Goal: Task Accomplishment & Management: Manage account settings

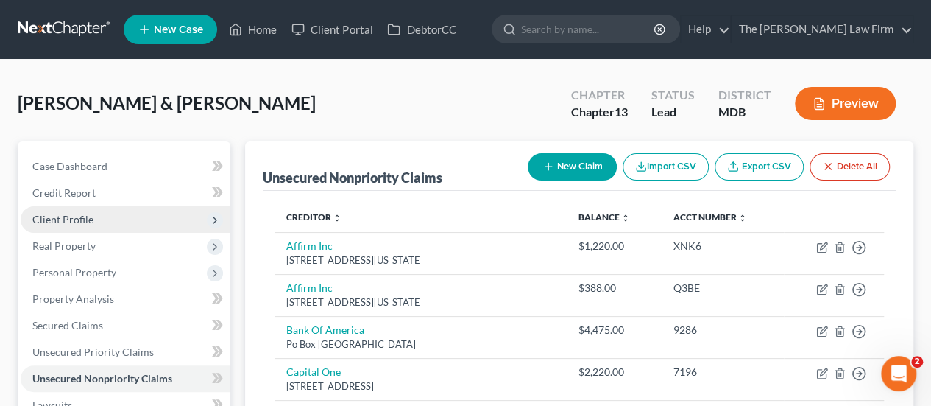
click at [70, 219] on span "Client Profile" at bounding box center [62, 219] width 61 height 13
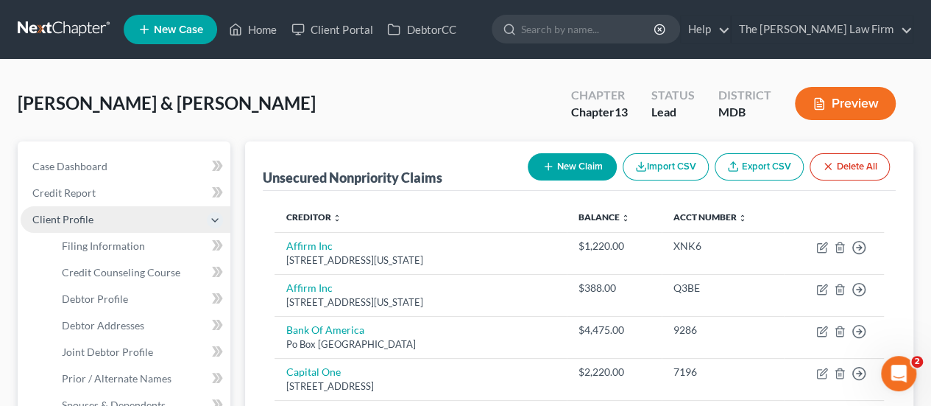
scroll to position [74, 0]
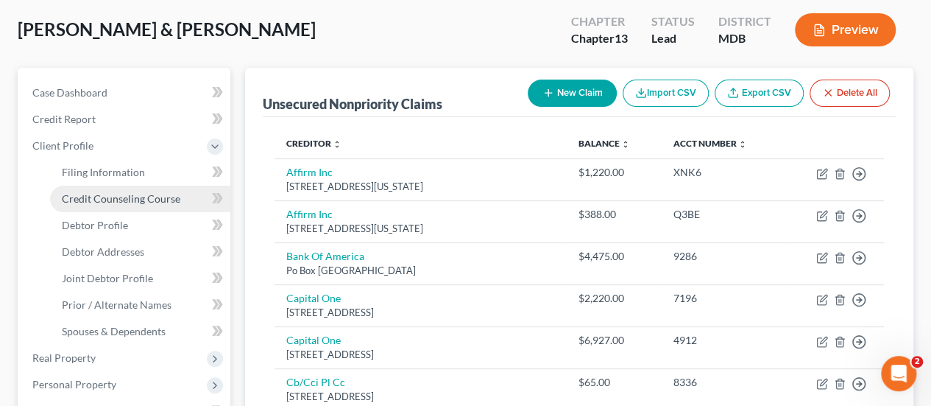
click at [131, 203] on span "Credit Counseling Course" at bounding box center [121, 198] width 119 height 13
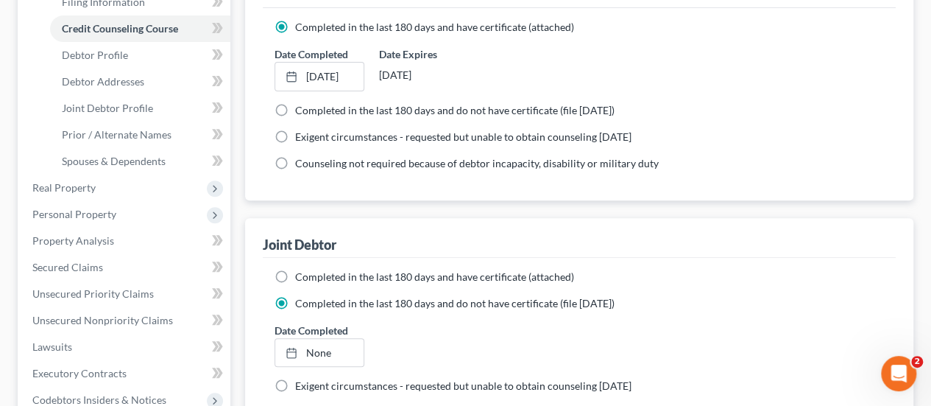
scroll to position [221, 0]
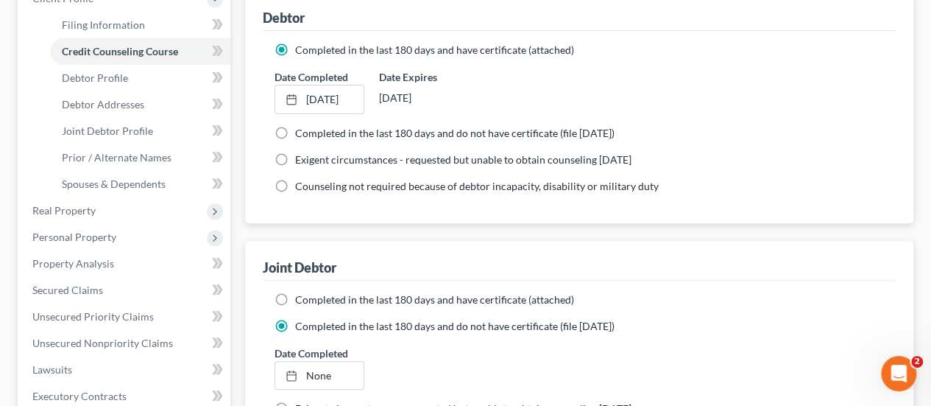
click at [295, 295] on label "Completed in the last 180 days and have certificate (attached)" at bounding box center [434, 299] width 279 height 15
click at [301, 295] on input "Completed in the last 180 days and have certificate (attached)" at bounding box center [306, 297] width 10 height 10
radio input "true"
radio input "false"
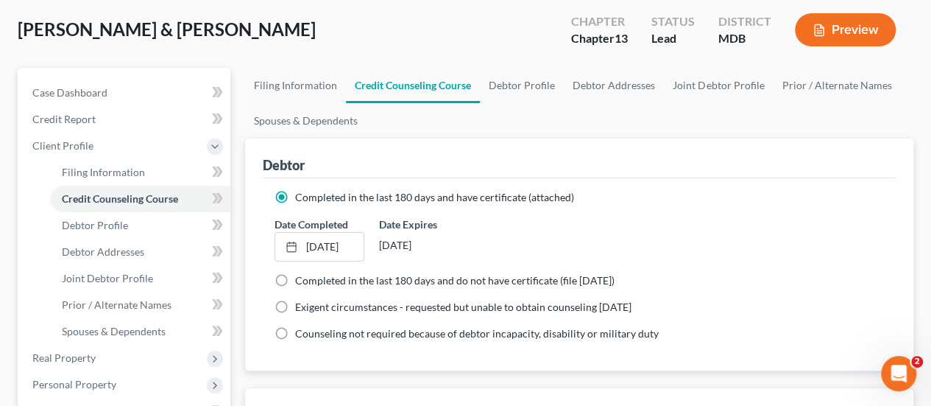
scroll to position [515, 0]
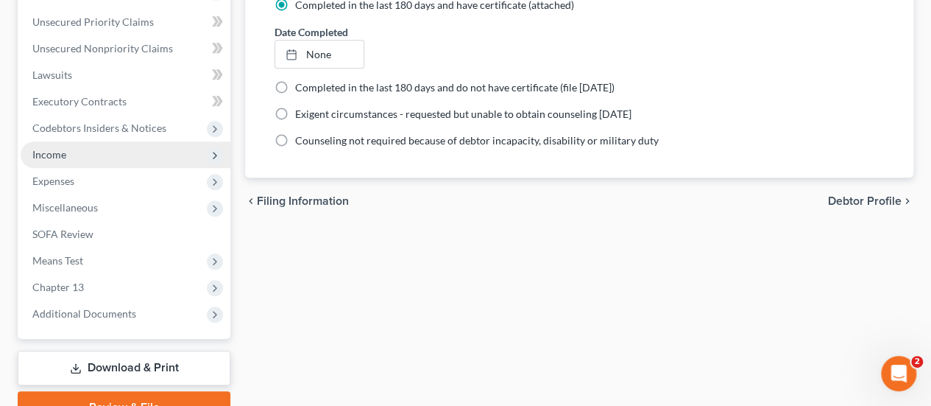
click at [57, 149] on span "Income" at bounding box center [49, 154] width 34 height 13
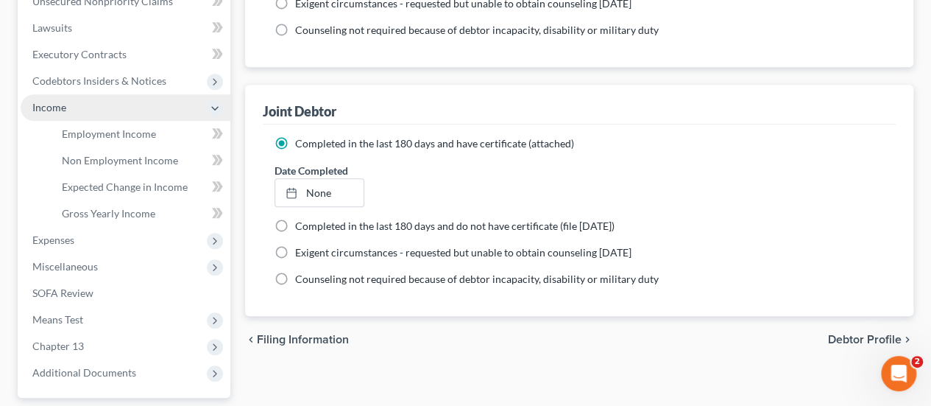
scroll to position [330, 0]
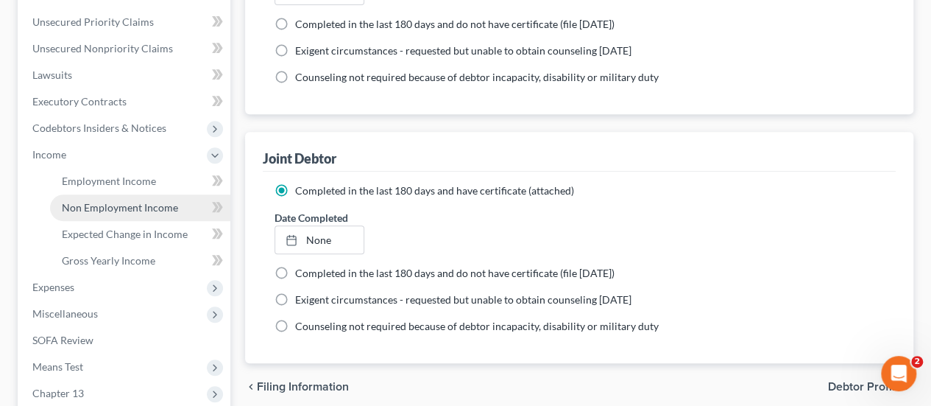
click at [91, 207] on span "Non Employment Income" at bounding box center [120, 207] width 116 height 13
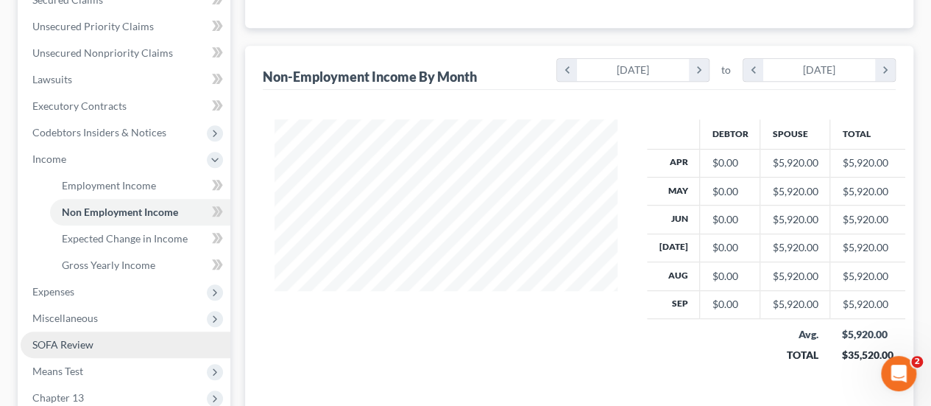
scroll to position [368, 0]
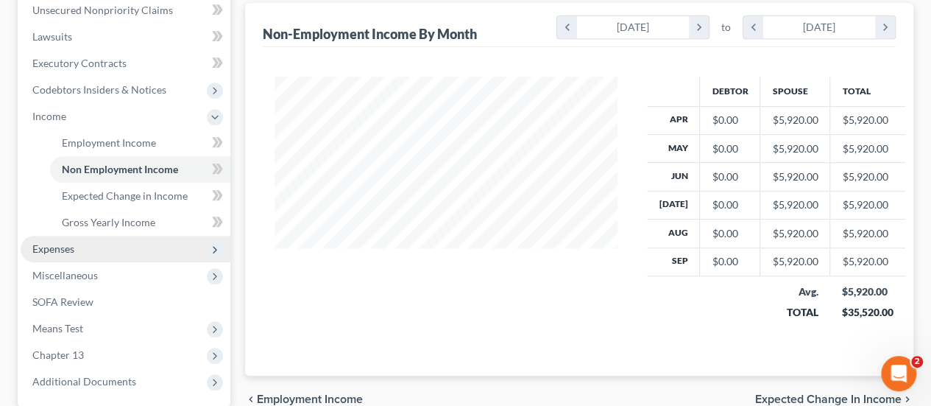
click at [65, 250] on span "Expenses" at bounding box center [53, 248] width 42 height 13
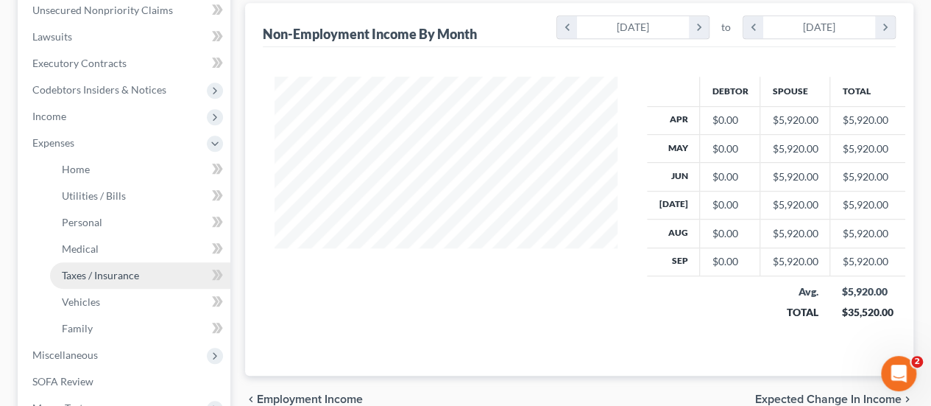
click at [102, 279] on span "Taxes / Insurance" at bounding box center [100, 275] width 77 height 13
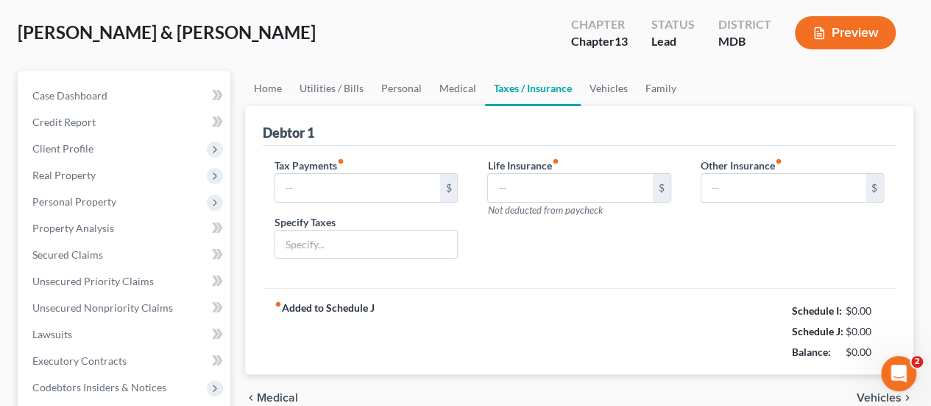
scroll to position [15, 0]
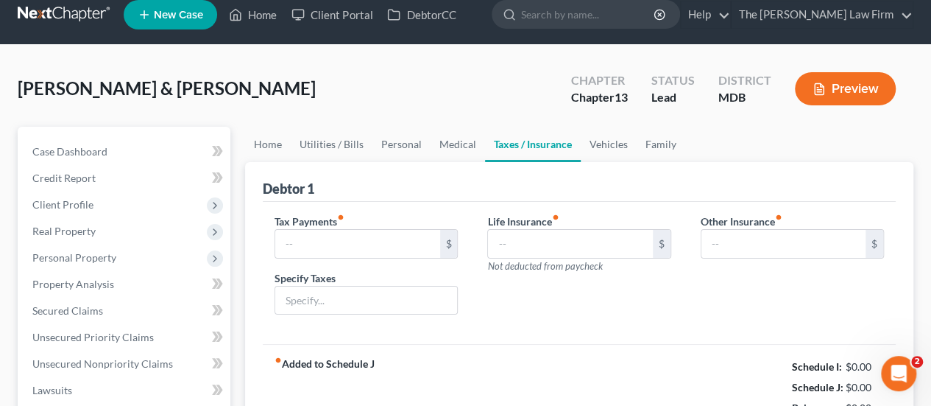
type input "0.00"
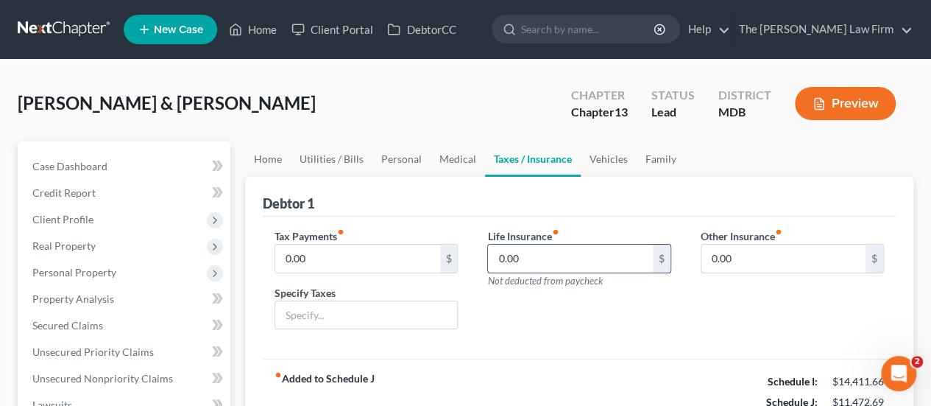
click at [540, 260] on input "0.00" at bounding box center [570, 258] width 164 height 28
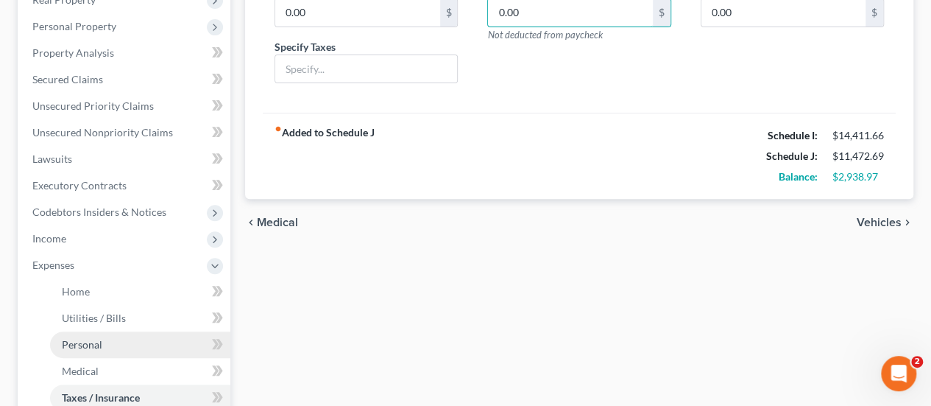
scroll to position [295, 0]
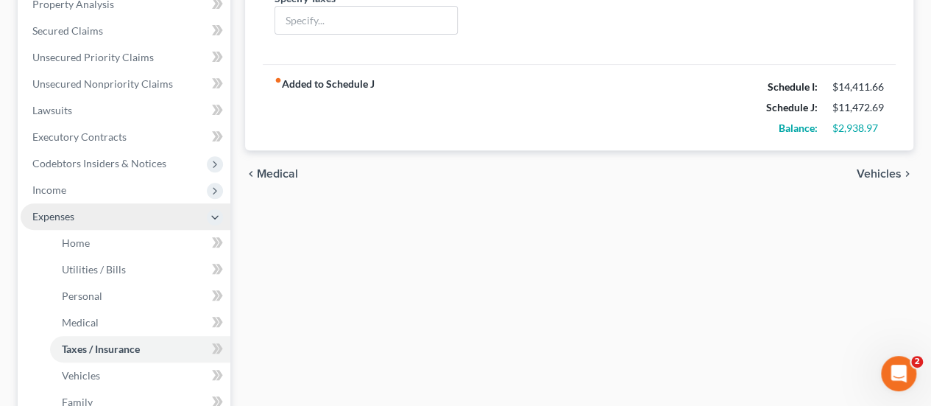
drag, startPoint x: 66, startPoint y: 197, endPoint x: 144, endPoint y: 207, distance: 79.5
click at [66, 197] on span "Income" at bounding box center [126, 190] width 210 height 27
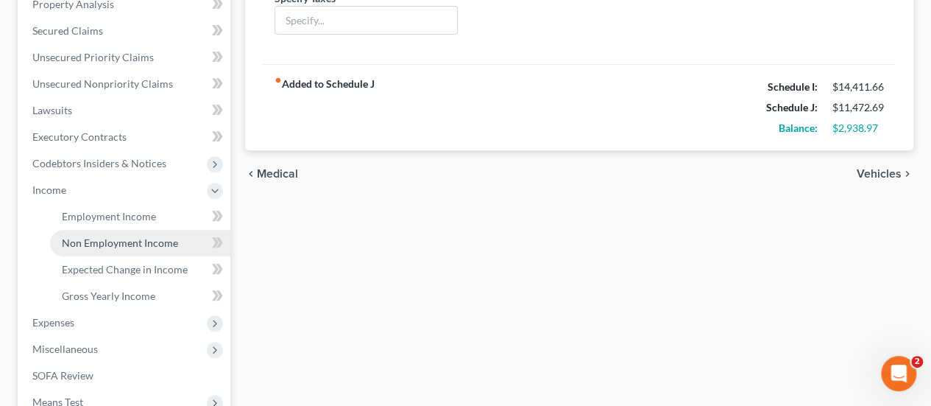
click at [113, 237] on span "Non Employment Income" at bounding box center [120, 242] width 116 height 13
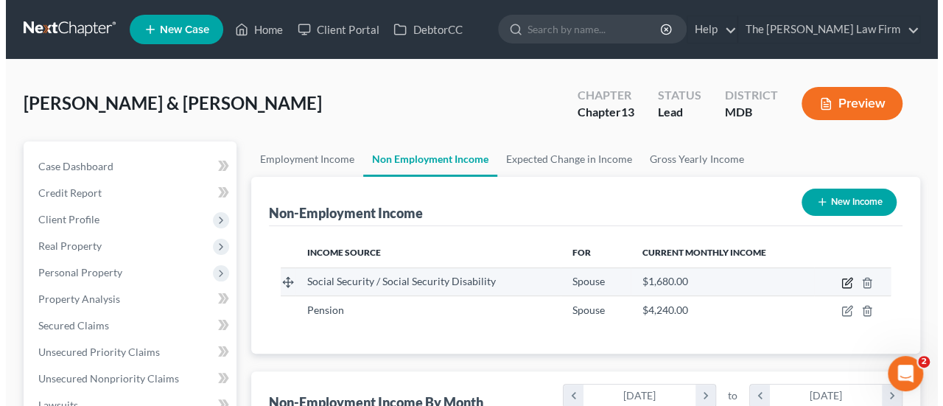
scroll to position [262, 373]
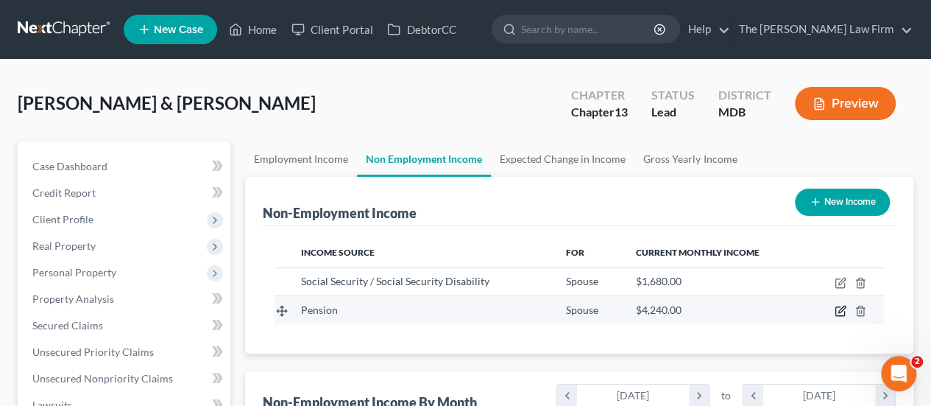
click at [839, 309] on icon "button" at bounding box center [841, 311] width 12 height 12
select select "2"
select select "0"
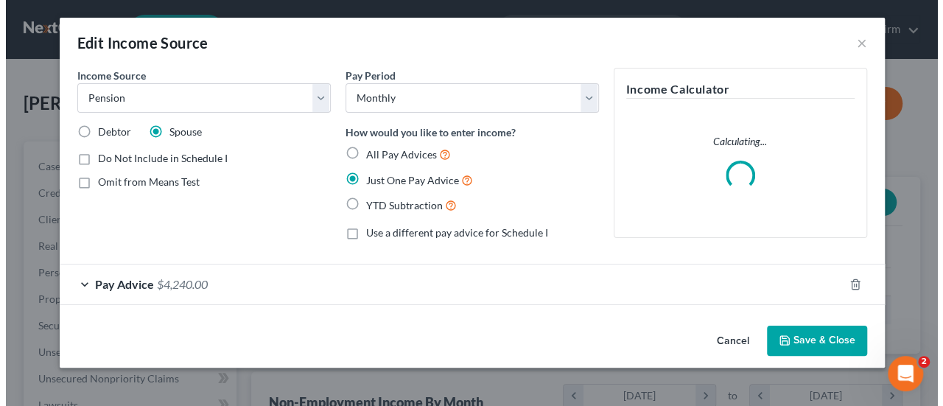
scroll to position [262, 377]
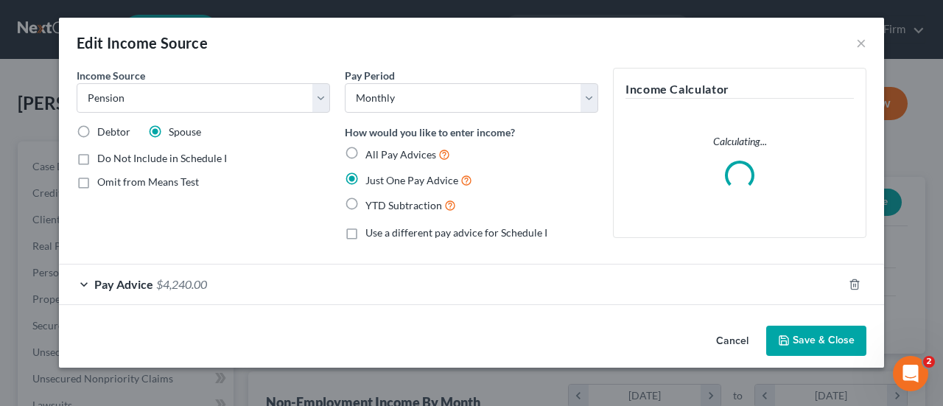
click at [195, 278] on span "$4,240.00" at bounding box center [181, 284] width 51 height 14
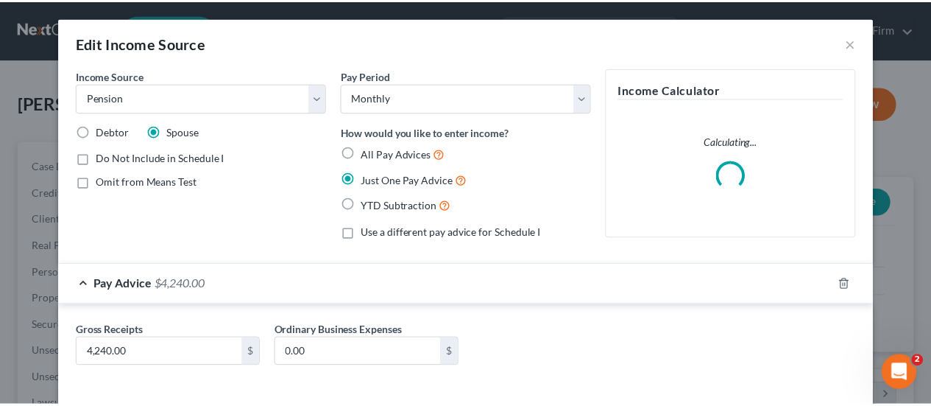
scroll to position [63, 0]
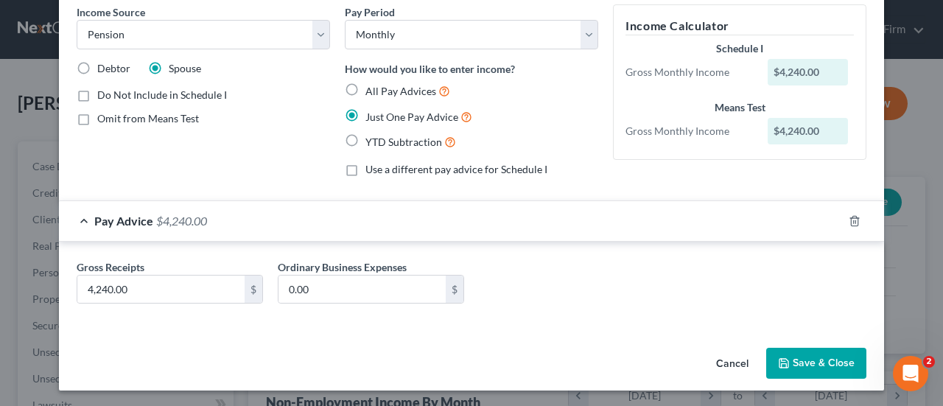
click at [723, 360] on button "Cancel" at bounding box center [732, 363] width 56 height 29
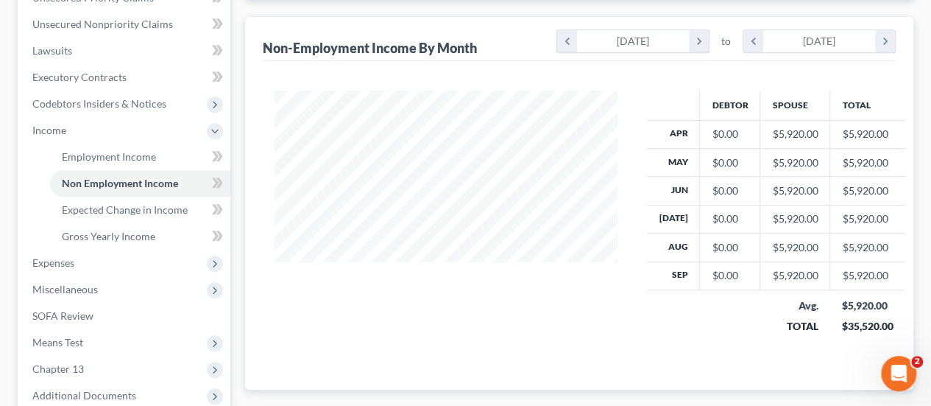
scroll to position [368, 0]
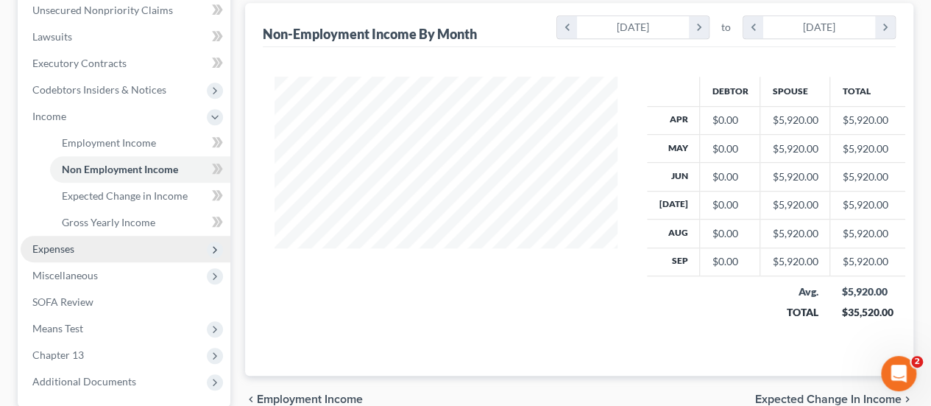
click at [71, 242] on span "Expenses" at bounding box center [53, 248] width 42 height 13
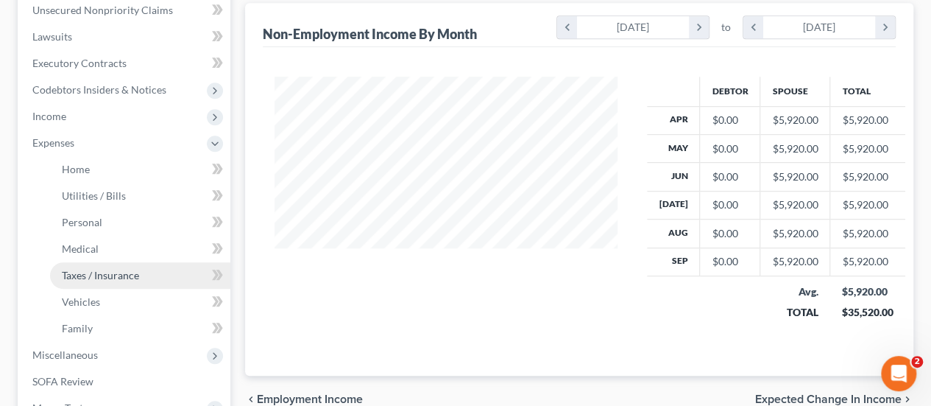
click at [119, 283] on link "Taxes / Insurance" at bounding box center [140, 275] width 180 height 27
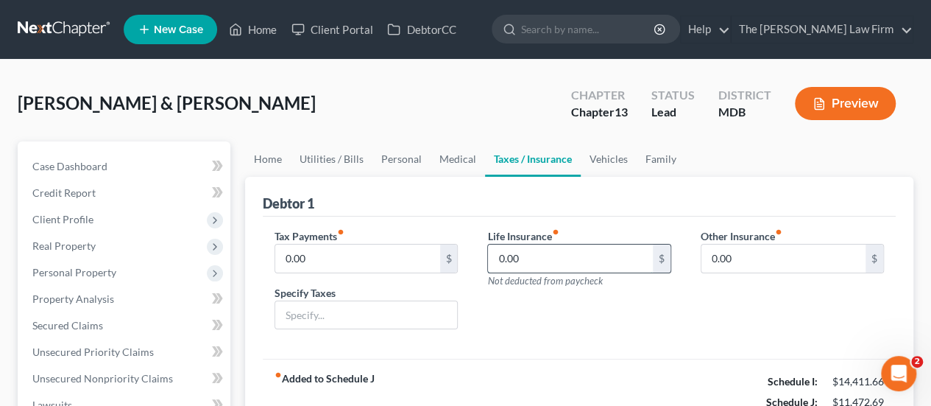
click at [554, 260] on input "0.00" at bounding box center [570, 258] width 164 height 28
click at [445, 160] on link "Medical" at bounding box center [458, 158] width 54 height 35
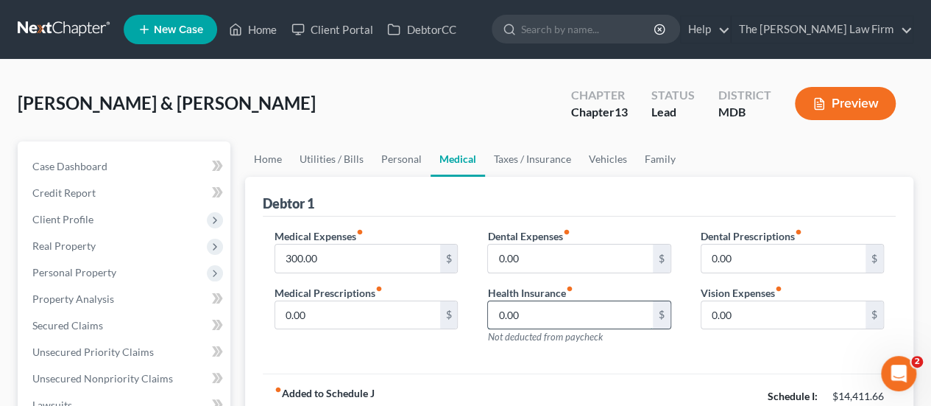
click at [521, 320] on input "0.00" at bounding box center [570, 315] width 164 height 28
click at [295, 347] on div "Medical Expenses fiber_manual_record 300.00 $ Medical Prescriptions fiber_manua…" at bounding box center [366, 292] width 213 height 128
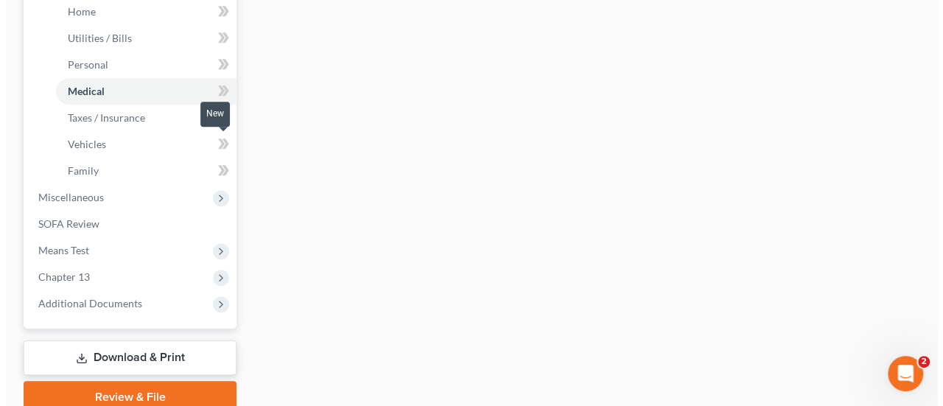
scroll to position [587, 0]
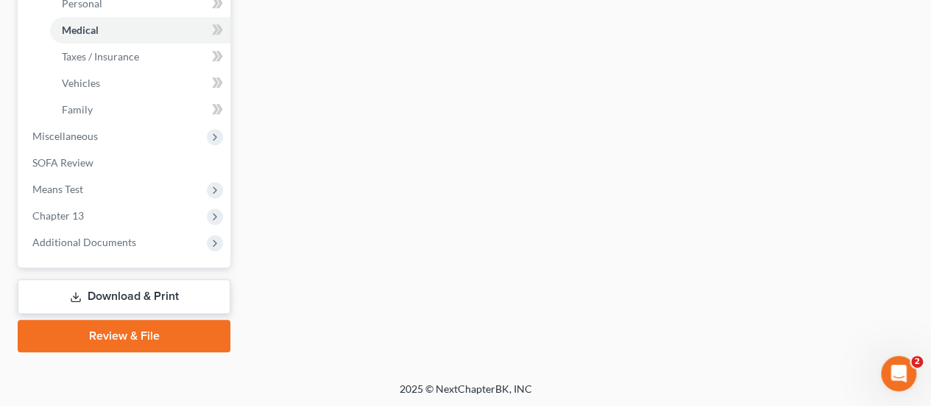
click at [112, 293] on link "Download & Print" at bounding box center [124, 296] width 213 height 35
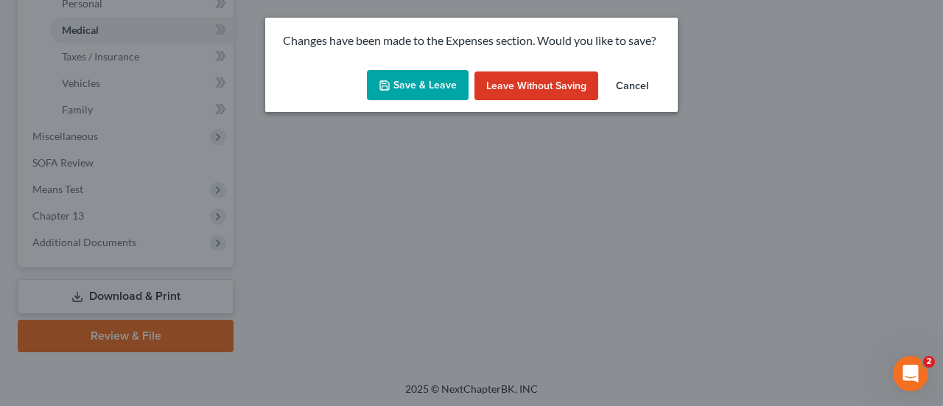
click at [451, 92] on button "Save & Leave" at bounding box center [418, 85] width 102 height 31
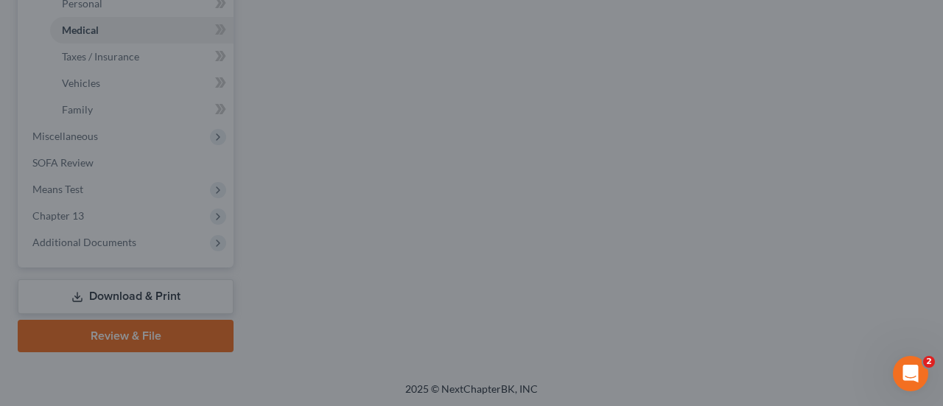
type input "1,100.00"
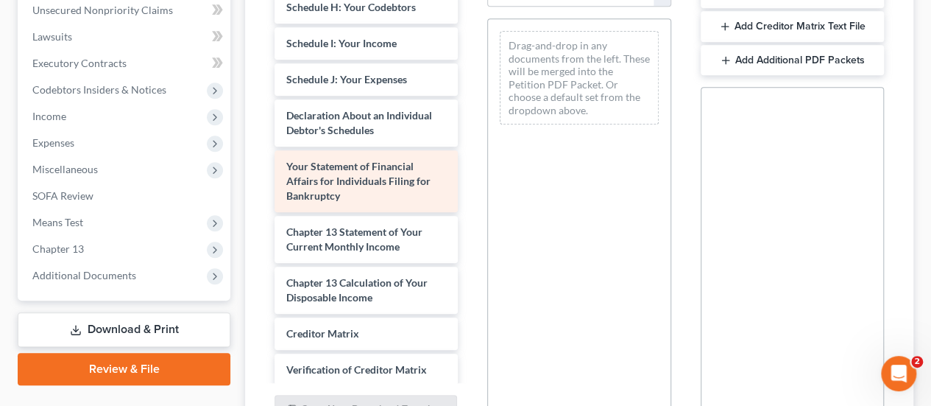
scroll to position [515, 0]
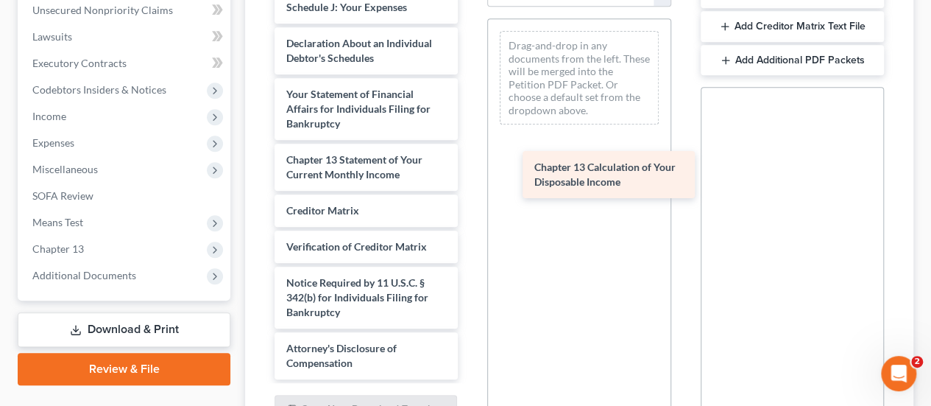
drag, startPoint x: 342, startPoint y: 239, endPoint x: 590, endPoint y: 177, distance: 255.6
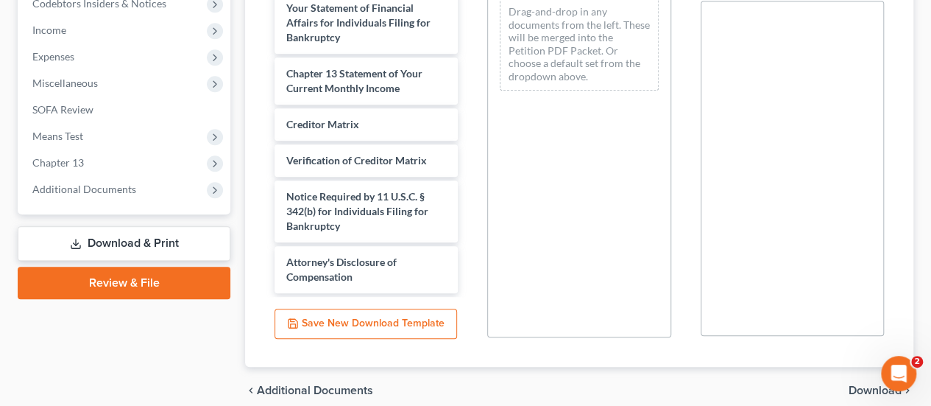
scroll to position [517, 0]
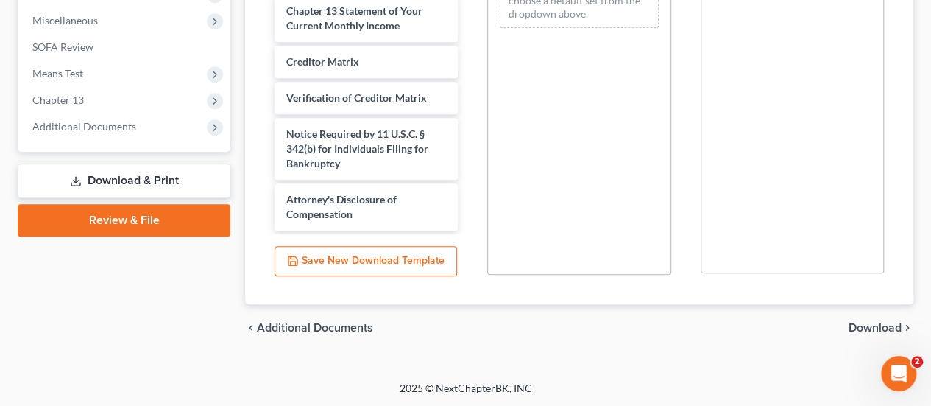
click at [881, 328] on span "Download" at bounding box center [875, 328] width 53 height 12
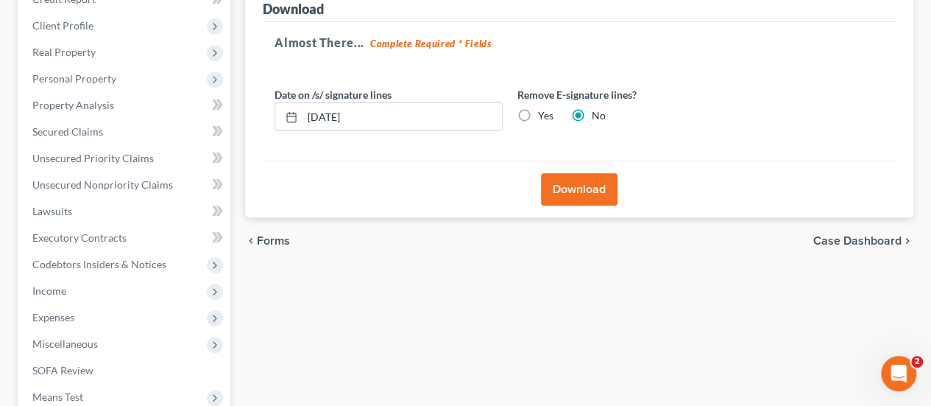
scroll to position [180, 0]
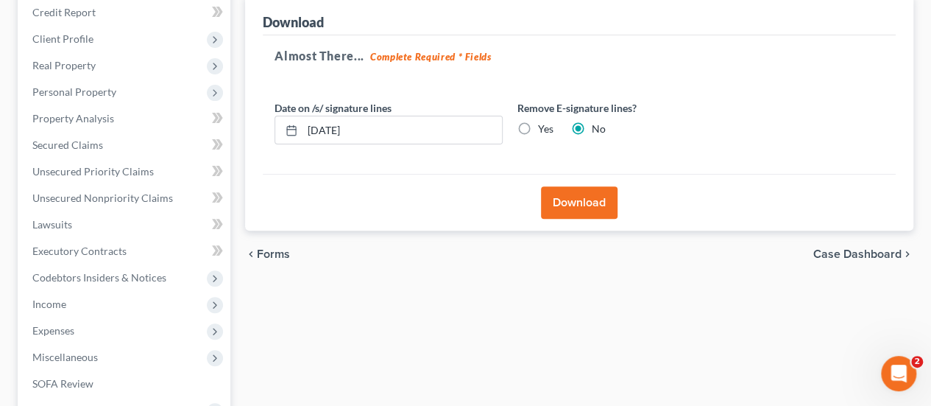
click at [582, 197] on button "Download" at bounding box center [579, 202] width 77 height 32
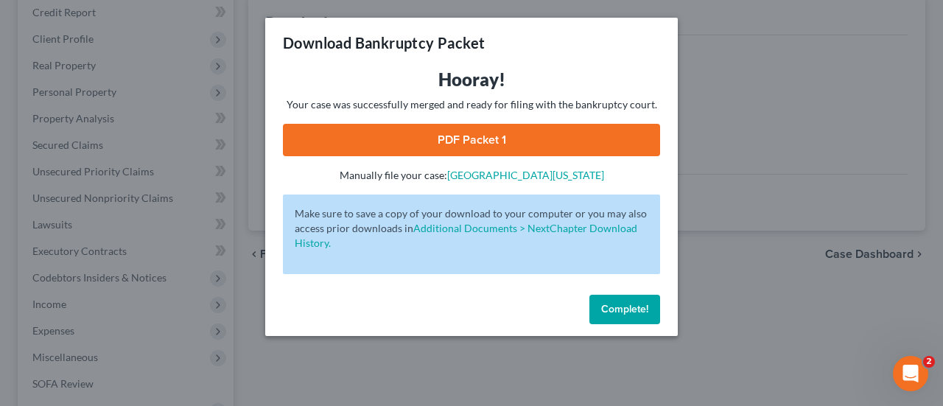
drag, startPoint x: 512, startPoint y: 135, endPoint x: 624, endPoint y: 130, distance: 112.0
click at [512, 135] on link "PDF Packet 1" at bounding box center [471, 140] width 377 height 32
click at [630, 301] on button "Complete!" at bounding box center [624, 309] width 71 height 29
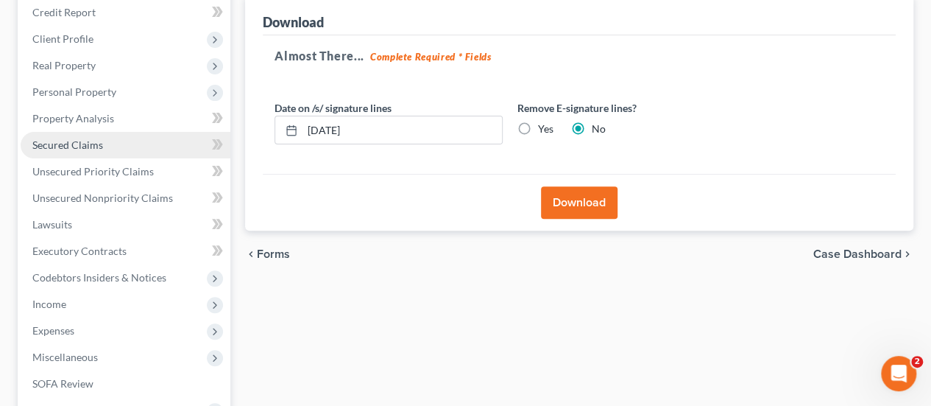
click at [91, 138] on span "Secured Claims" at bounding box center [67, 144] width 71 height 13
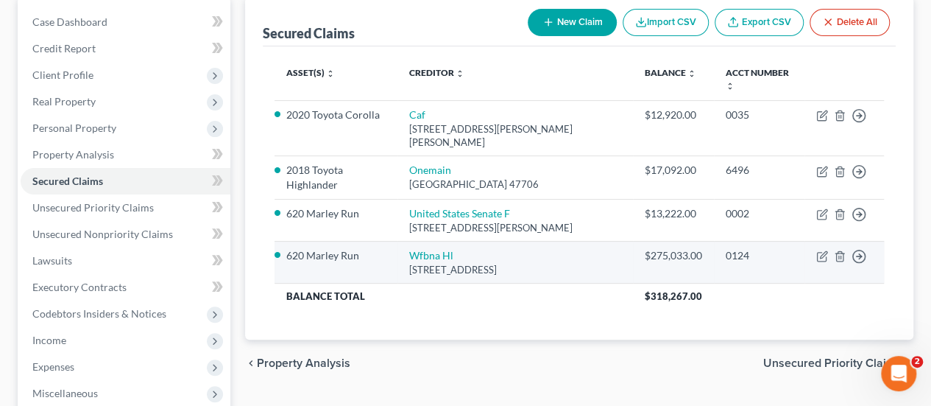
scroll to position [147, 0]
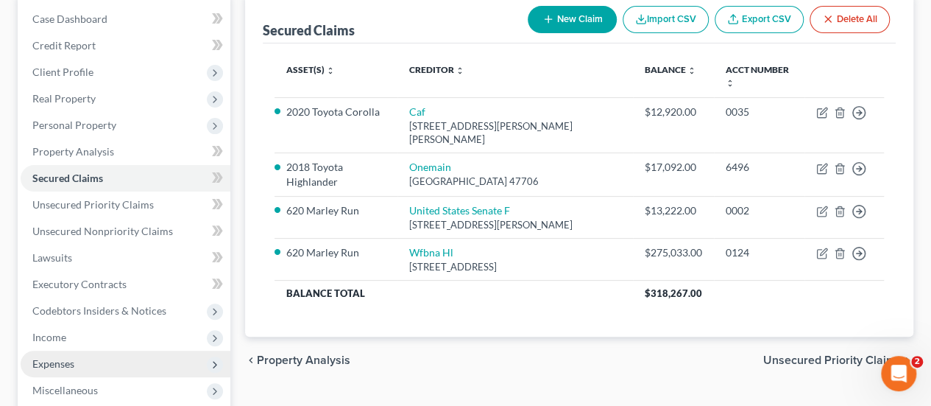
click at [68, 360] on span "Expenses" at bounding box center [53, 363] width 42 height 13
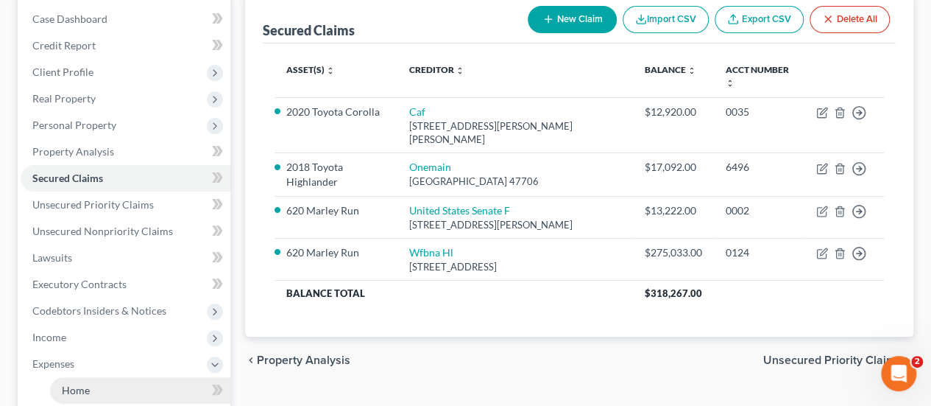
click at [88, 388] on span "Home" at bounding box center [76, 390] width 28 height 13
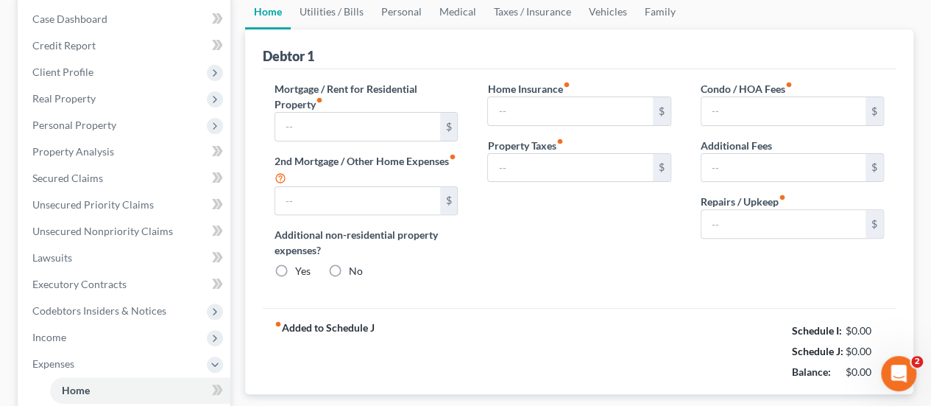
type input "3,372.69"
type input "748.00"
radio input "true"
type input "0.00"
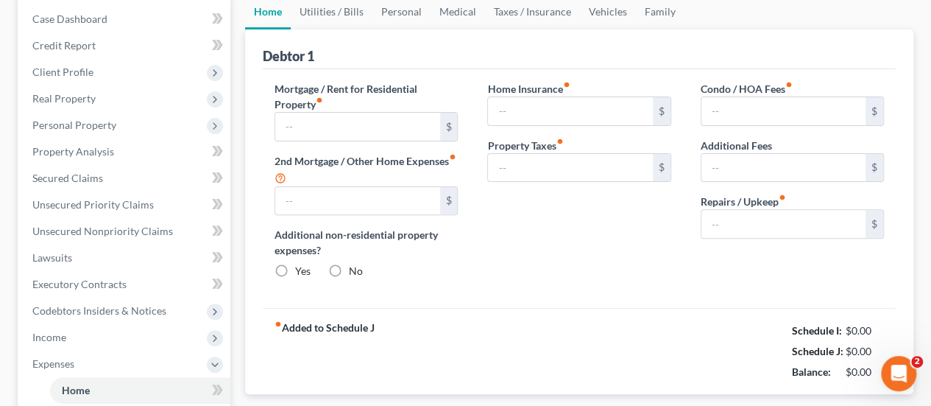
type input "20.00"
type input "0.00"
type input "300.00"
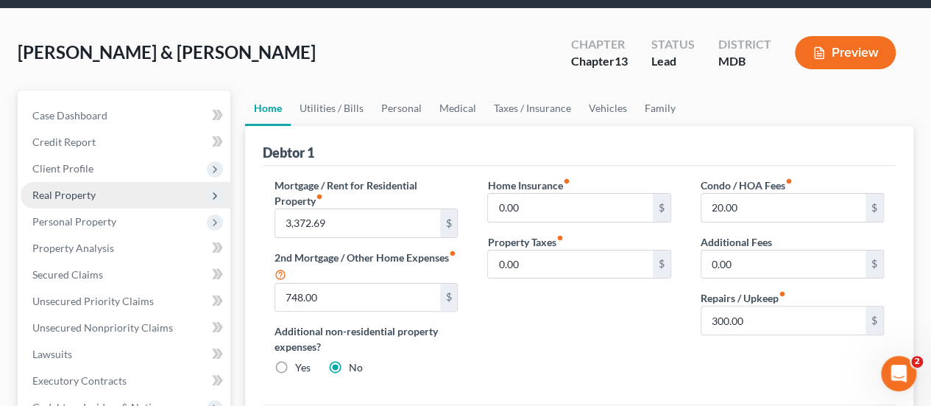
scroll to position [74, 0]
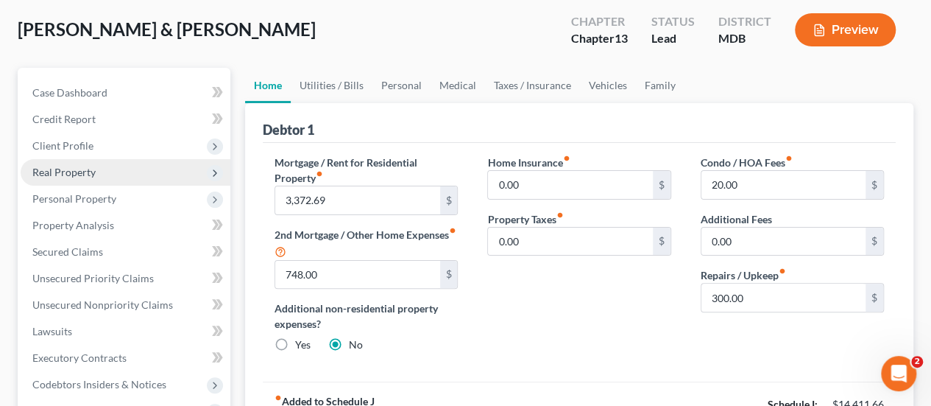
click at [76, 175] on span "Real Property" at bounding box center [63, 172] width 63 height 13
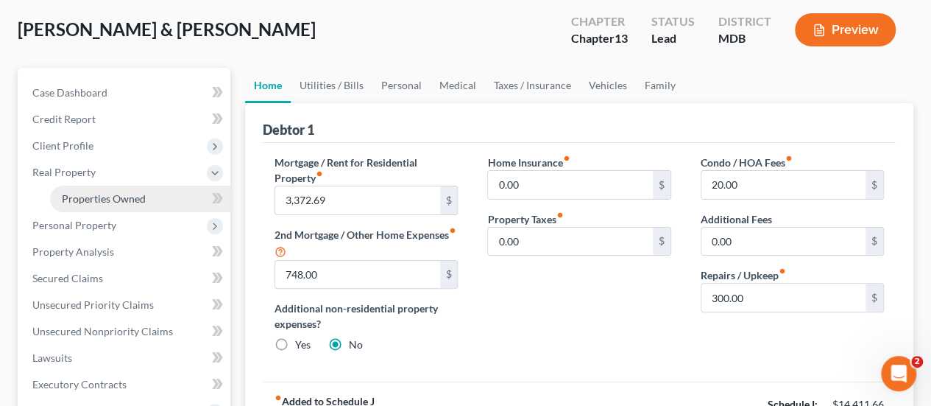
click at [85, 205] on link "Properties Owned" at bounding box center [140, 199] width 180 height 27
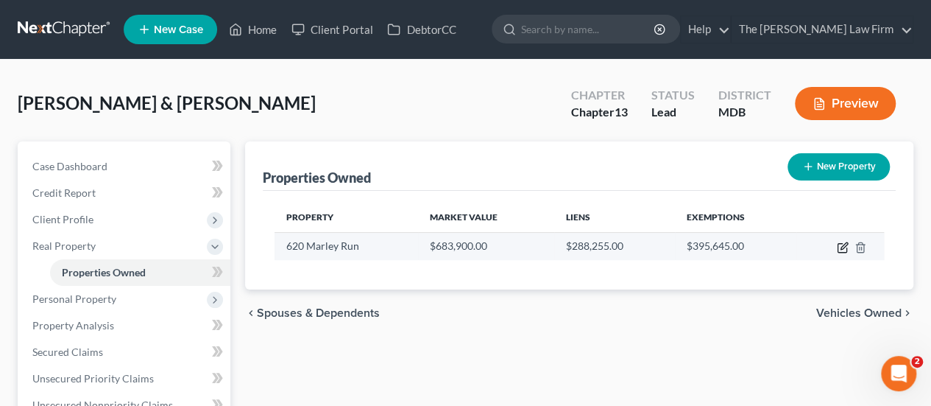
click at [844, 250] on icon "button" at bounding box center [843, 248] width 12 height 12
select select "21"
select select "4"
select select "2"
select select "0"
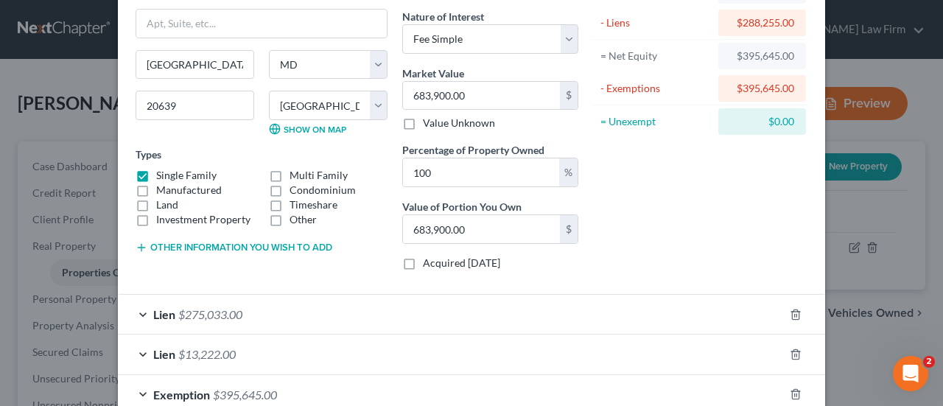
scroll to position [147, 0]
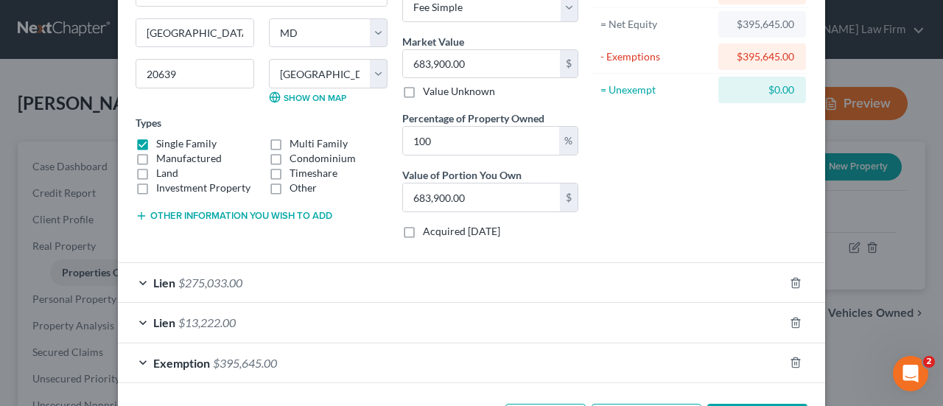
click at [211, 284] on span "$275,033.00" at bounding box center [210, 282] width 64 height 14
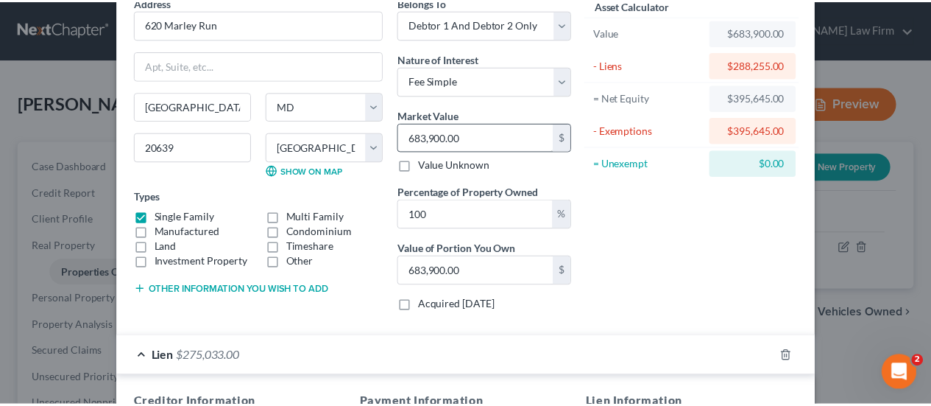
scroll to position [0, 0]
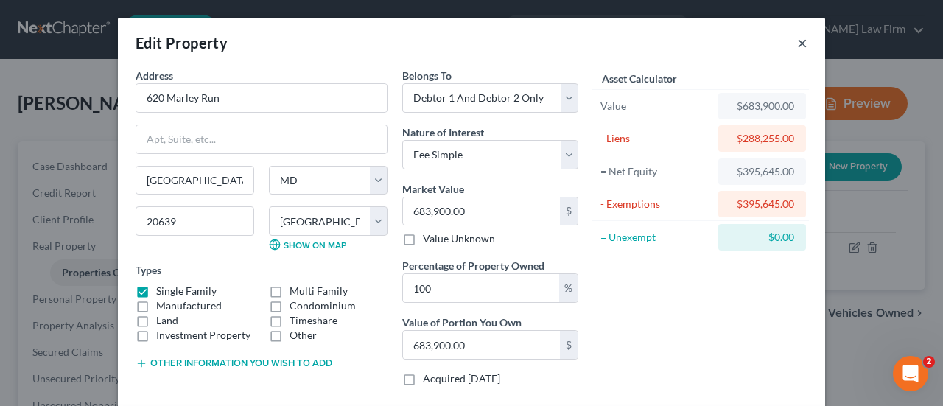
click at [797, 46] on button "×" at bounding box center [802, 43] width 10 height 18
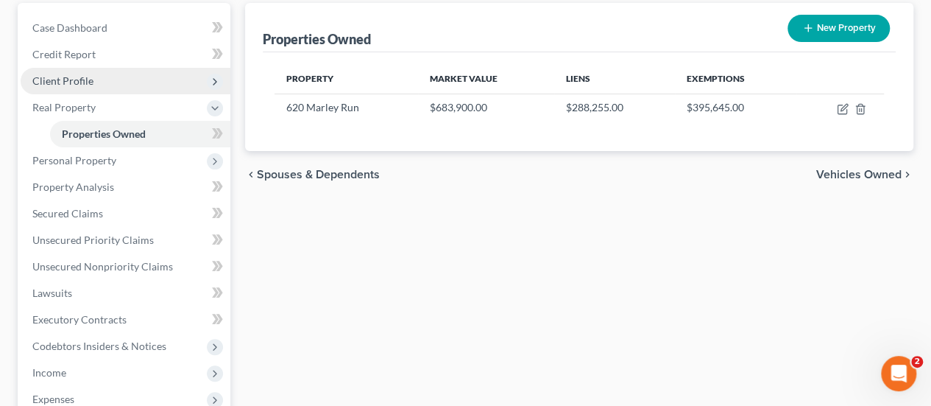
scroll to position [147, 0]
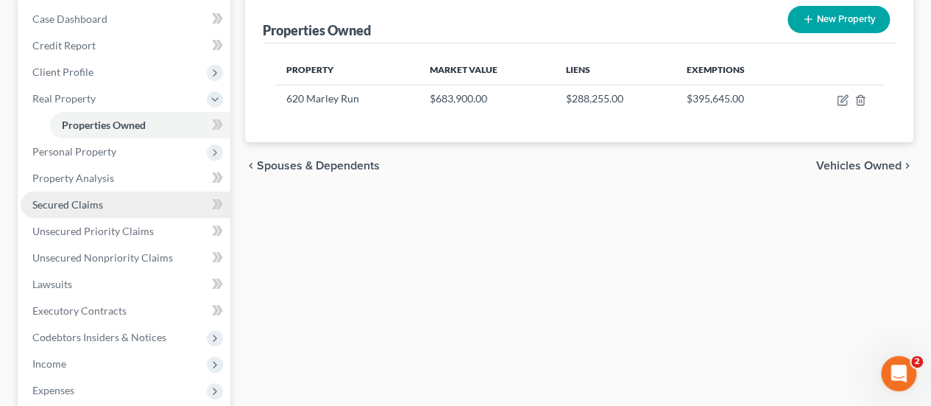
click at [96, 207] on span "Secured Claims" at bounding box center [67, 204] width 71 height 13
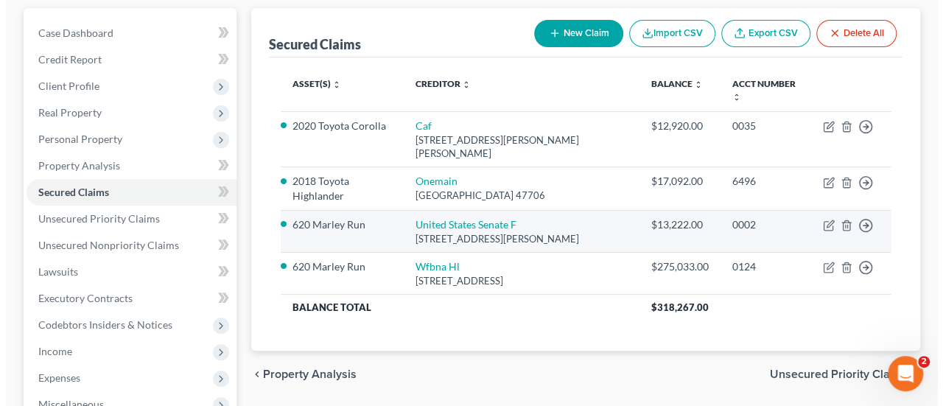
scroll to position [147, 0]
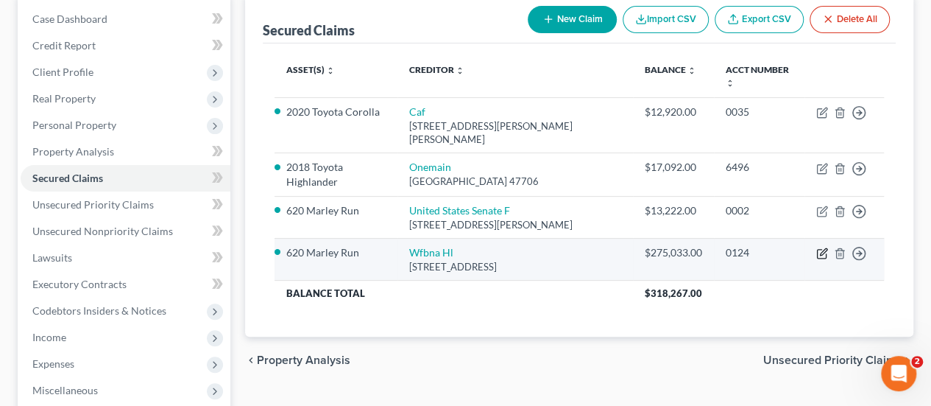
click at [823, 253] on icon "button" at bounding box center [823, 253] width 12 height 12
select select "16"
select select "4"
select select "2"
select select "0"
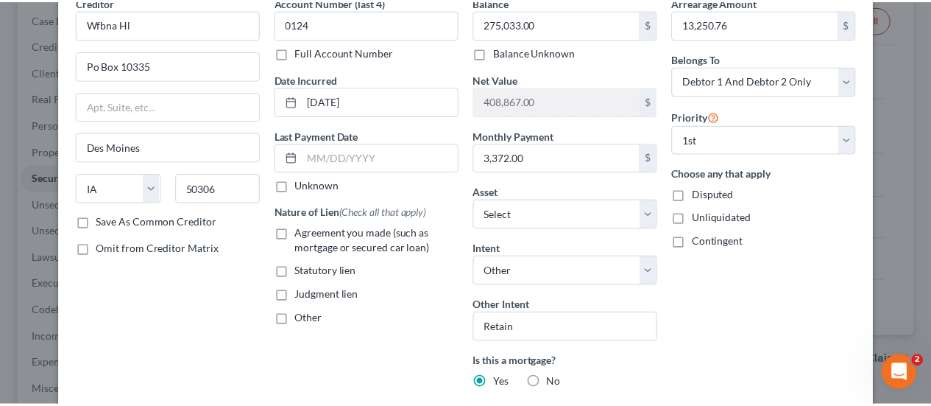
scroll to position [0, 0]
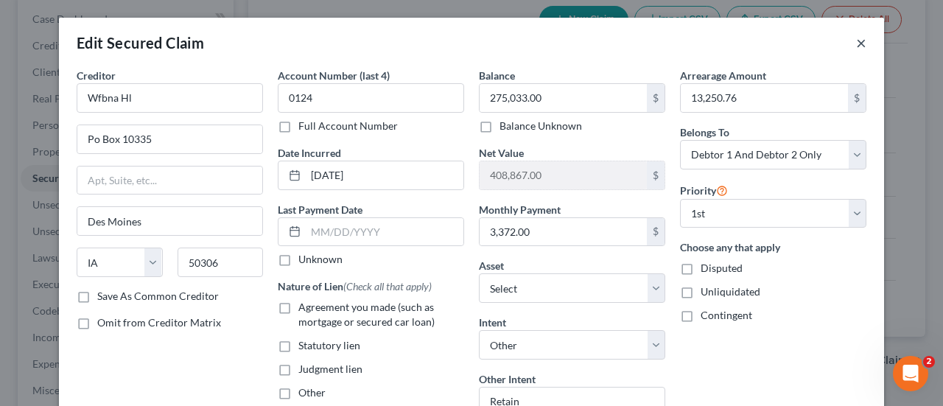
click at [857, 47] on button "×" at bounding box center [861, 43] width 10 height 18
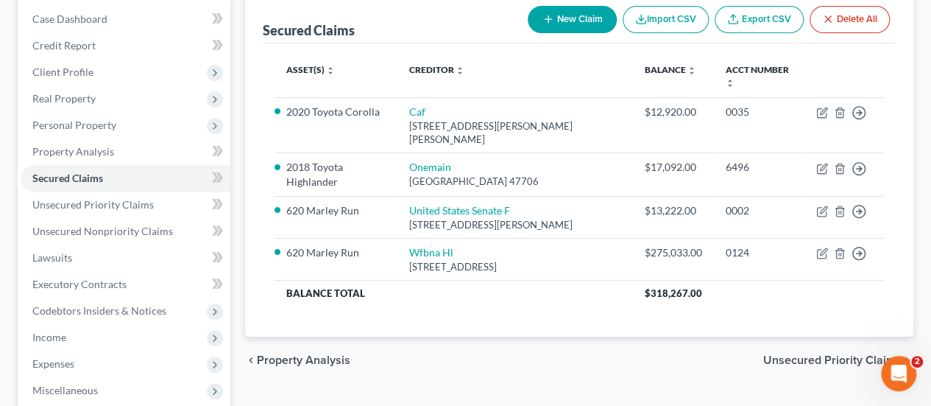
scroll to position [401, 0]
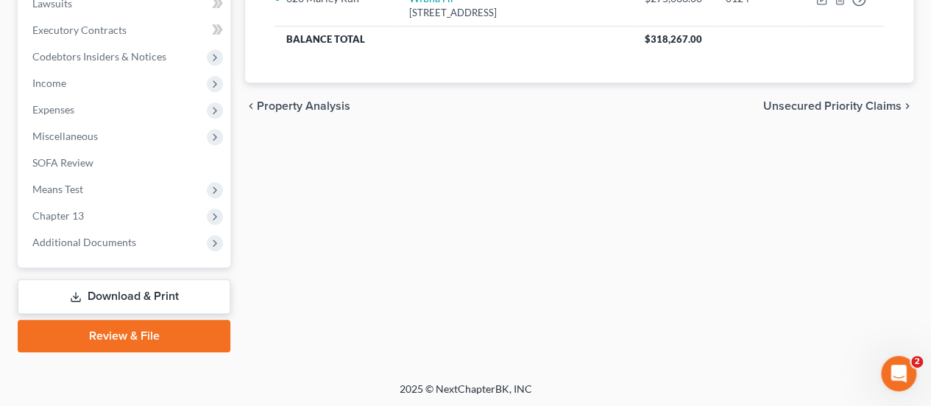
click at [119, 300] on link "Download & Print" at bounding box center [124, 296] width 213 height 35
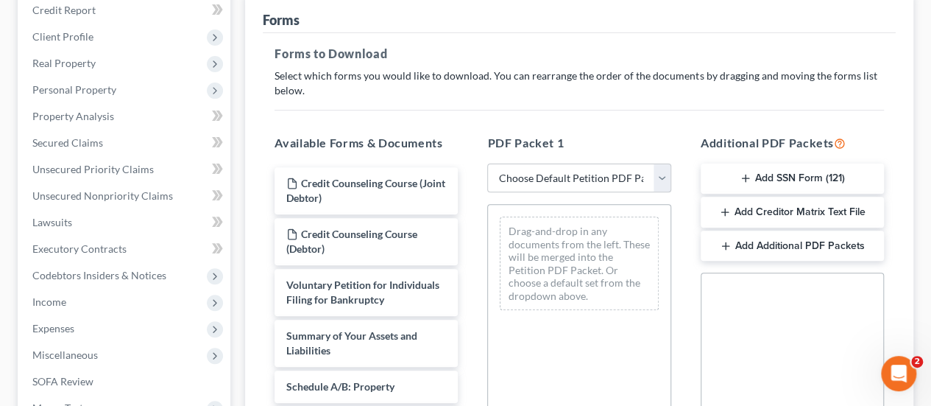
scroll to position [221, 0]
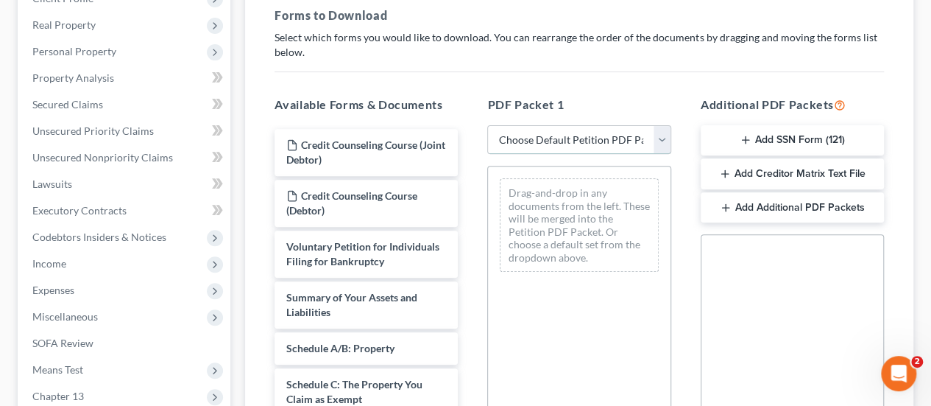
click at [577, 138] on select "Choose Default Petition PDF Packet Complete Bankruptcy Petition (all forms and …" at bounding box center [578, 139] width 183 height 29
select select "0"
click at [487, 125] on select "Choose Default Petition PDF Packet Complete Bankruptcy Petition (all forms and …" at bounding box center [578, 139] width 183 height 29
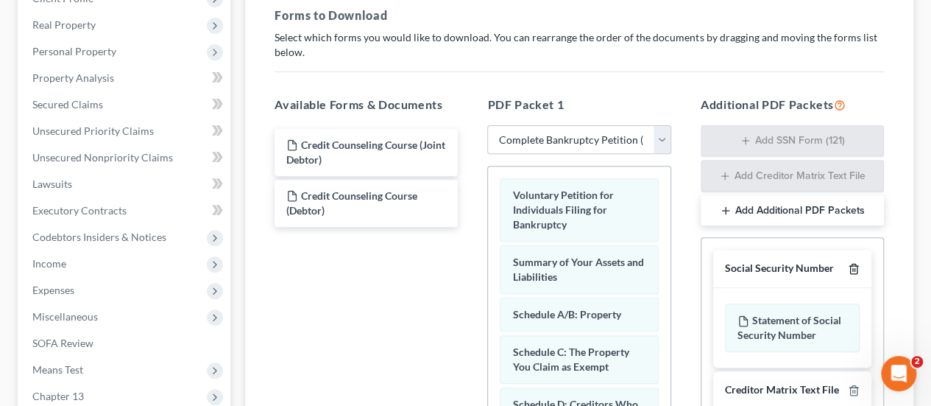
click at [853, 269] on line "button" at bounding box center [853, 270] width 0 height 3
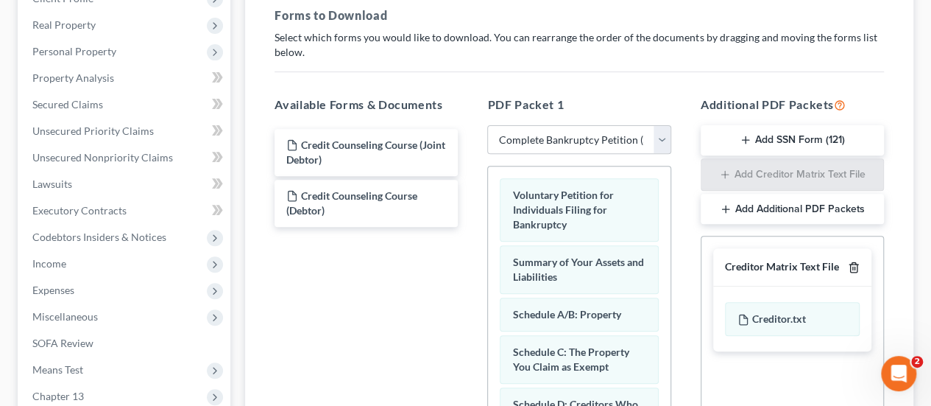
click at [853, 267] on line "button" at bounding box center [853, 268] width 0 height 3
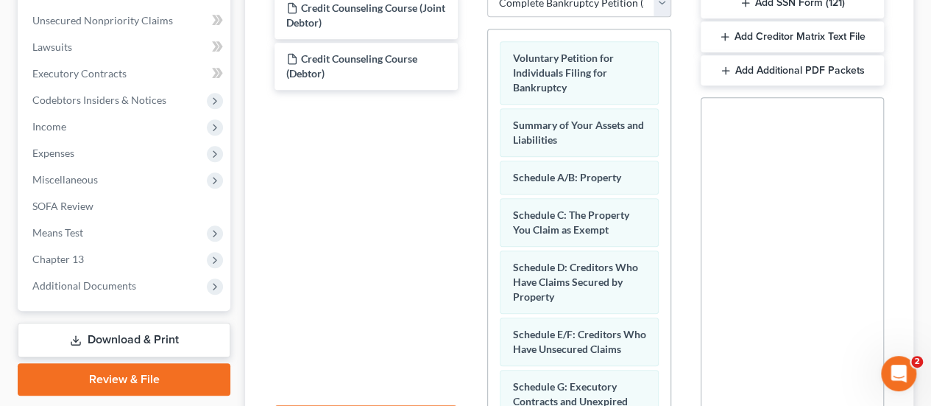
scroll to position [517, 0]
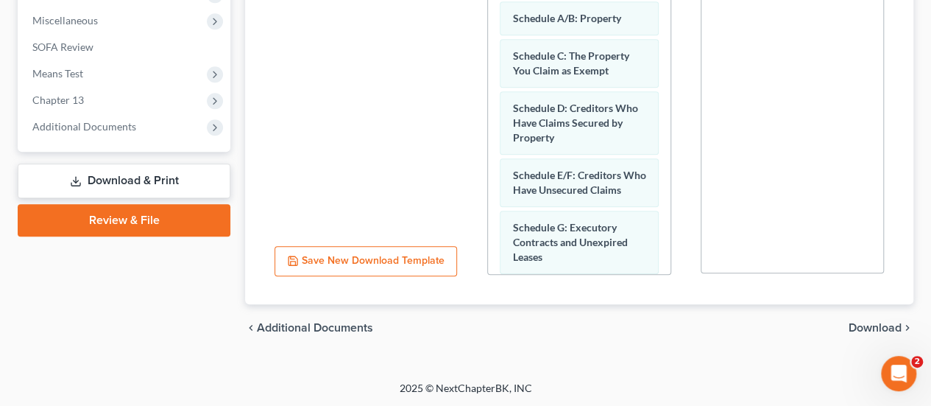
click at [873, 329] on span "Download" at bounding box center [875, 328] width 53 height 12
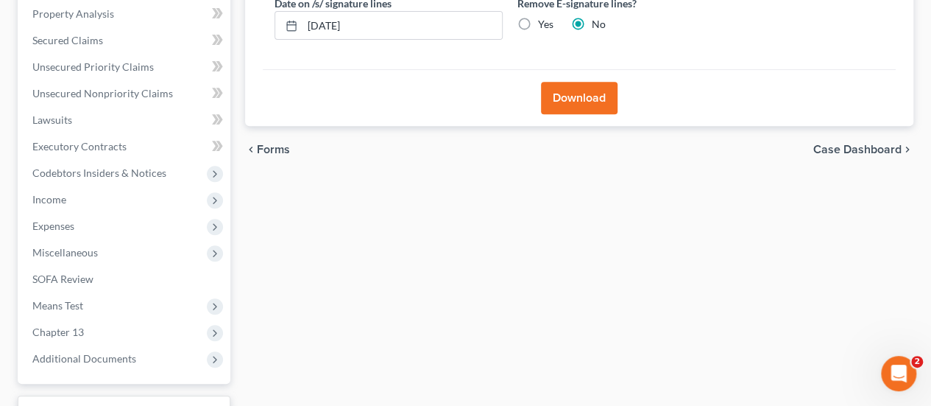
scroll to position [107, 0]
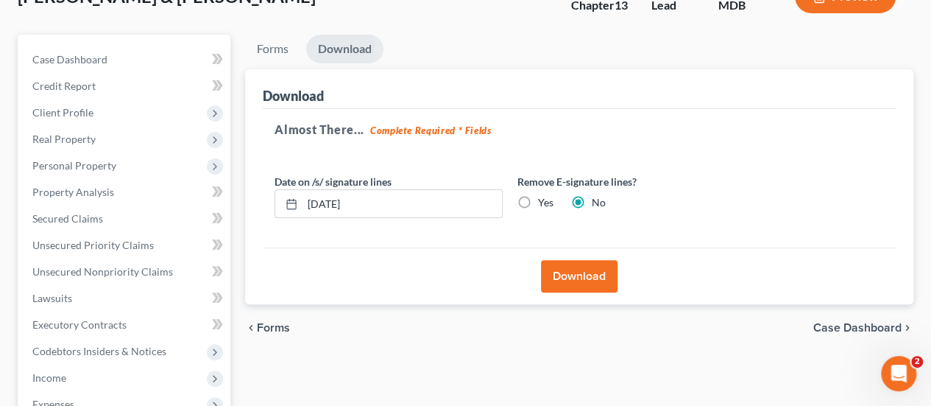
click at [592, 283] on button "Download" at bounding box center [579, 276] width 77 height 32
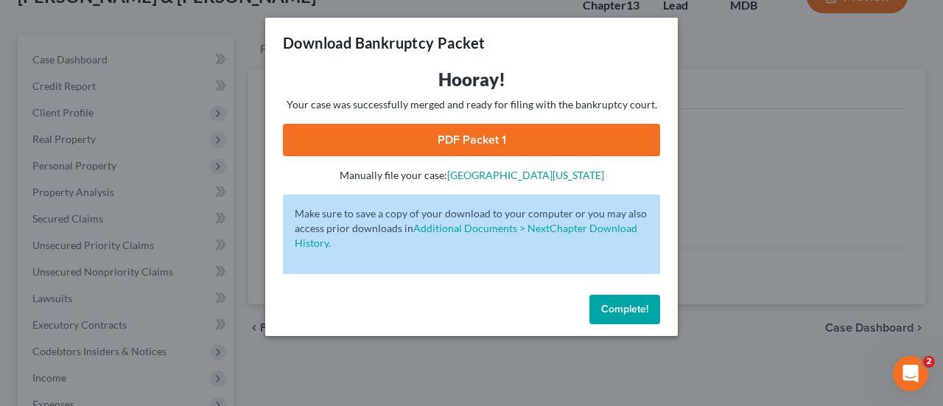
click at [457, 124] on link "PDF Packet 1" at bounding box center [471, 140] width 377 height 32
click at [640, 314] on span "Complete!" at bounding box center [624, 309] width 47 height 13
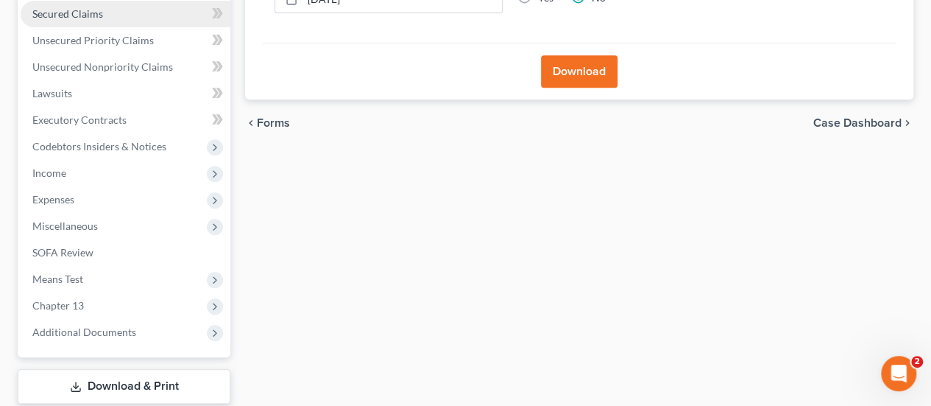
scroll to position [328, 0]
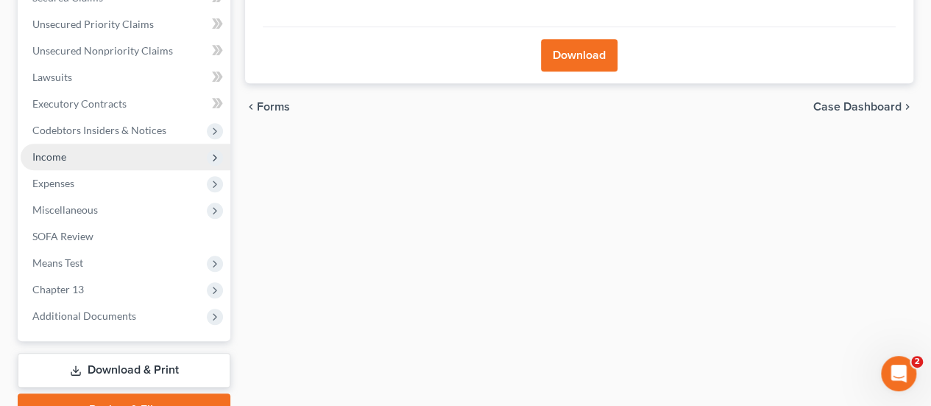
click at [52, 161] on span "Income" at bounding box center [49, 156] width 34 height 13
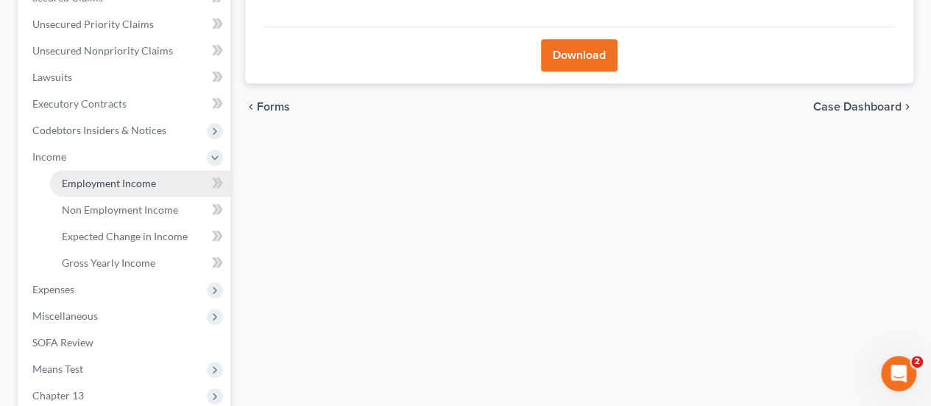
click at [116, 185] on span "Employment Income" at bounding box center [109, 183] width 94 height 13
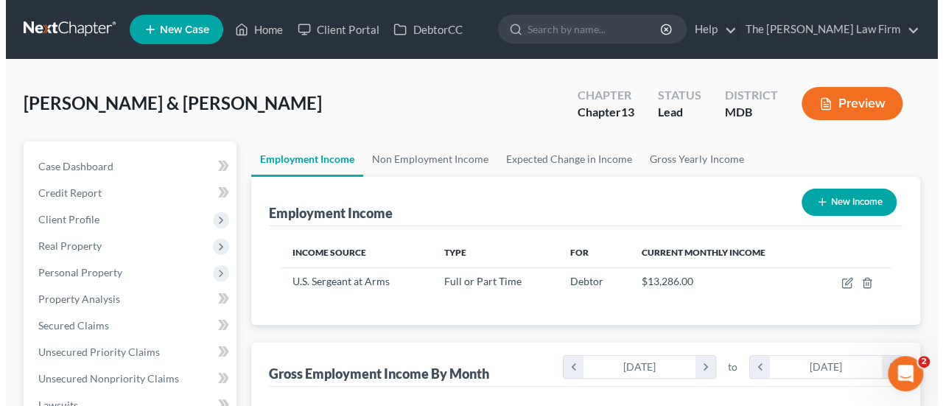
scroll to position [262, 373]
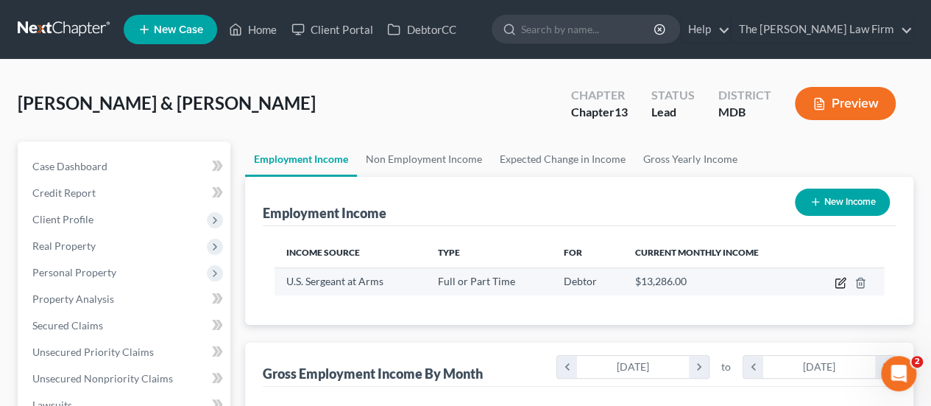
click at [839, 283] on icon "button" at bounding box center [842, 281] width 7 height 7
select select "0"
select select "1"
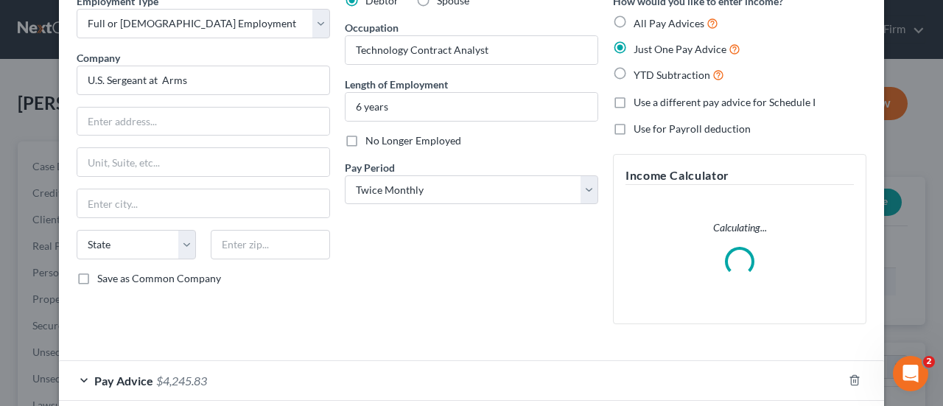
scroll to position [148, 0]
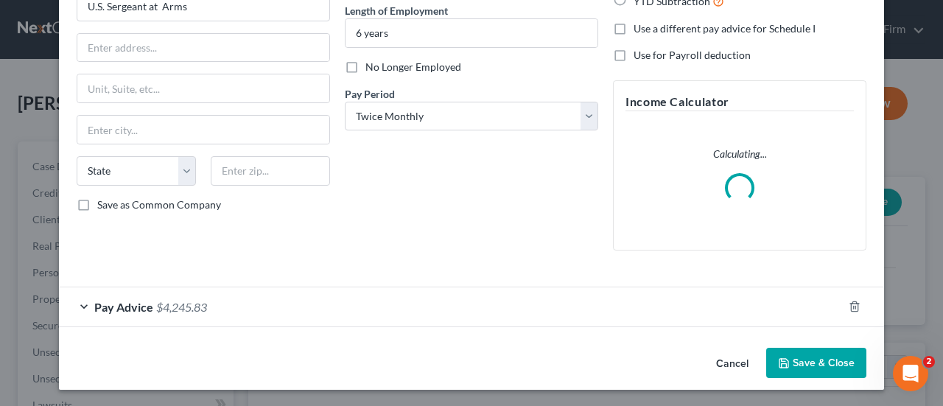
click at [165, 300] on span "$4,245.83" at bounding box center [181, 307] width 51 height 14
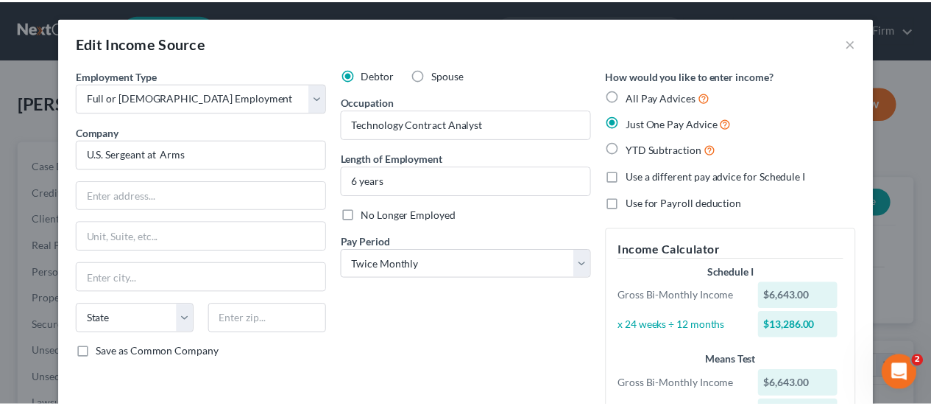
scroll to position [0, 0]
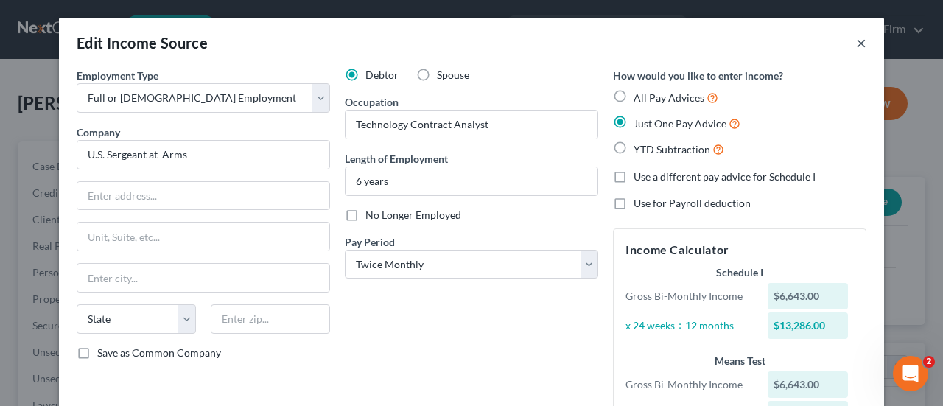
click at [856, 44] on button "×" at bounding box center [861, 43] width 10 height 18
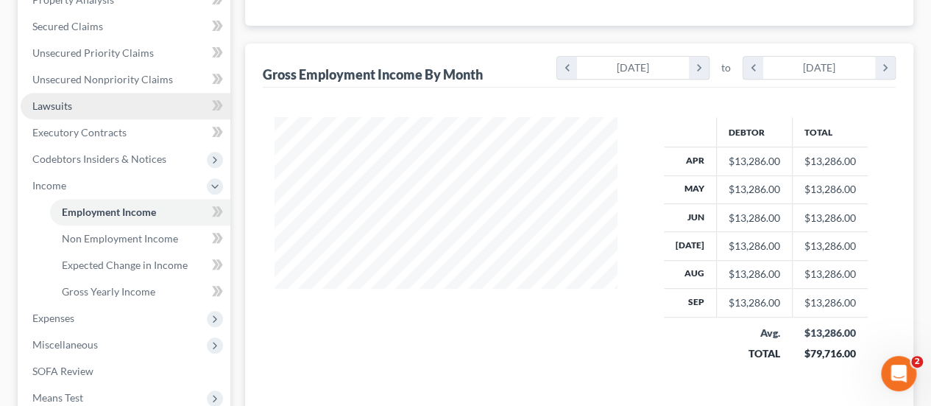
scroll to position [442, 0]
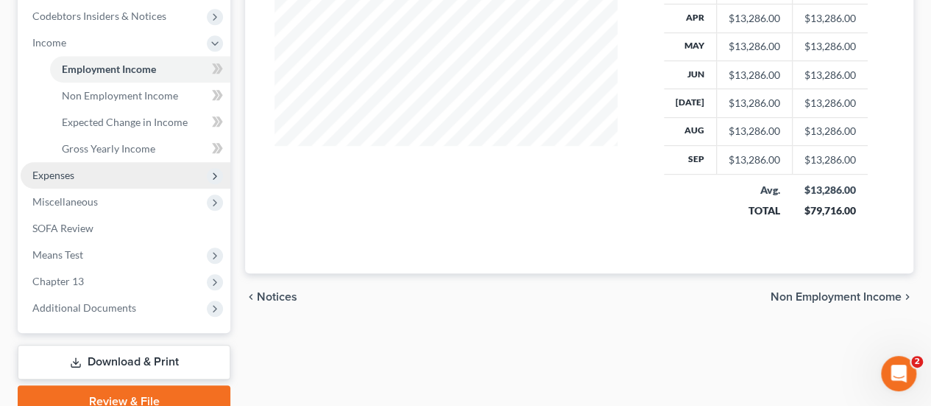
click at [66, 177] on span "Expenses" at bounding box center [53, 175] width 42 height 13
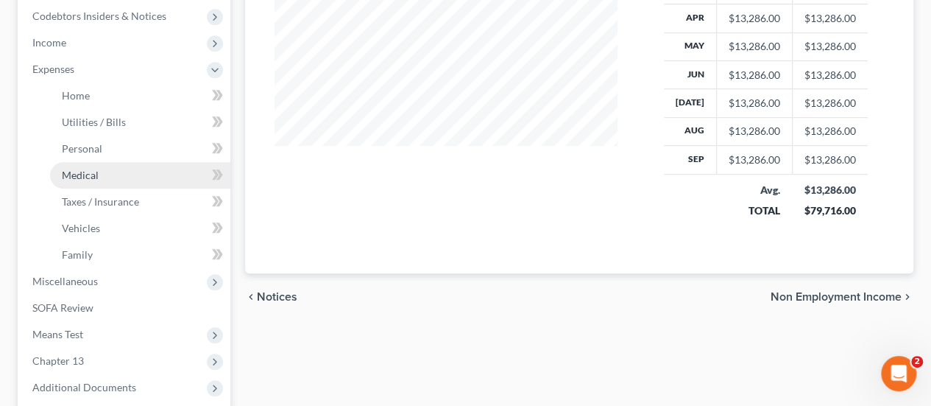
click at [93, 174] on span "Medical" at bounding box center [80, 175] width 37 height 13
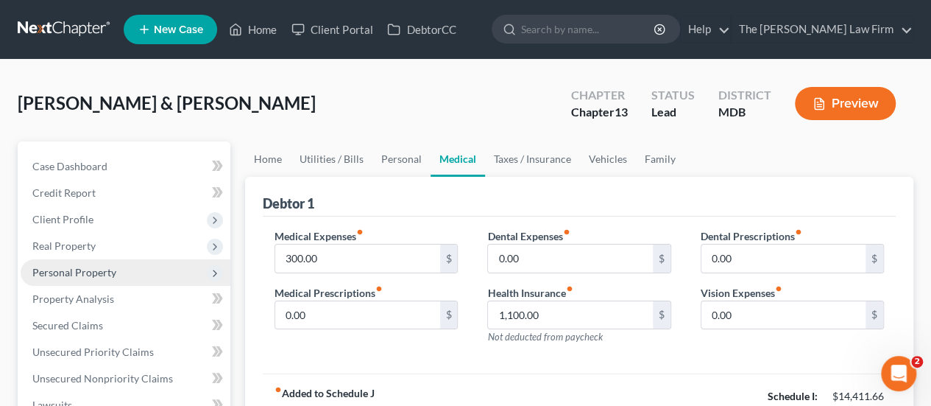
scroll to position [221, 0]
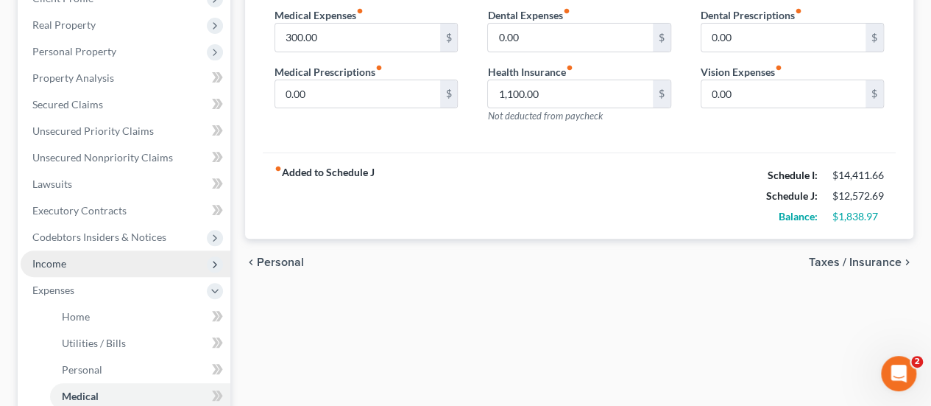
click at [66, 262] on span "Income" at bounding box center [126, 263] width 210 height 27
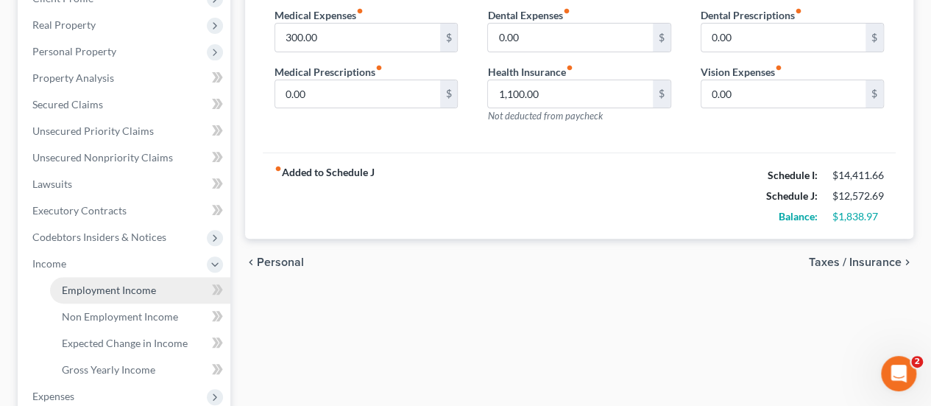
click at [103, 286] on span "Employment Income" at bounding box center [109, 289] width 94 height 13
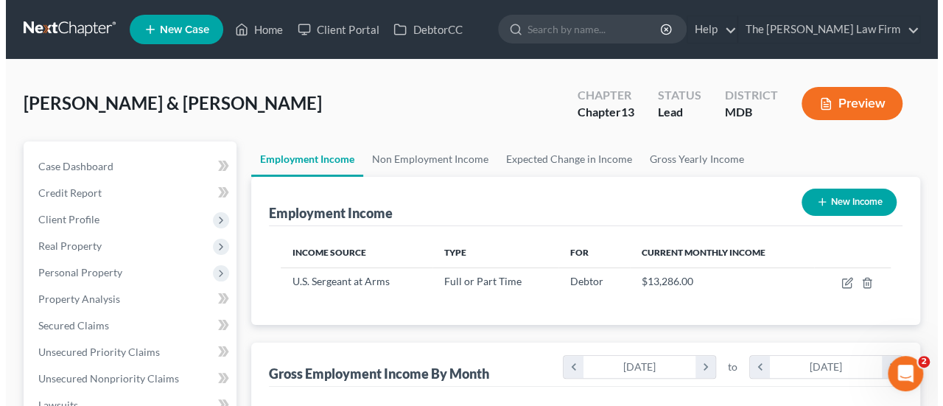
scroll to position [262, 373]
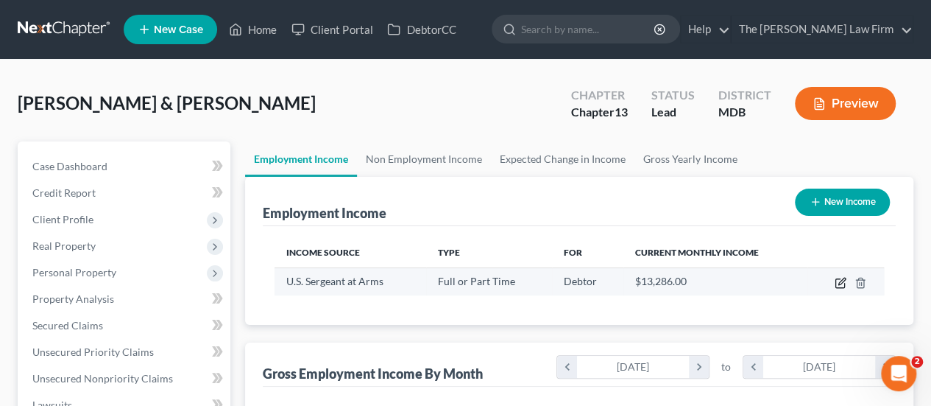
click at [839, 283] on icon "button" at bounding box center [842, 281] width 7 height 7
select select "0"
select select "1"
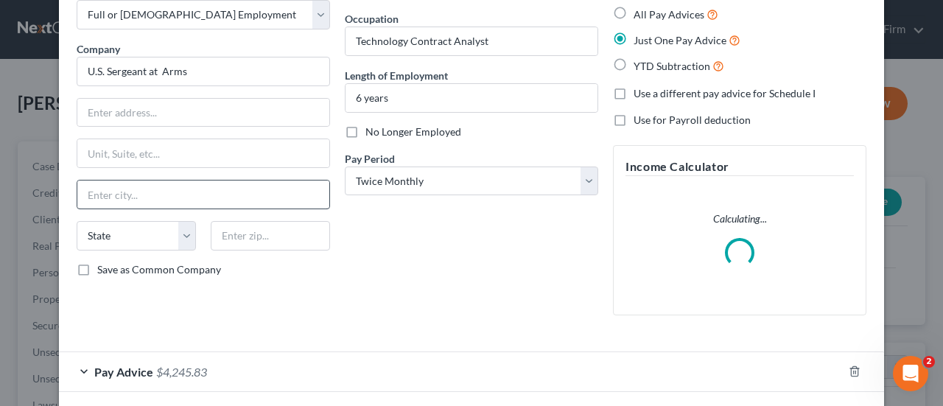
scroll to position [148, 0]
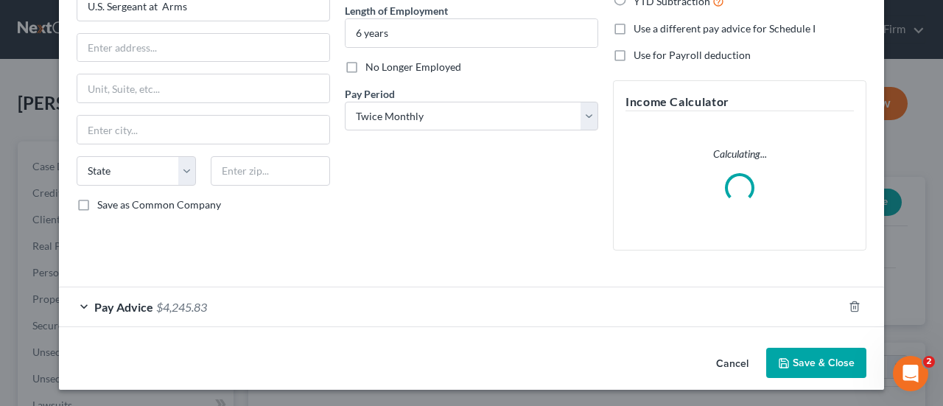
click at [130, 300] on span "Pay Advice" at bounding box center [123, 307] width 59 height 14
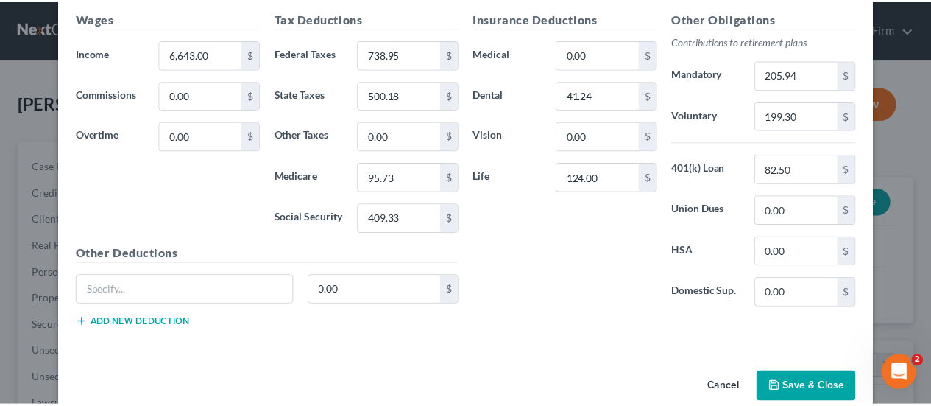
scroll to position [549, 0]
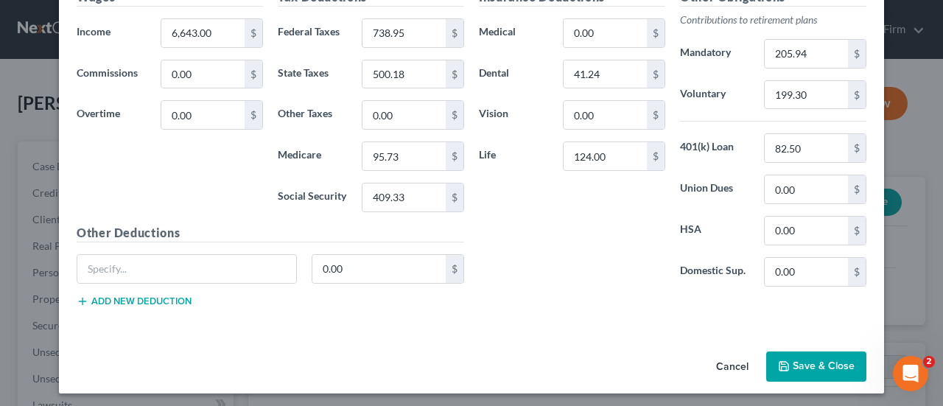
click at [728, 359] on button "Cancel" at bounding box center [732, 367] width 56 height 29
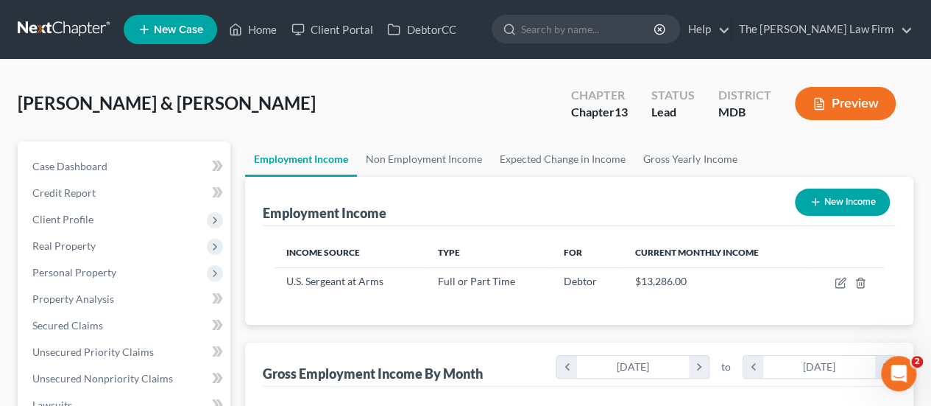
scroll to position [736084, 735973]
click at [264, 35] on link "Home" at bounding box center [253, 29] width 63 height 27
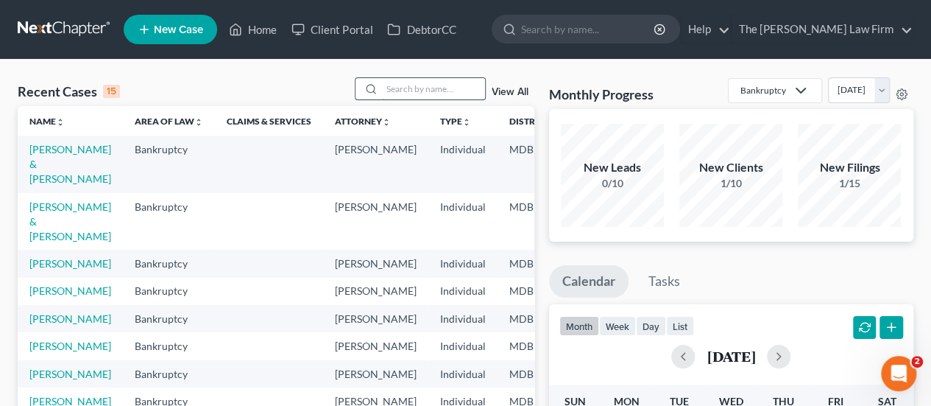
click at [436, 87] on input "search" at bounding box center [433, 88] width 103 height 21
type input "[PERSON_NAME]"
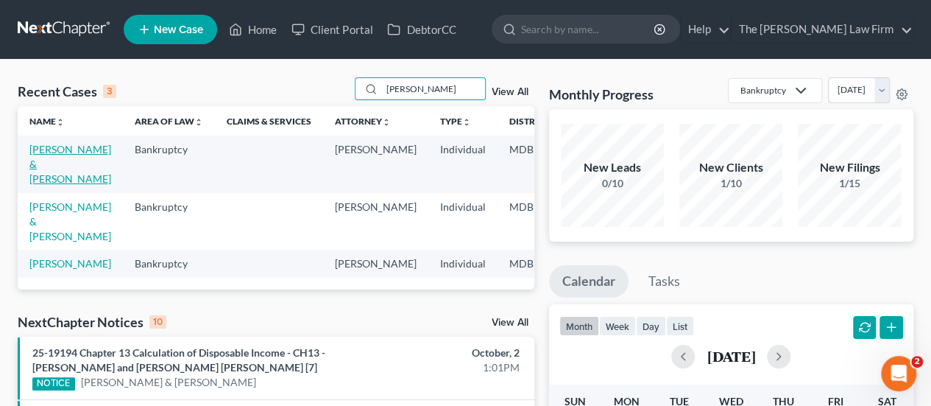
click at [54, 150] on link "[PERSON_NAME] & [PERSON_NAME]" at bounding box center [70, 164] width 82 height 42
select select "2"
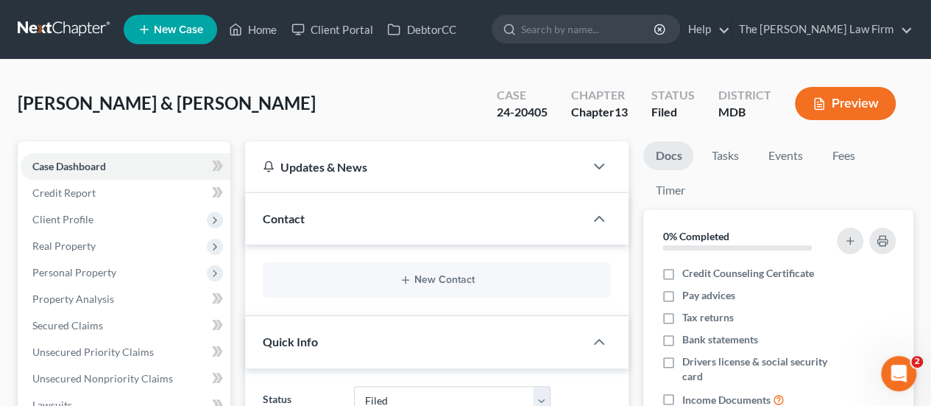
scroll to position [295, 0]
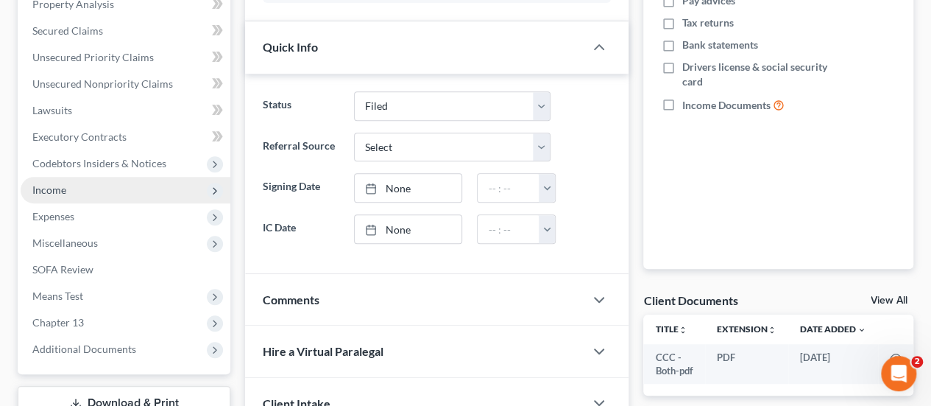
click at [60, 191] on span "Income" at bounding box center [49, 189] width 34 height 13
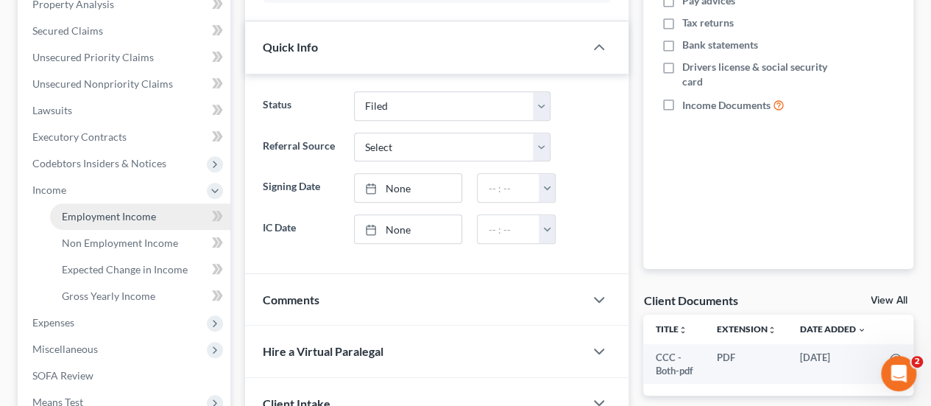
click at [84, 212] on span "Employment Income" at bounding box center [109, 216] width 94 height 13
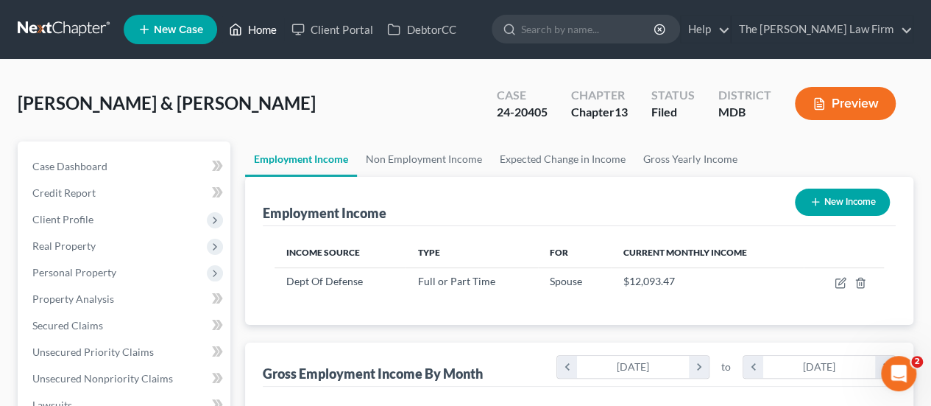
click at [256, 33] on link "Home" at bounding box center [253, 29] width 63 height 27
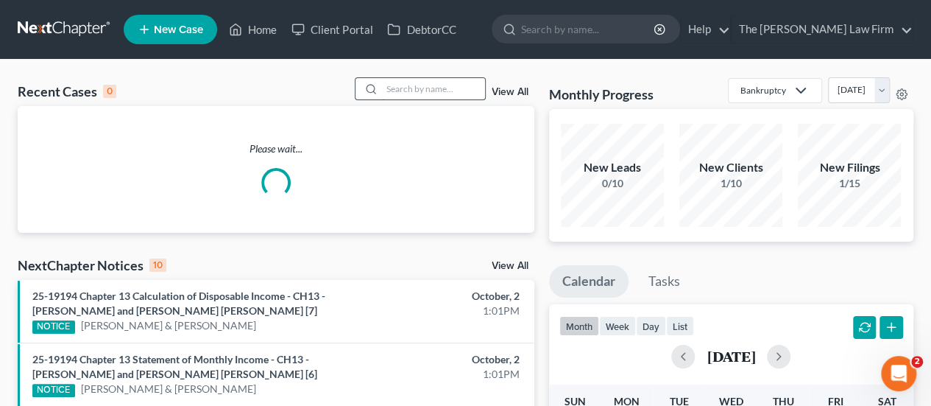
click at [418, 90] on input "search" at bounding box center [433, 88] width 103 height 21
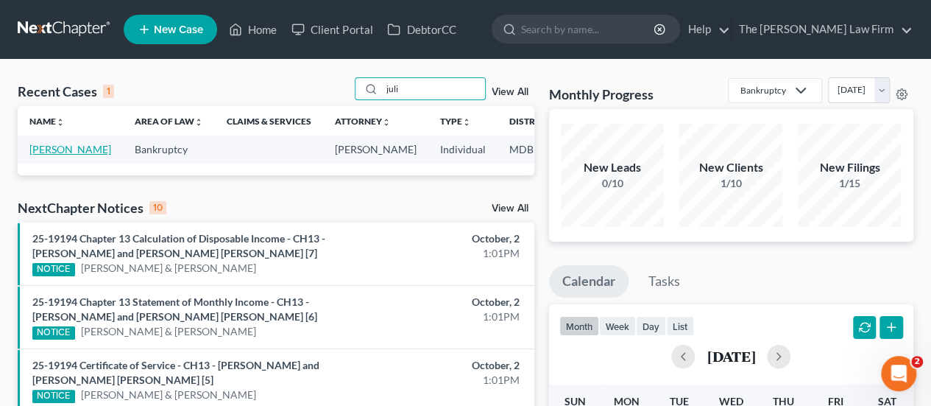
type input "juli"
click at [49, 145] on link "[PERSON_NAME]" at bounding box center [70, 149] width 82 height 13
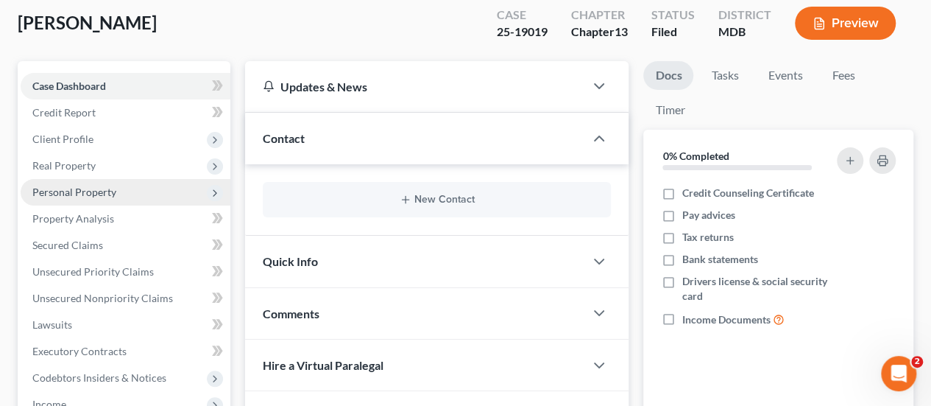
scroll to position [74, 0]
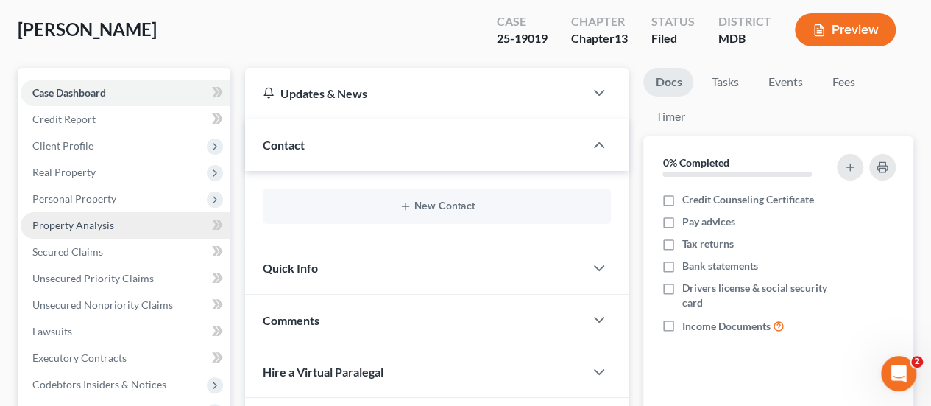
click at [84, 226] on span "Property Analysis" at bounding box center [73, 225] width 82 height 13
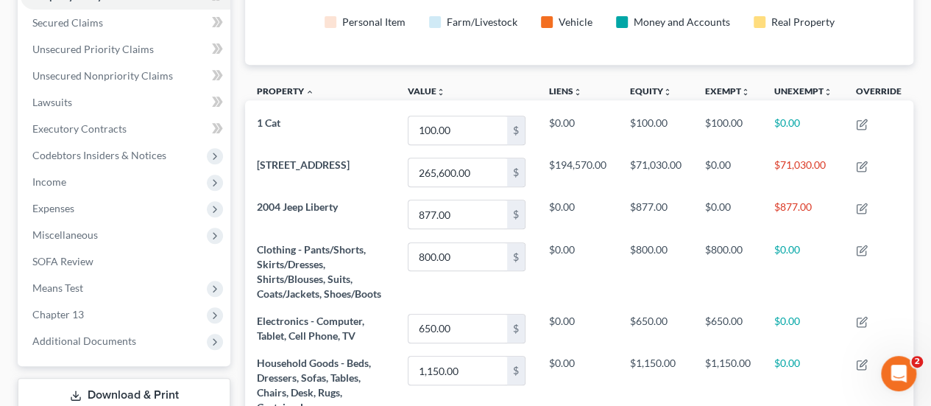
scroll to position [221, 0]
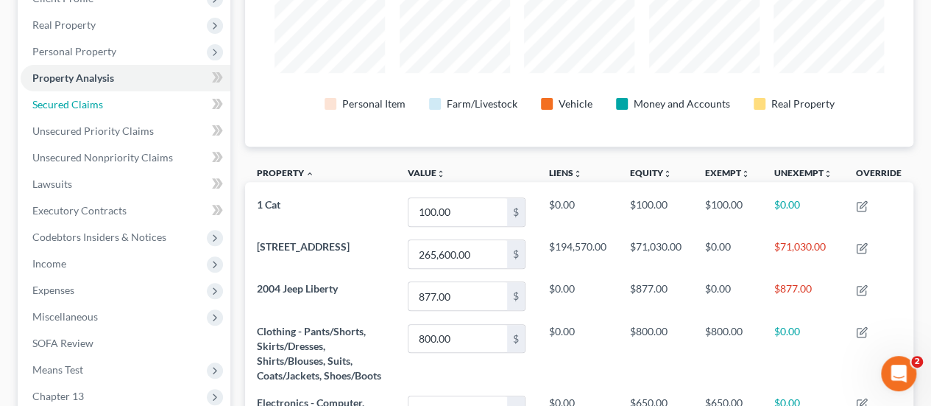
drag, startPoint x: 87, startPoint y: 104, endPoint x: 219, endPoint y: 130, distance: 135.2
click at [87, 104] on span "Secured Claims" at bounding box center [67, 104] width 71 height 13
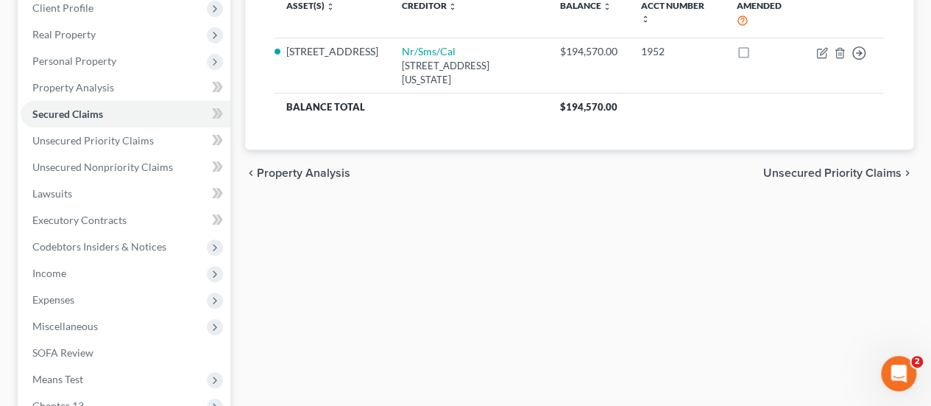
scroll to position [221, 0]
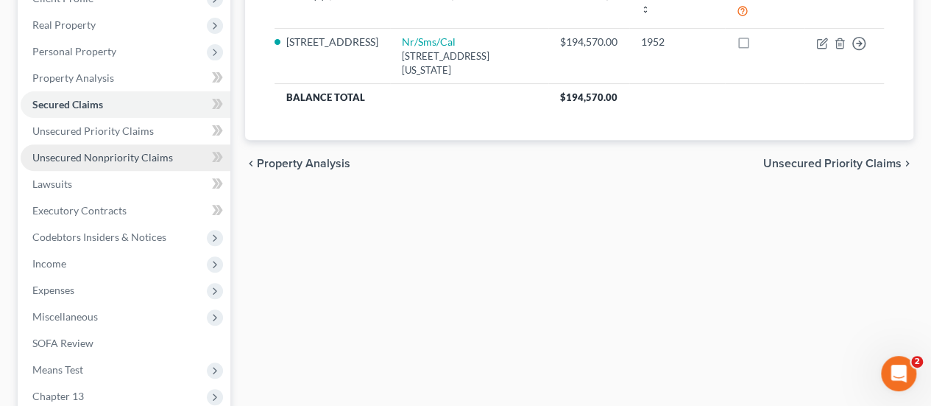
click at [127, 158] on span "Unsecured Nonpriority Claims" at bounding box center [102, 157] width 141 height 13
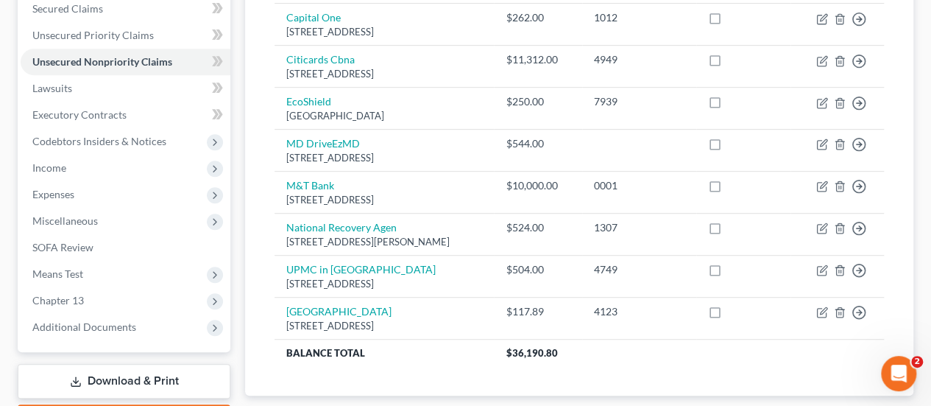
scroll to position [295, 0]
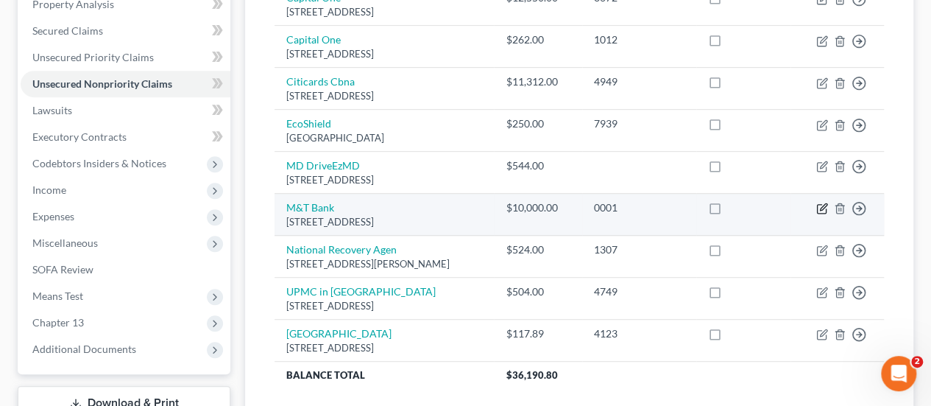
click at [820, 205] on icon "button" at bounding box center [821, 209] width 9 height 9
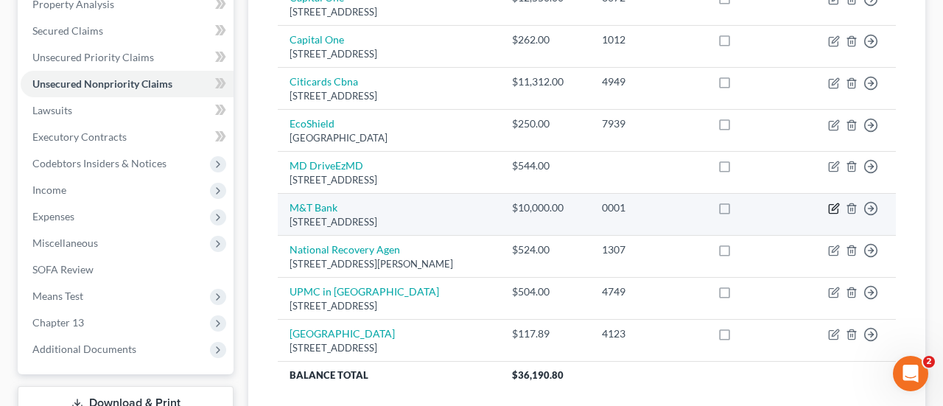
select select "35"
select select "4"
select select "0"
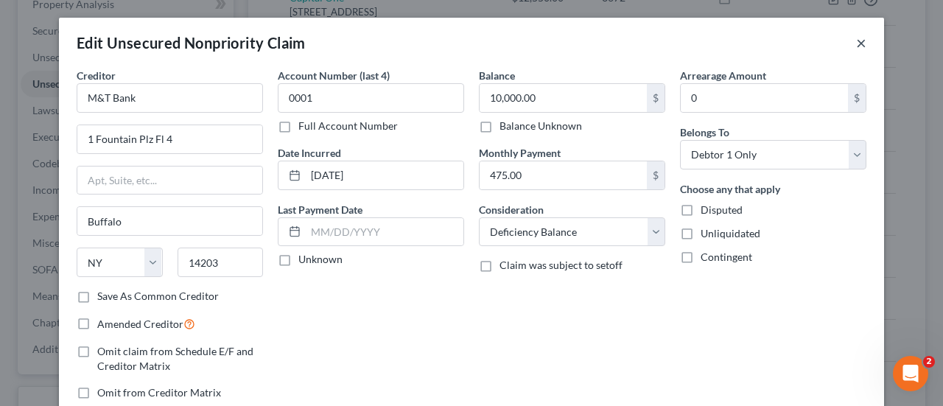
click at [856, 41] on button "×" at bounding box center [861, 43] width 10 height 18
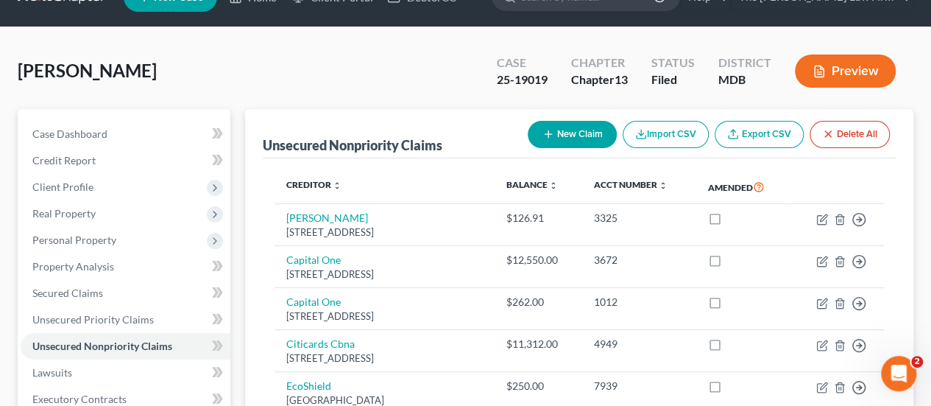
scroll to position [0, 0]
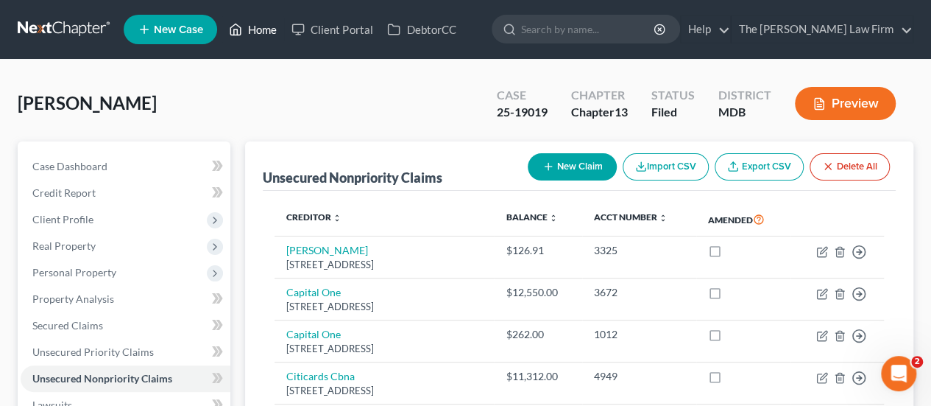
click at [270, 34] on link "Home" at bounding box center [253, 29] width 63 height 27
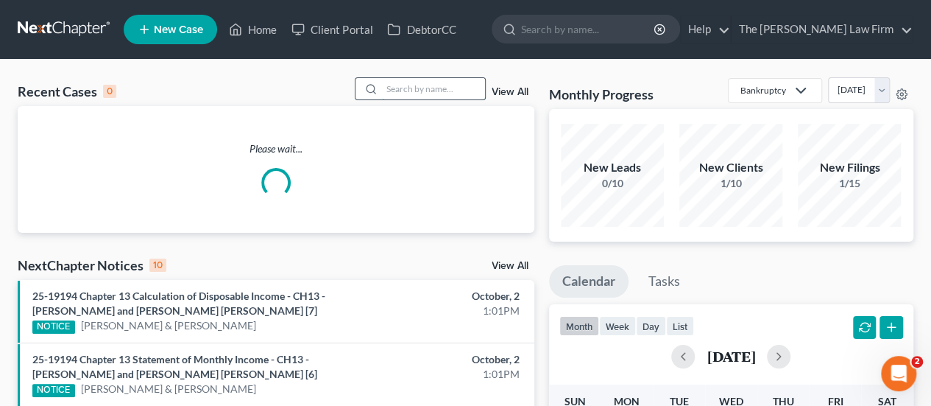
click at [432, 88] on input "search" at bounding box center [433, 88] width 103 height 21
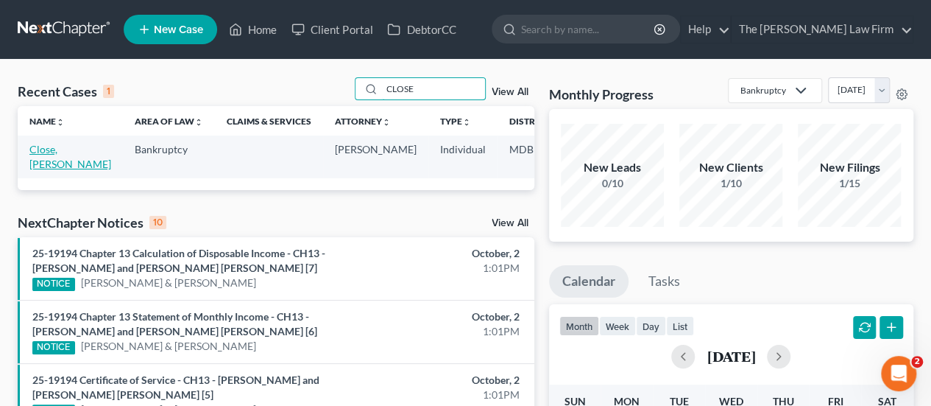
type input "CLOSE"
click at [43, 152] on link "Close, [PERSON_NAME]" at bounding box center [70, 156] width 82 height 27
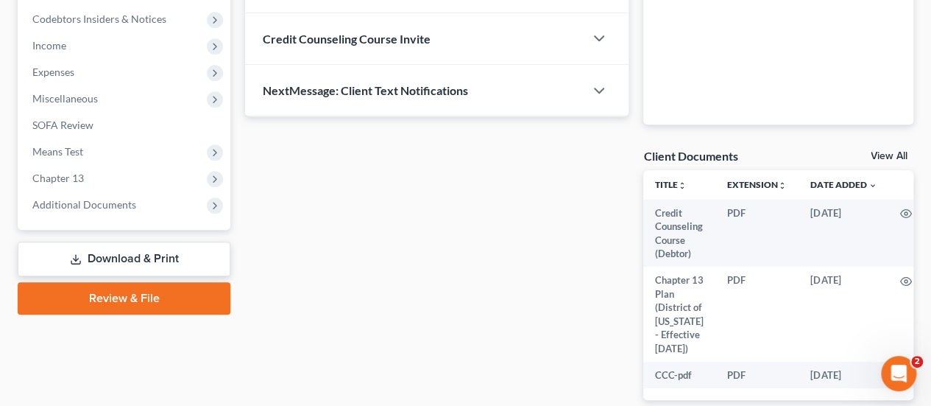
scroll to position [442, 0]
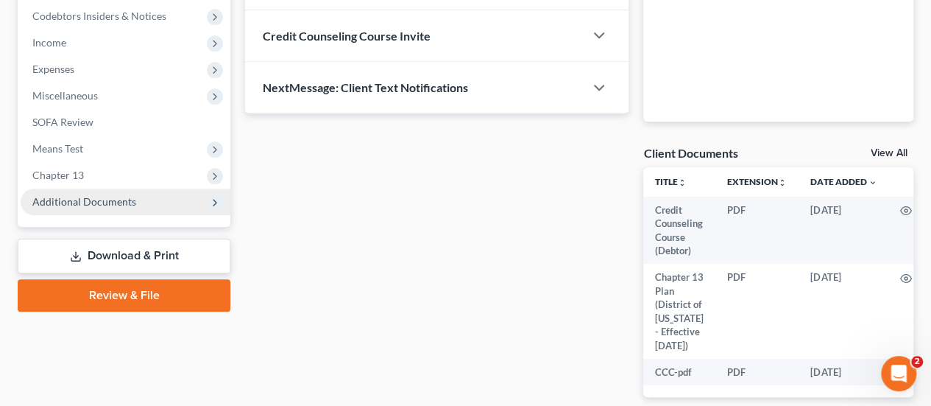
click at [77, 200] on span "Additional Documents" at bounding box center [84, 201] width 104 height 13
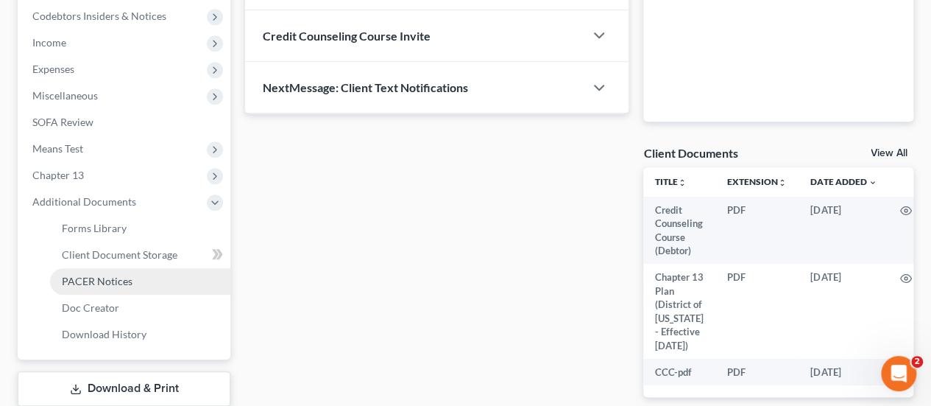
click at [111, 276] on span "PACER Notices" at bounding box center [97, 281] width 71 height 13
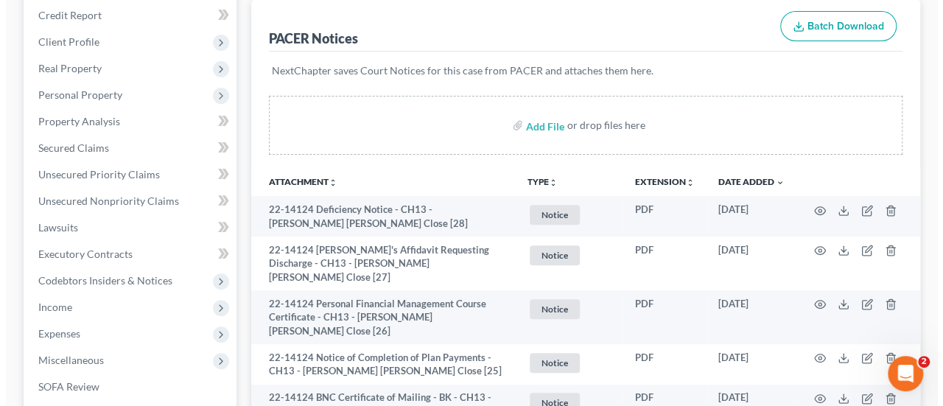
scroll to position [221, 0]
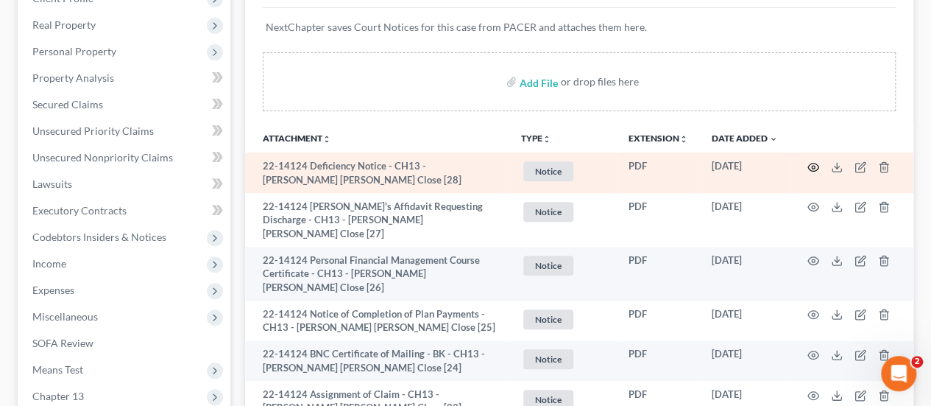
click at [810, 167] on icon "button" at bounding box center [814, 167] width 11 height 8
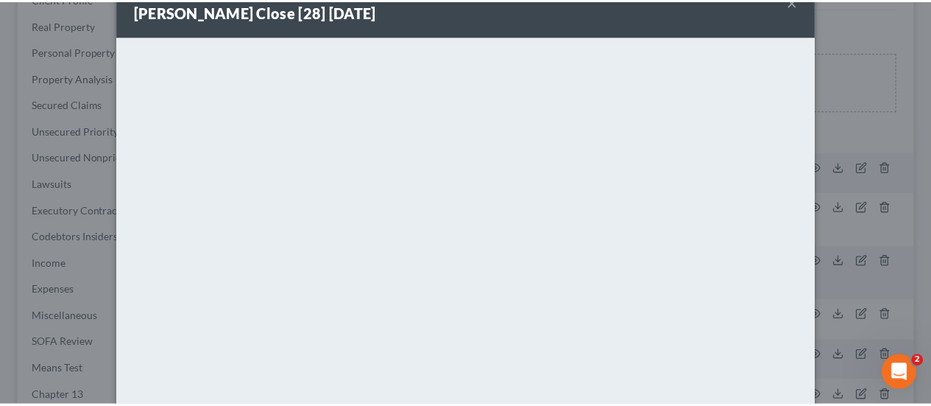
scroll to position [0, 0]
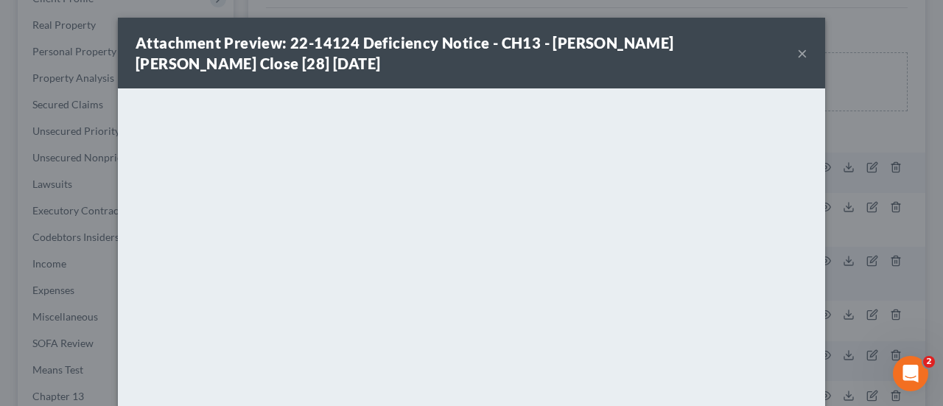
click at [797, 52] on button "×" at bounding box center [802, 53] width 10 height 18
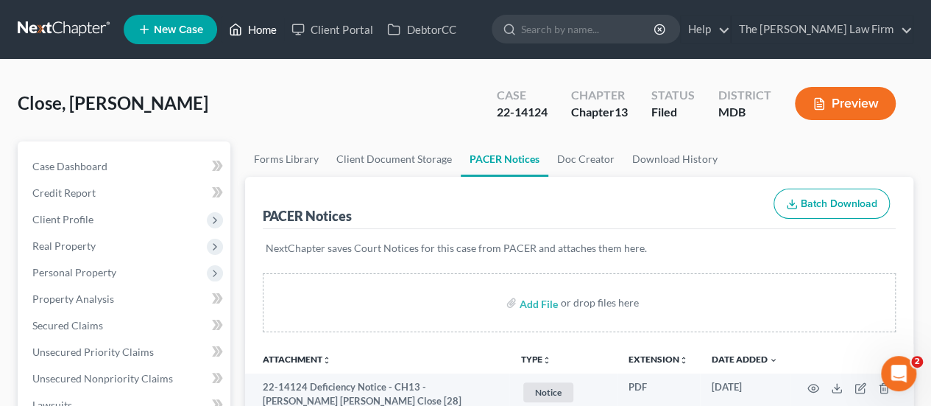
drag, startPoint x: 266, startPoint y: 30, endPoint x: 10, endPoint y: 85, distance: 262.0
click at [266, 30] on link "Home" at bounding box center [253, 29] width 63 height 27
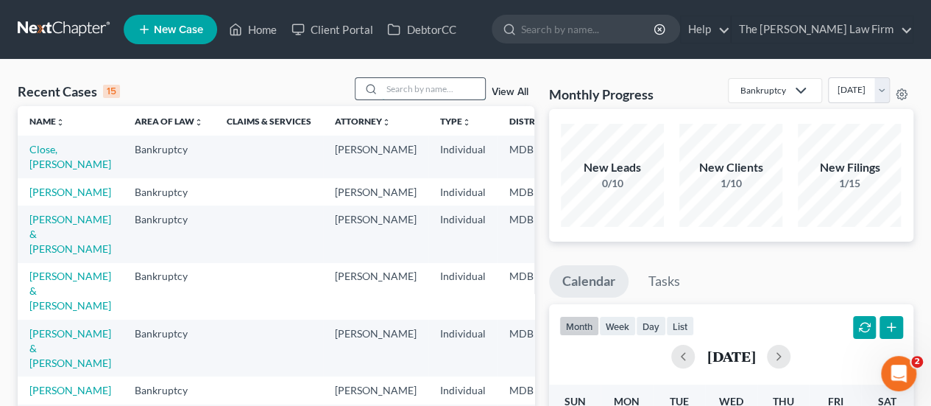
click at [428, 85] on input "search" at bounding box center [433, 88] width 103 height 21
click at [445, 91] on input "search" at bounding box center [433, 88] width 103 height 21
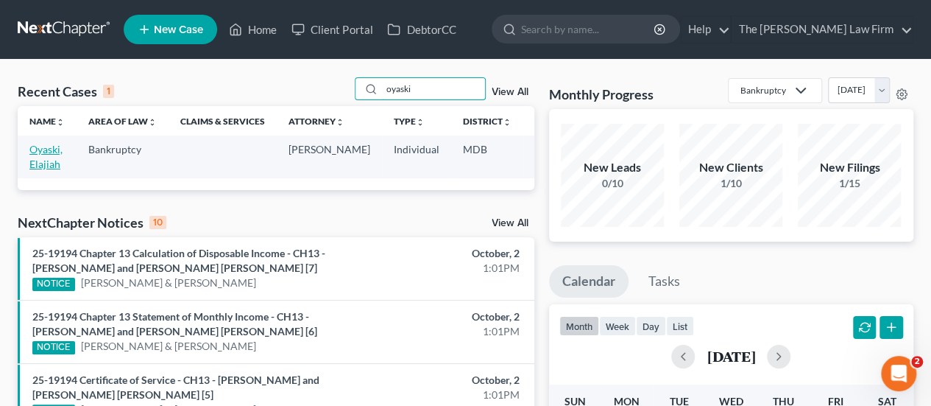
type input "oyaski"
click at [55, 148] on link "Oyaski, Elajiah" at bounding box center [45, 156] width 33 height 27
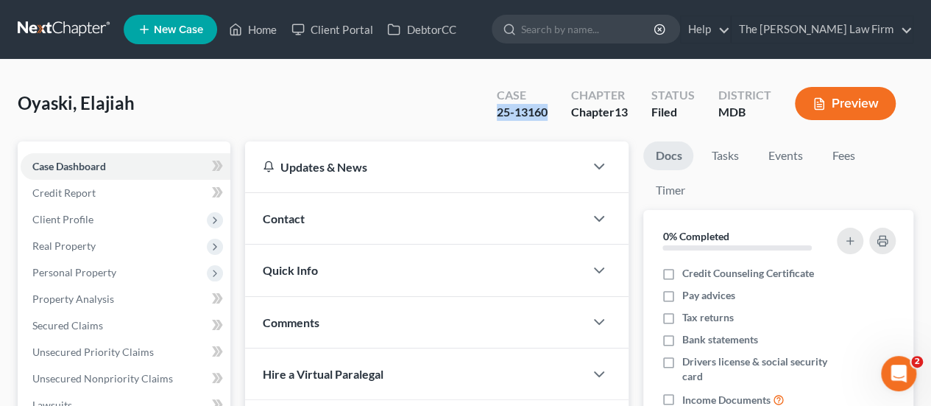
drag, startPoint x: 554, startPoint y: 113, endPoint x: 529, endPoint y: 124, distance: 26.4
click at [495, 116] on div "Case 25-13160" at bounding box center [522, 104] width 74 height 43
copy div "25-13160"
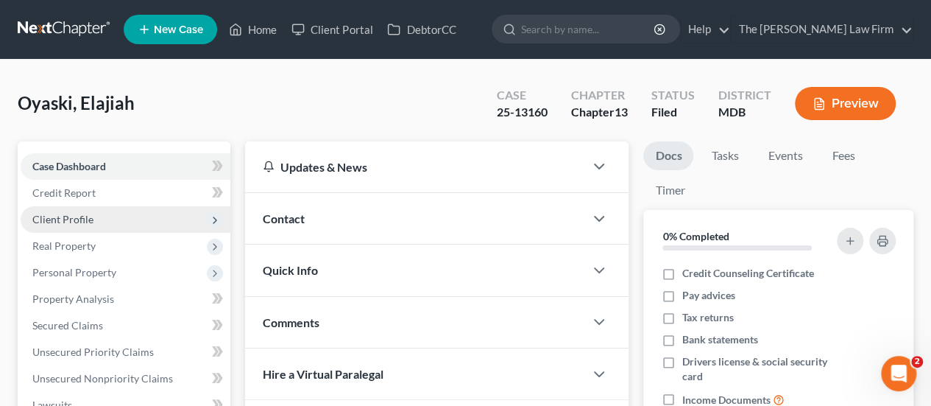
click at [93, 216] on span "Client Profile" at bounding box center [126, 219] width 210 height 27
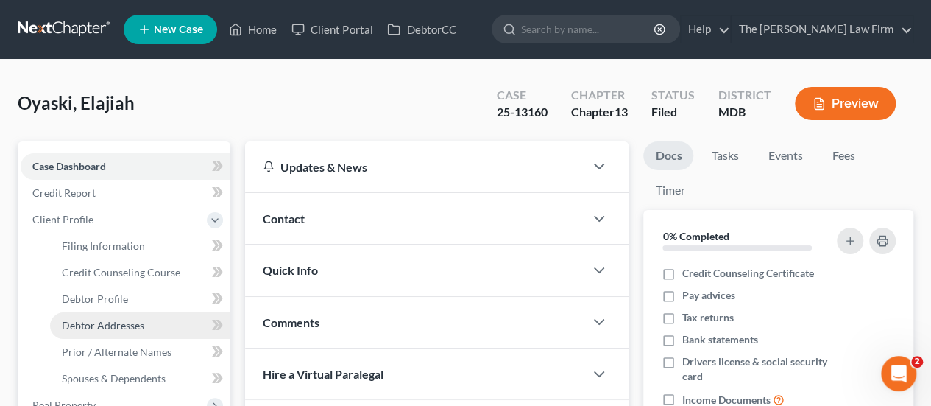
click at [82, 325] on span "Debtor Addresses" at bounding box center [103, 325] width 82 height 13
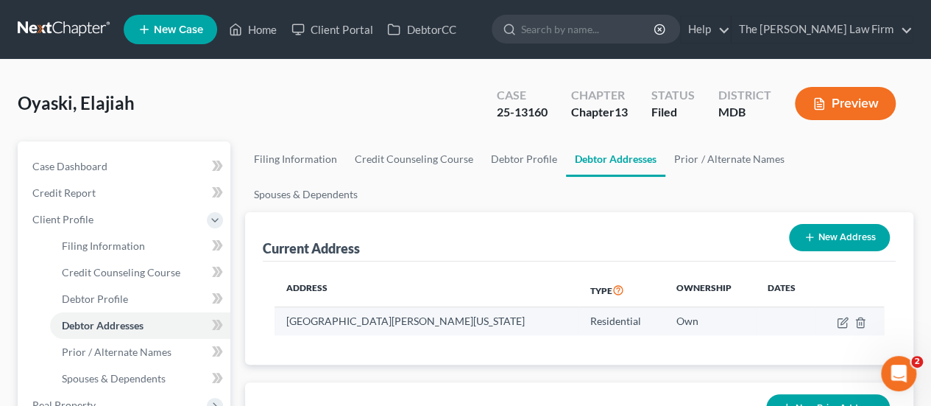
click at [481, 307] on td "[GEOGRAPHIC_DATA][PERSON_NAME][US_STATE]" at bounding box center [427, 321] width 304 height 28
drag, startPoint x: 371, startPoint y: 285, endPoint x: 287, endPoint y: 288, distance: 84.0
click at [287, 307] on td "[GEOGRAPHIC_DATA][PERSON_NAME][US_STATE]" at bounding box center [427, 321] width 304 height 28
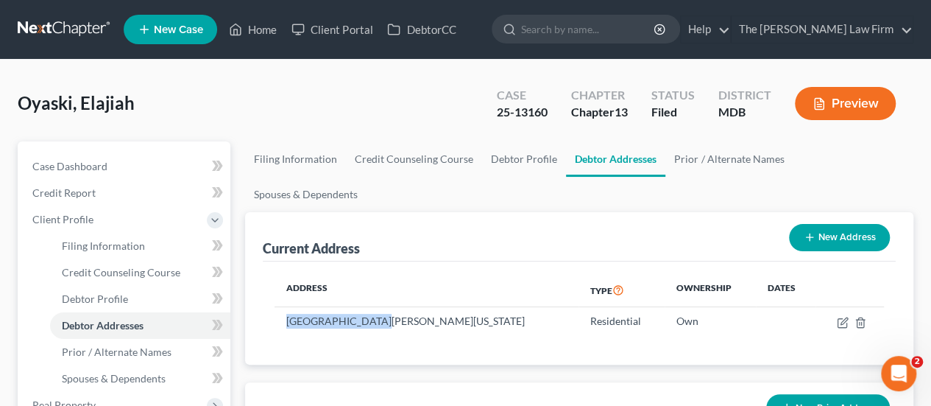
copy td "[GEOGRAPHIC_DATA][PERSON_NAME]"
click at [269, 36] on link "Home" at bounding box center [253, 29] width 63 height 27
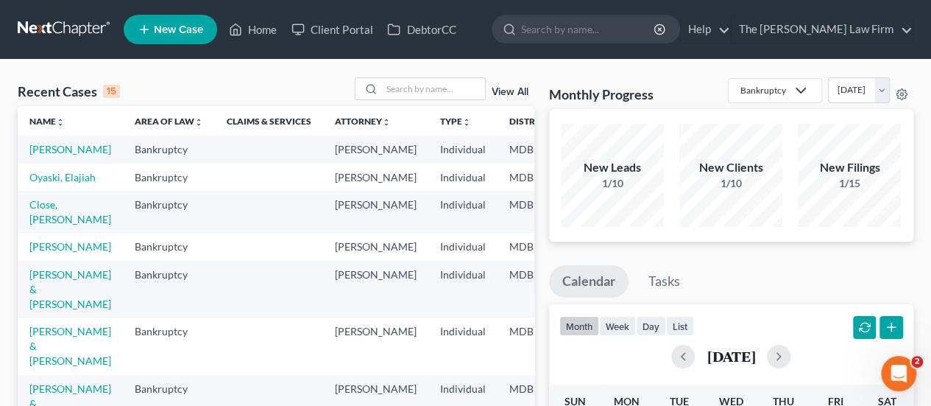
click at [514, 89] on link "View All" at bounding box center [510, 92] width 37 height 10
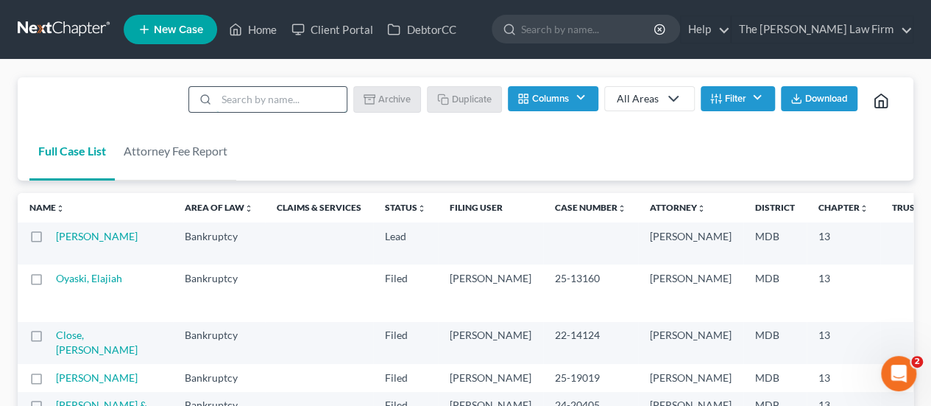
click at [261, 98] on input "search" at bounding box center [281, 99] width 130 height 25
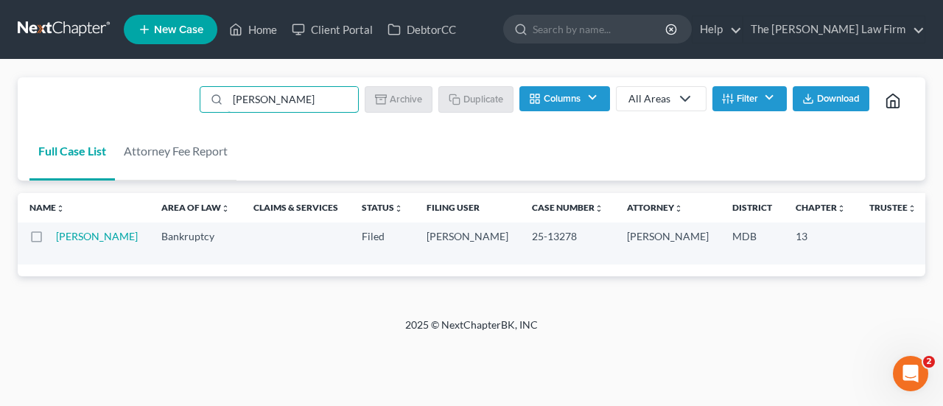
click at [50, 240] on label at bounding box center [50, 240] width 0 height 0
type input "[PERSON_NAME]"
click at [56, 233] on input "checkbox" at bounding box center [61, 234] width 10 height 10
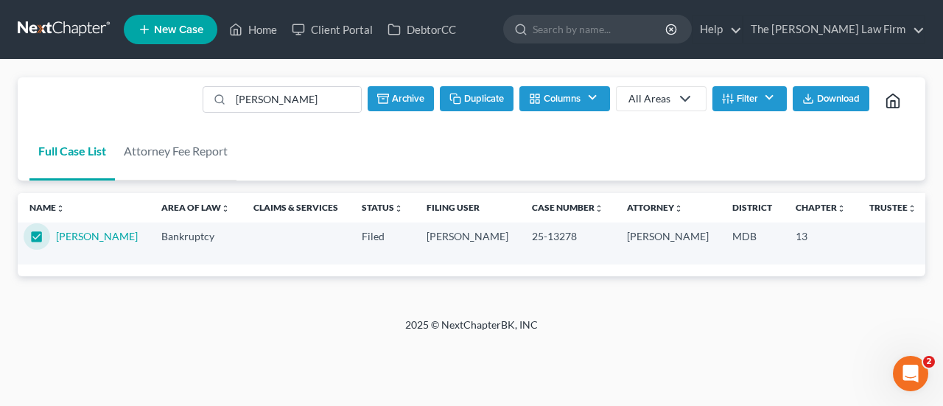
click at [489, 105] on button "Duplicate" at bounding box center [477, 98] width 74 height 25
checkbox input "false"
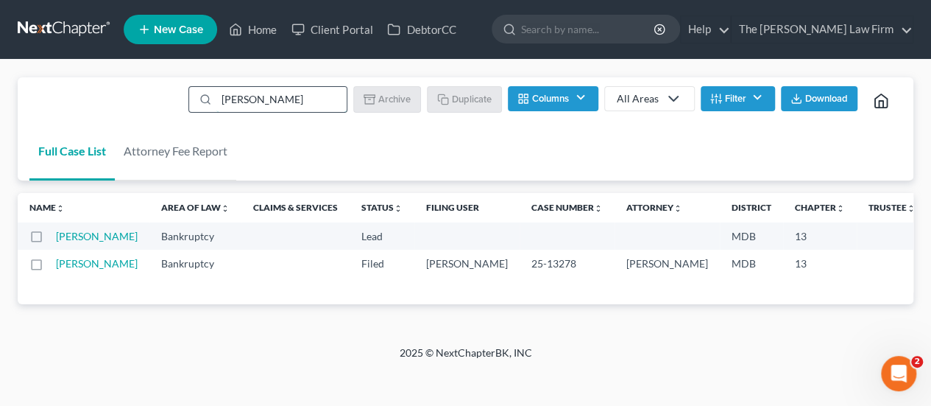
click at [240, 95] on input "[PERSON_NAME]" at bounding box center [281, 99] width 130 height 25
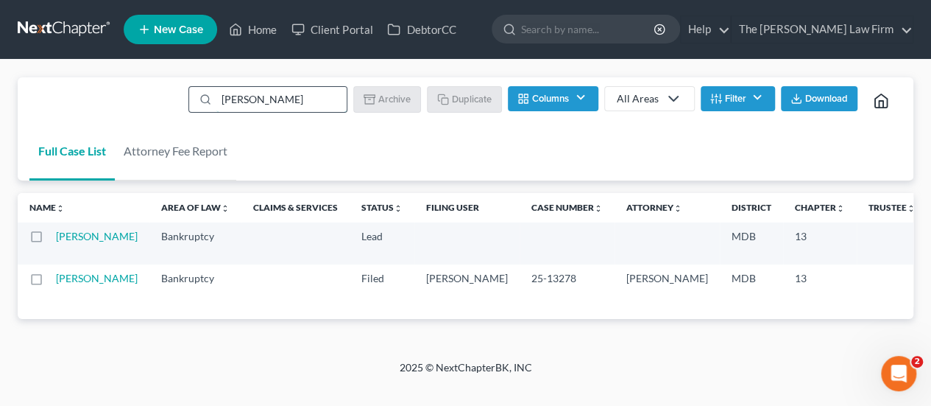
click at [240, 95] on input "[PERSON_NAME]" at bounding box center [281, 99] width 130 height 25
type input "beatr"
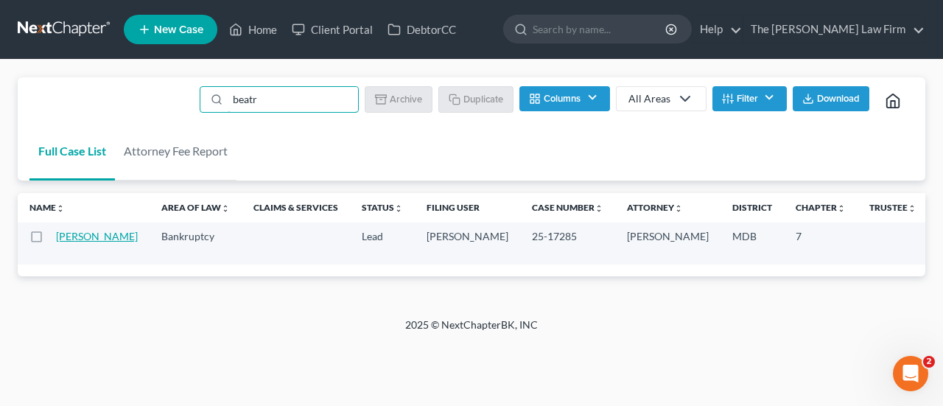
click at [80, 238] on link "[PERSON_NAME]" at bounding box center [97, 236] width 82 height 13
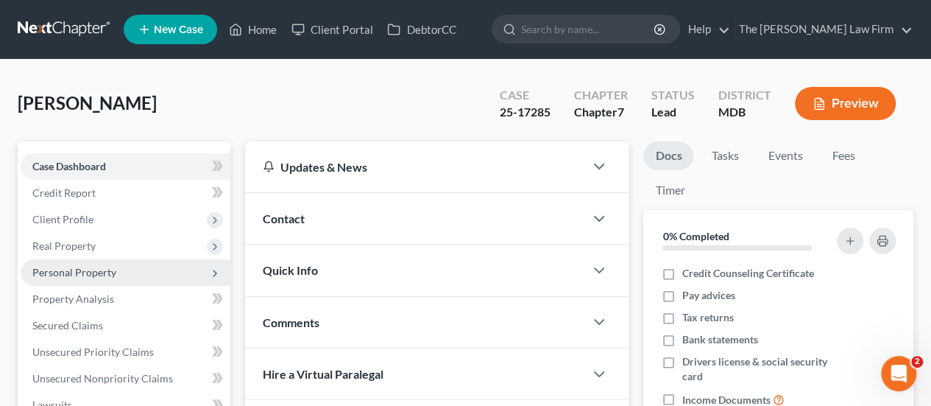
click at [77, 277] on span "Personal Property" at bounding box center [74, 272] width 84 height 13
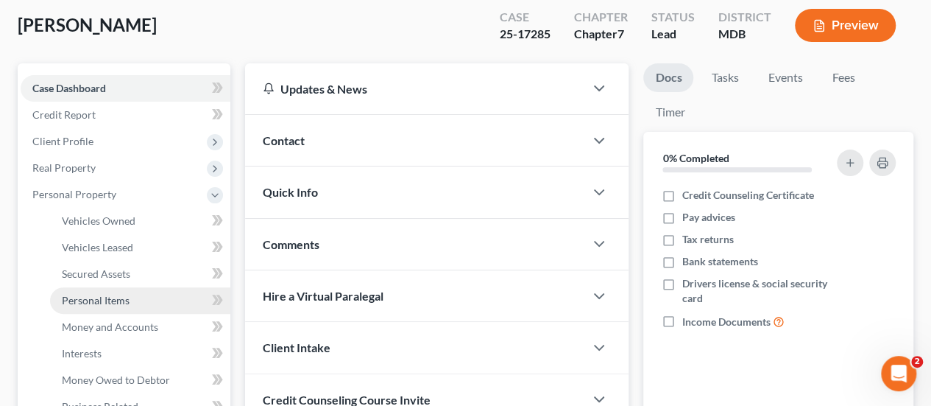
scroll to position [147, 0]
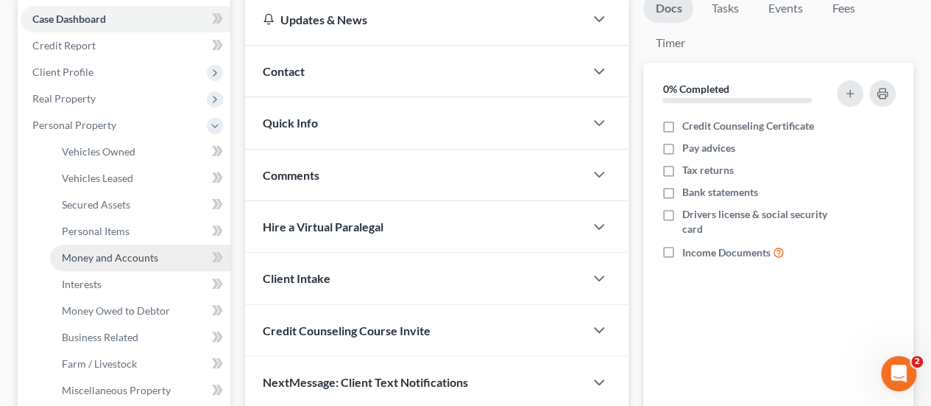
click at [112, 258] on span "Money and Accounts" at bounding box center [110, 257] width 96 height 13
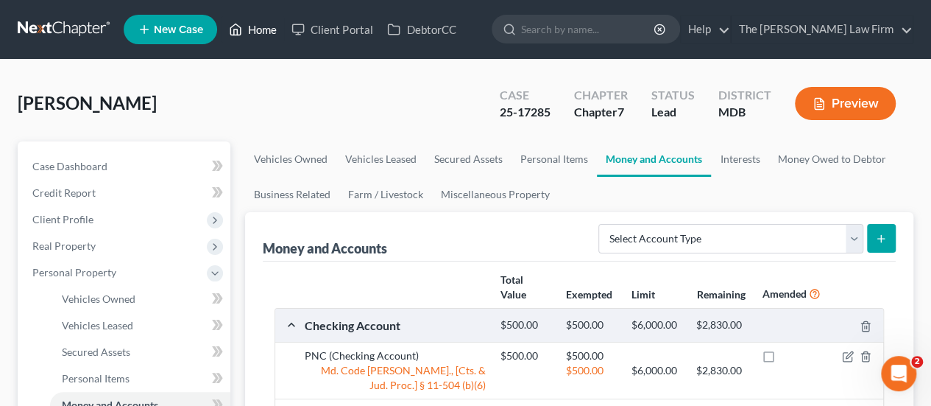
drag, startPoint x: 268, startPoint y: 34, endPoint x: 376, endPoint y: 58, distance: 110.9
click at [268, 34] on link "Home" at bounding box center [253, 29] width 63 height 27
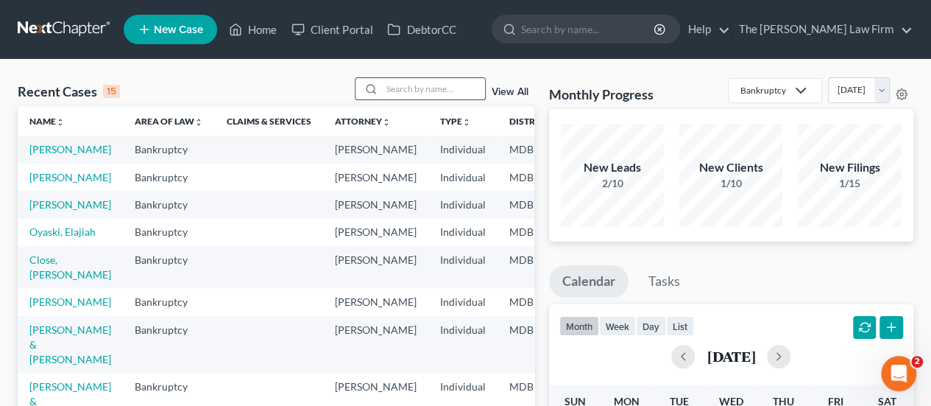
click at [436, 89] on input "search" at bounding box center [433, 88] width 103 height 21
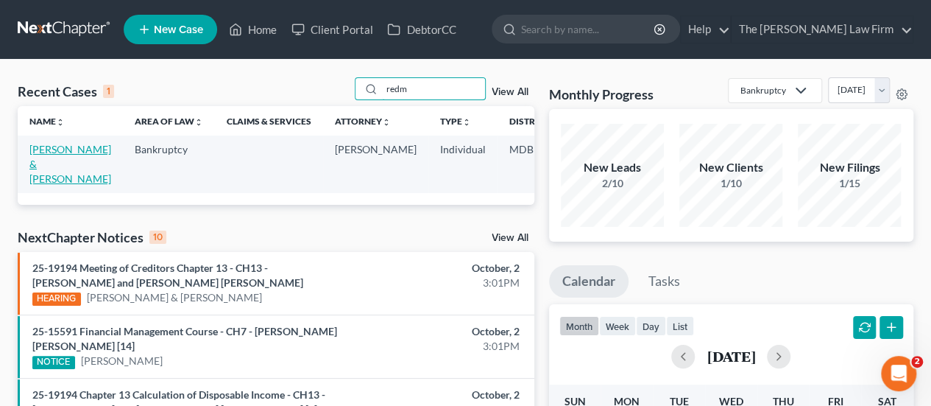
type input "redm"
click at [60, 147] on link "[PERSON_NAME] & [PERSON_NAME]" at bounding box center [70, 164] width 82 height 42
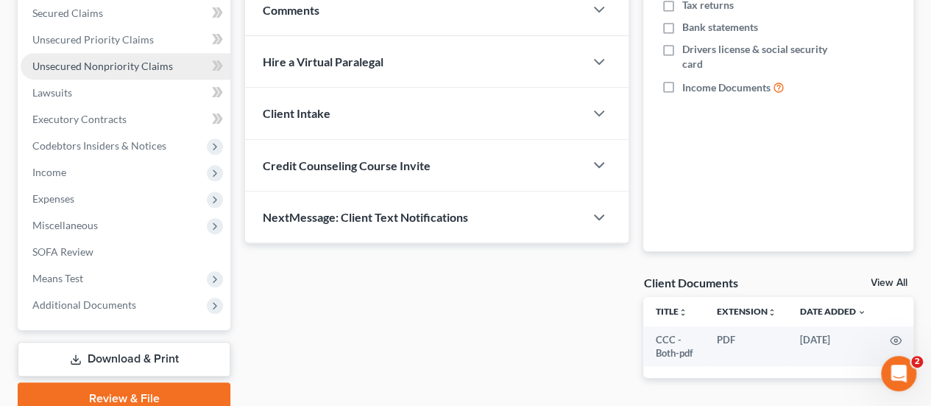
scroll to position [368, 0]
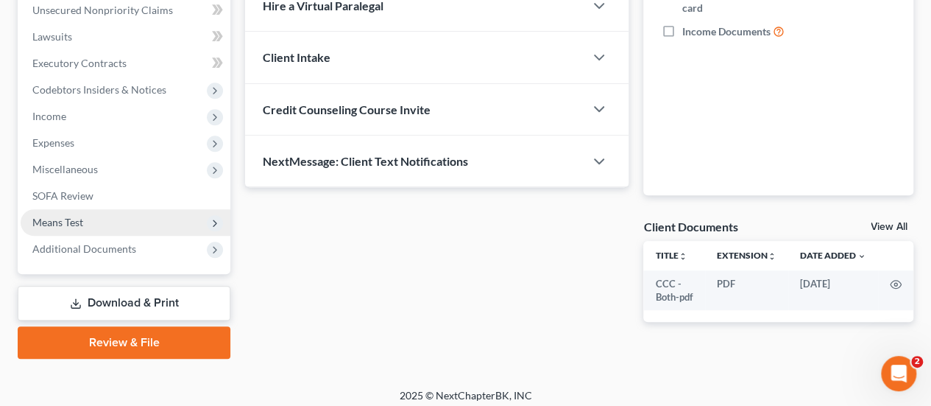
click at [80, 222] on span "Means Test" at bounding box center [57, 222] width 51 height 13
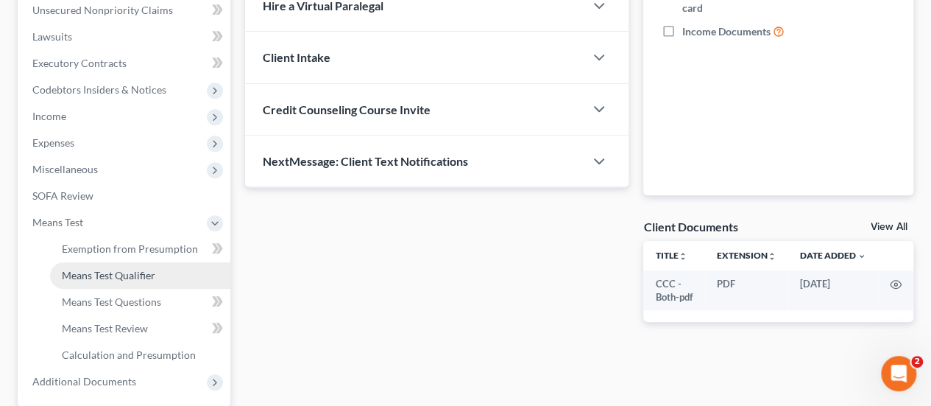
click at [110, 283] on link "Means Test Qualifier" at bounding box center [140, 275] width 180 height 27
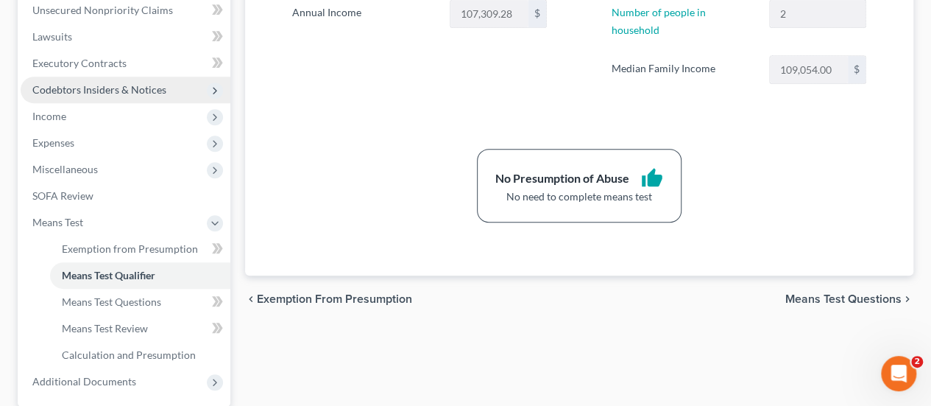
scroll to position [360, 0]
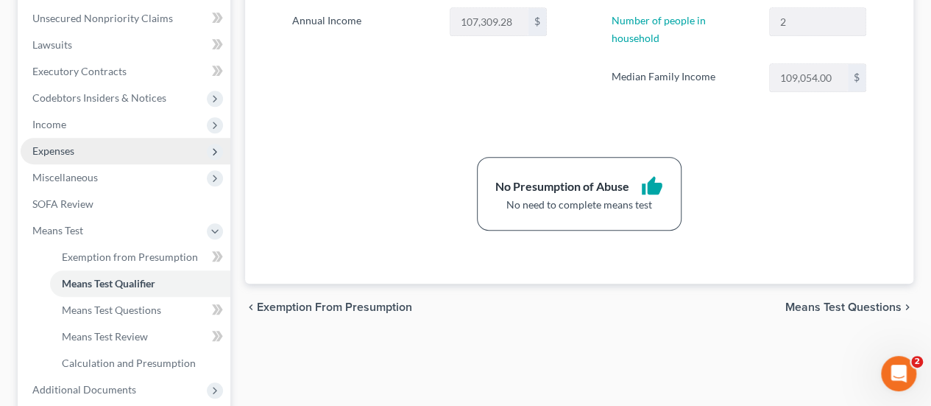
click at [66, 152] on span "Expenses" at bounding box center [53, 150] width 42 height 13
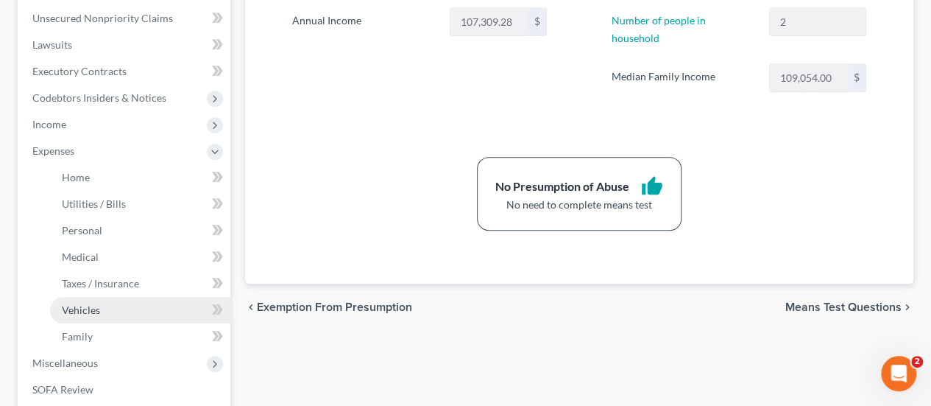
click at [96, 309] on span "Vehicles" at bounding box center [81, 309] width 38 height 13
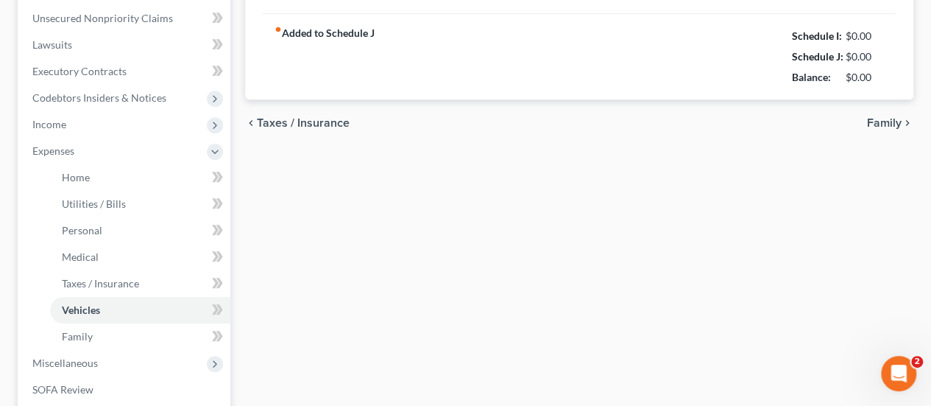
type input "220.00"
type input "300.00"
type input "0.00"
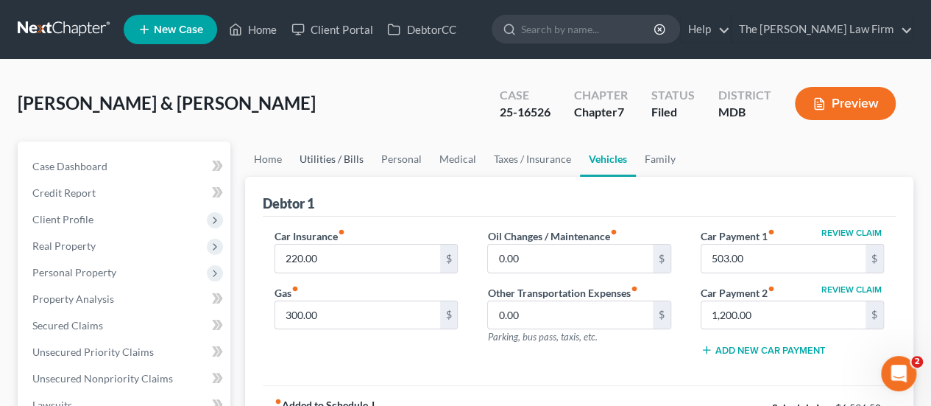
click at [342, 161] on link "Utilities / Bills" at bounding box center [332, 158] width 82 height 35
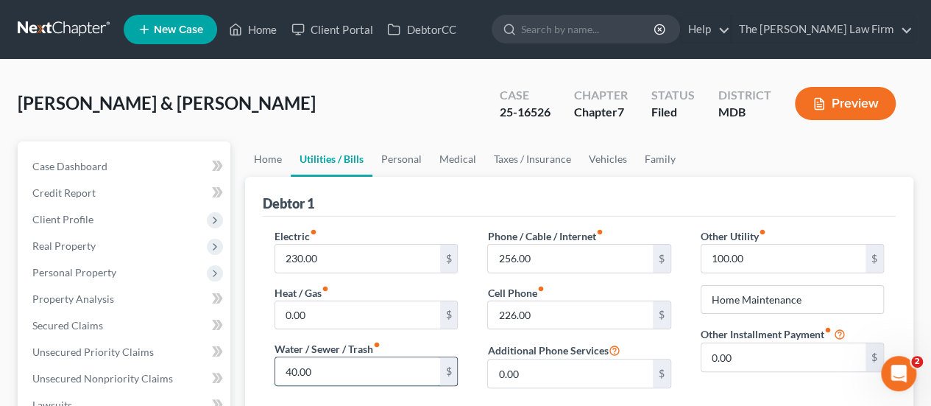
click at [331, 370] on input "40.00" at bounding box center [357, 371] width 164 height 28
type input "50"
click at [386, 216] on div "Electric fiber_manual_record 230.00 $ Heat / Gas fiber_manual_record 0.00 $ Wat…" at bounding box center [579, 316] width 633 height 201
click at [346, 256] on input "230.00" at bounding box center [357, 258] width 164 height 28
type input "245"
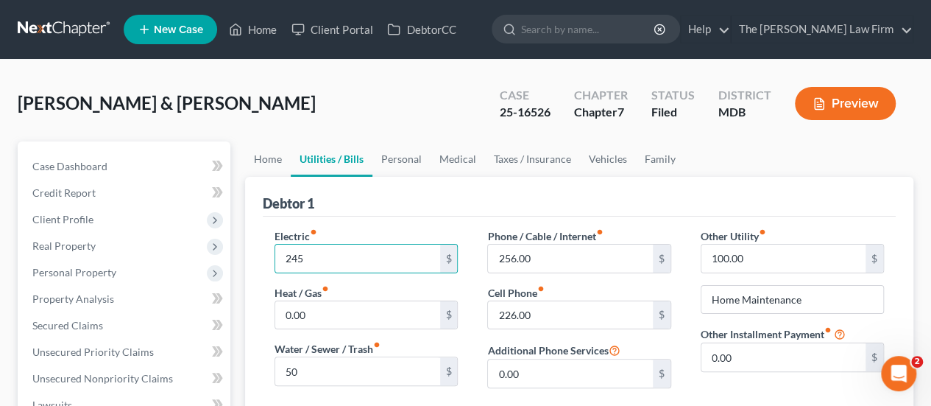
click at [398, 207] on div "Debtor 1" at bounding box center [579, 197] width 633 height 40
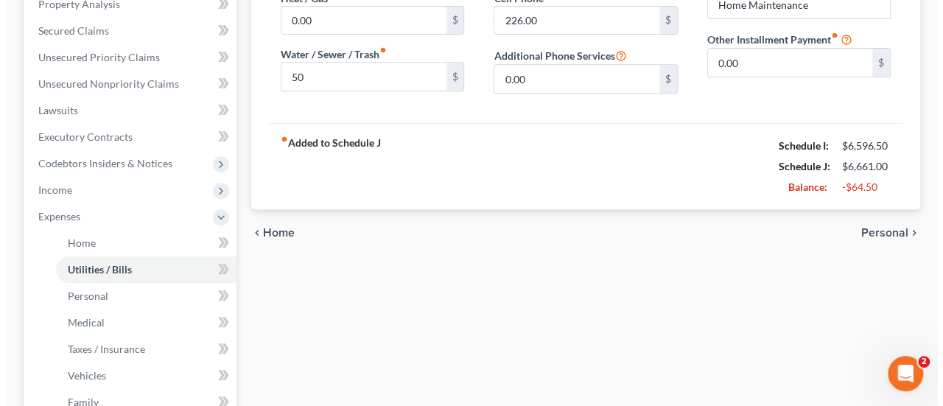
scroll to position [221, 0]
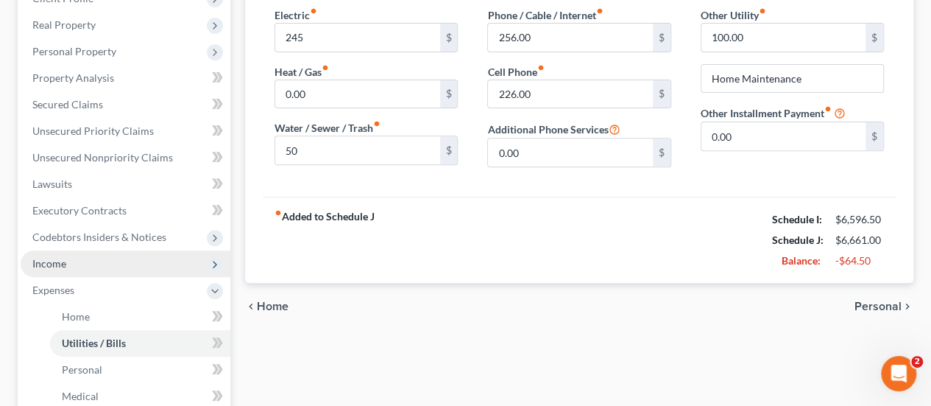
click at [49, 269] on span "Income" at bounding box center [49, 263] width 34 height 13
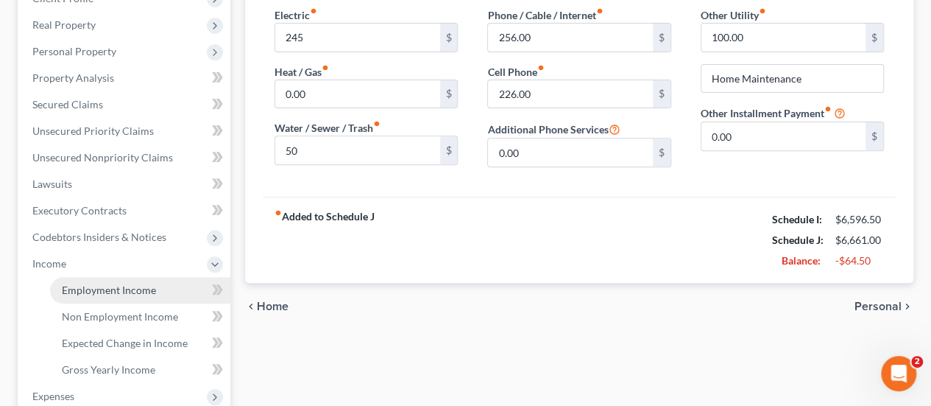
click at [104, 291] on span "Employment Income" at bounding box center [109, 289] width 94 height 13
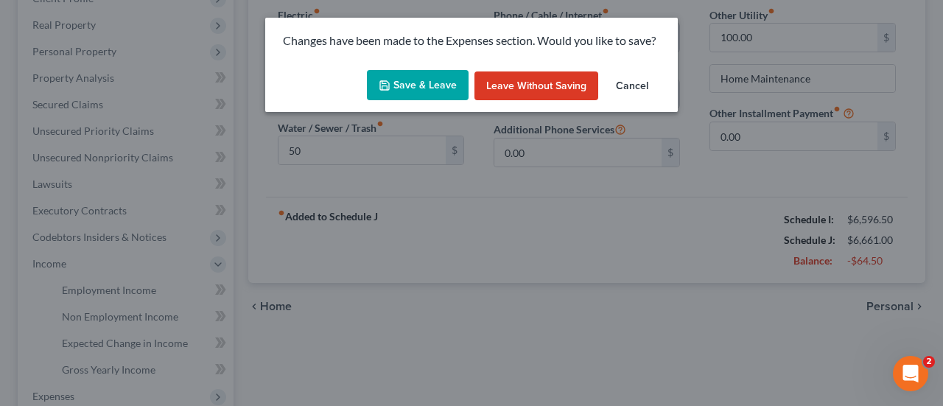
click at [433, 85] on button "Save & Leave" at bounding box center [418, 85] width 102 height 31
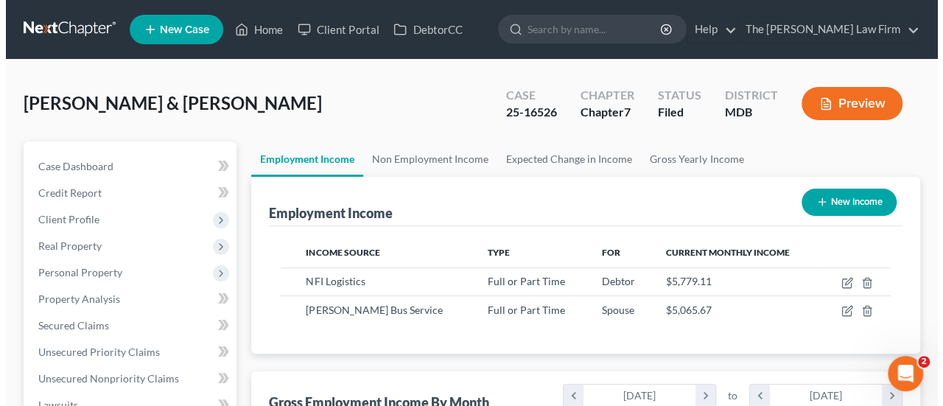
scroll to position [262, 373]
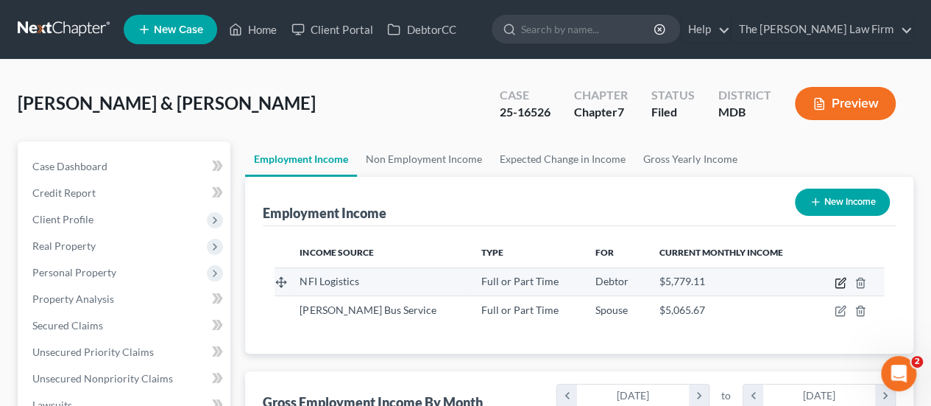
click at [841, 285] on icon "button" at bounding box center [841, 283] width 12 height 12
select select "0"
select select "3"
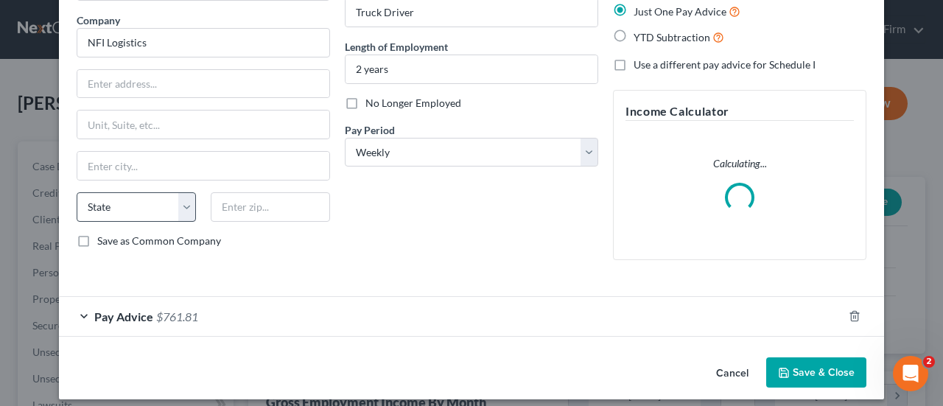
scroll to position [121, 0]
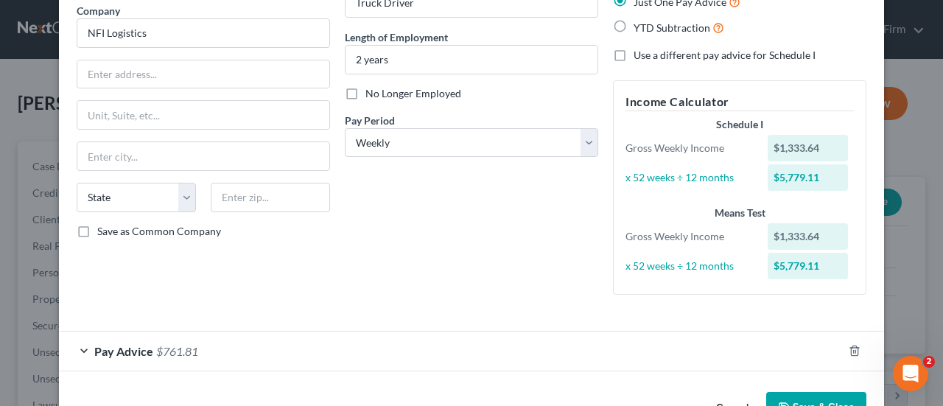
click at [153, 307] on div "Employment Type * Select Full or [DEMOGRAPHIC_DATA] Employment Self Employment …" at bounding box center [471, 132] width 804 height 373
click at [142, 348] on span "Pay Advice" at bounding box center [123, 351] width 59 height 14
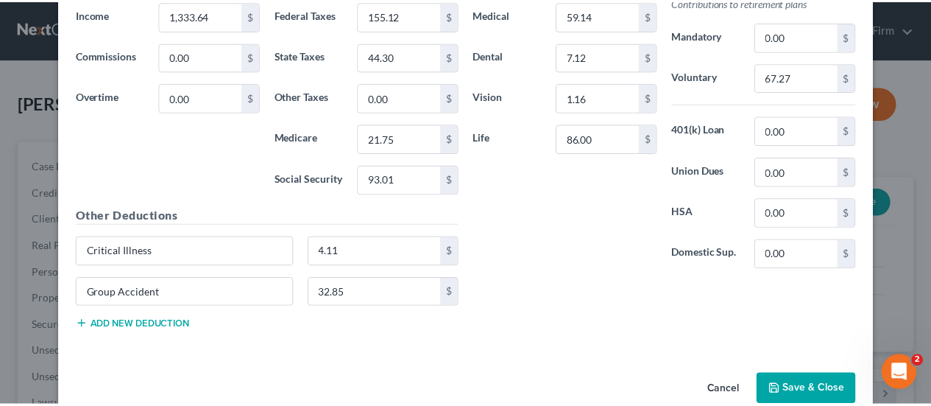
scroll to position [563, 0]
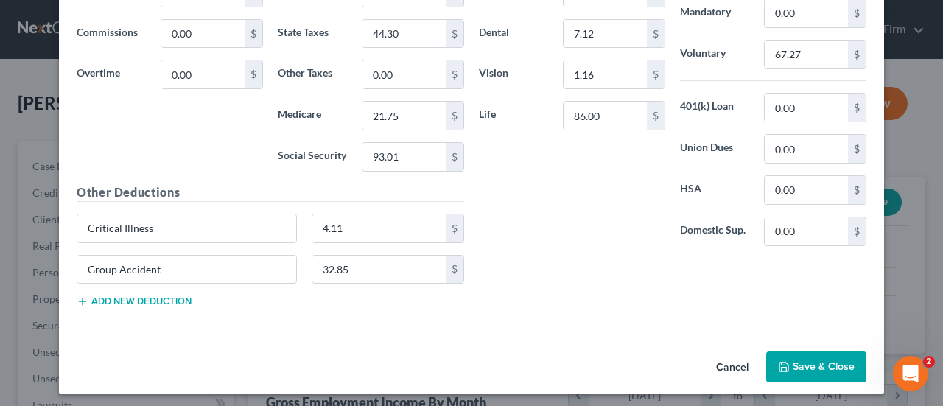
click at [736, 357] on button "Cancel" at bounding box center [732, 367] width 56 height 29
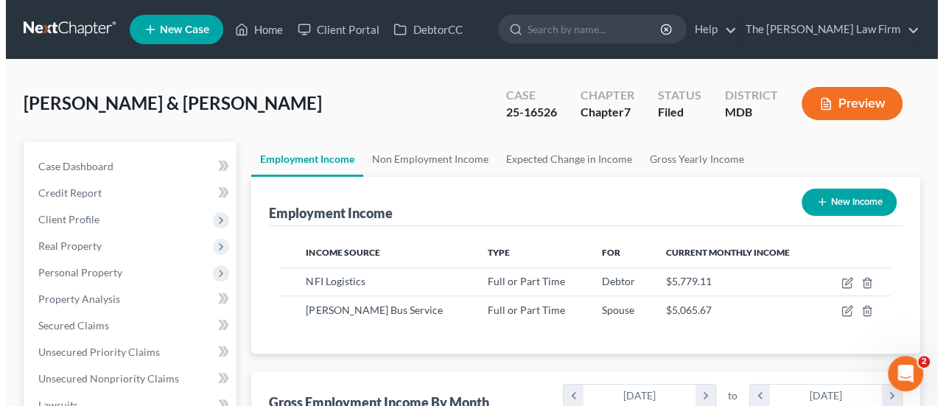
scroll to position [736084, 735973]
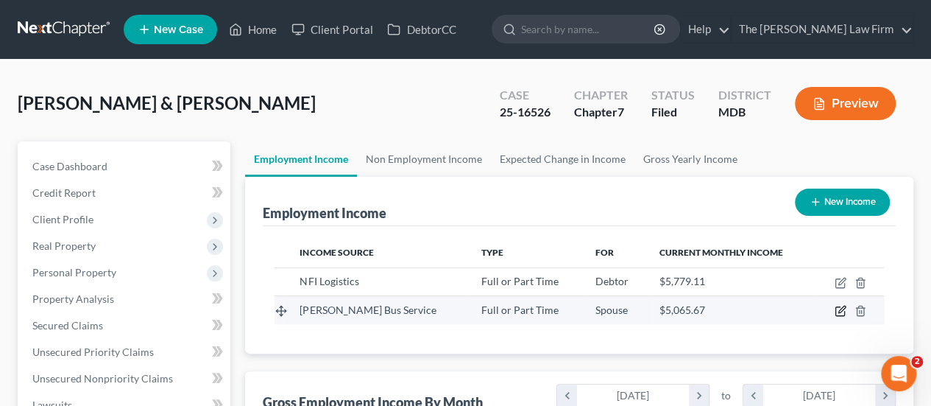
click at [838, 311] on icon "button" at bounding box center [841, 311] width 12 height 12
select select "0"
select select "21"
select select "3"
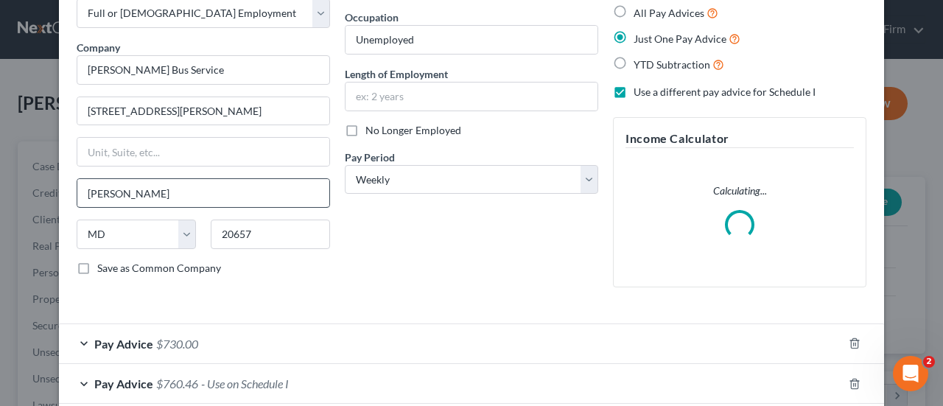
scroll to position [161, 0]
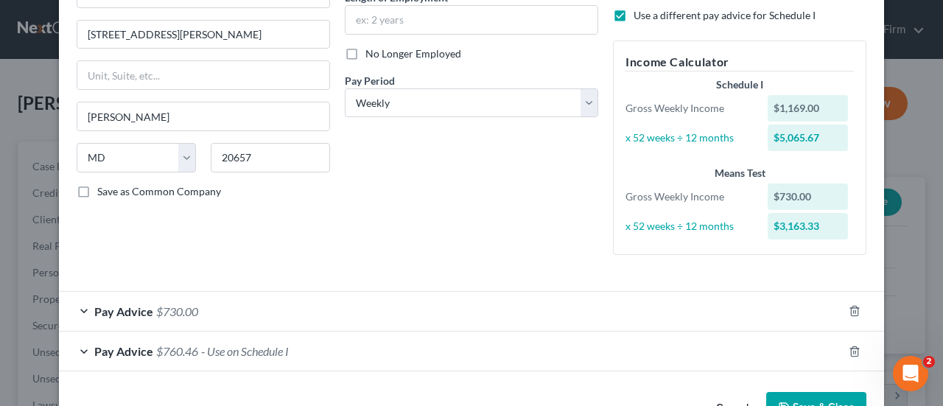
click at [156, 348] on span "$760.46" at bounding box center [177, 351] width 42 height 14
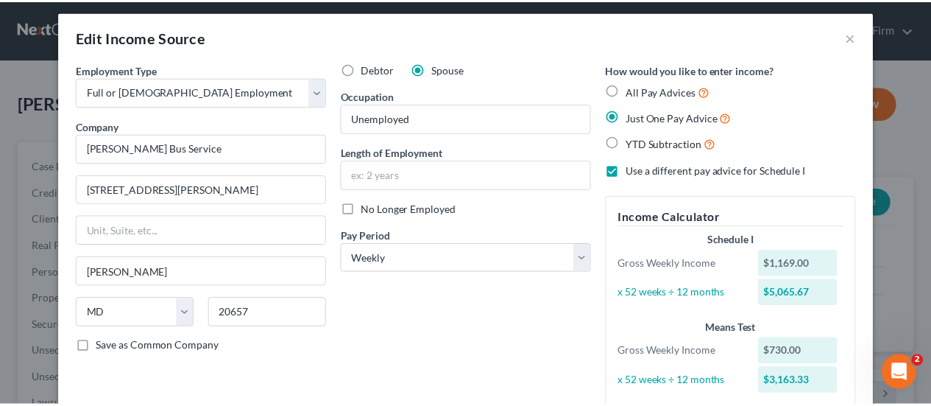
scroll to position [0, 0]
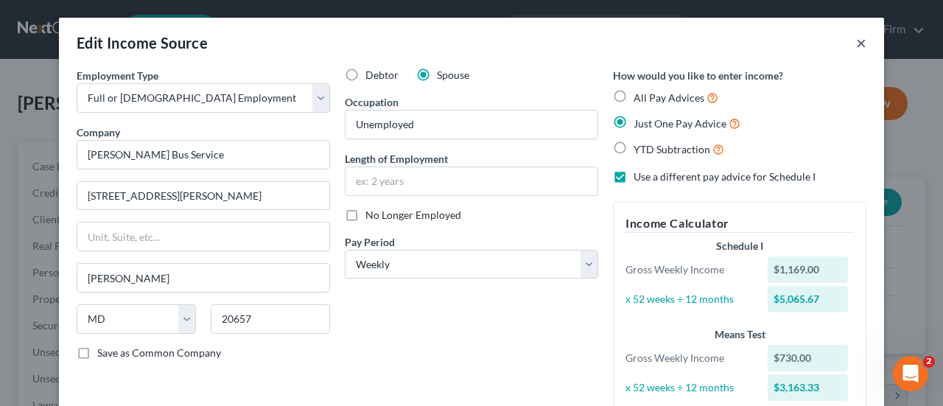
click at [856, 37] on button "×" at bounding box center [861, 43] width 10 height 18
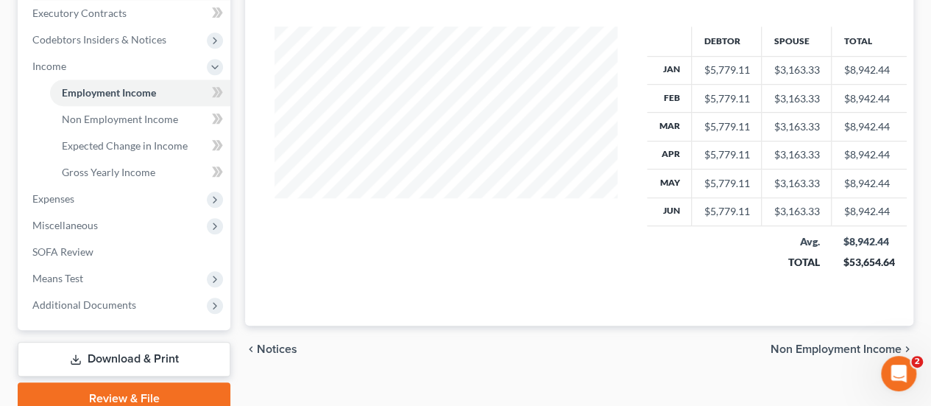
scroll to position [442, 0]
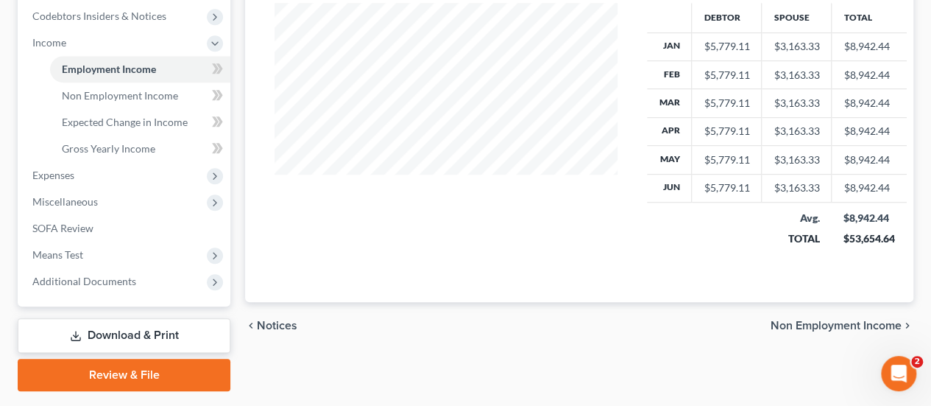
drag, startPoint x: 109, startPoint y: 334, endPoint x: 451, endPoint y: 186, distance: 372.7
click at [109, 334] on link "Download & Print" at bounding box center [124, 335] width 213 height 35
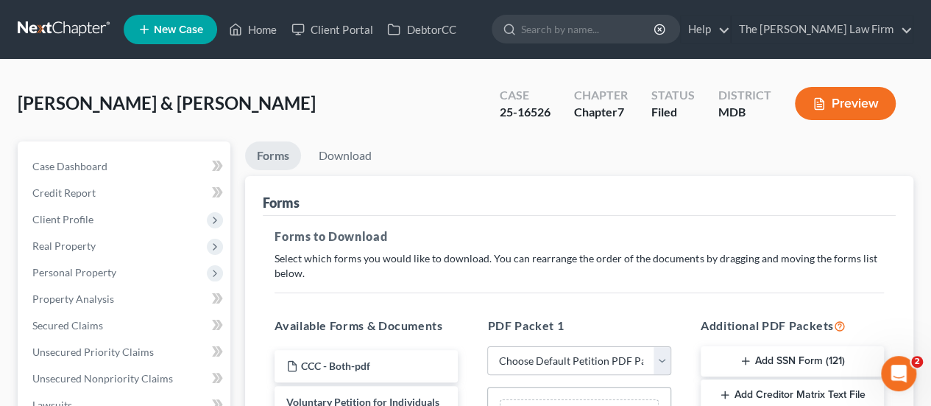
scroll to position [221, 0]
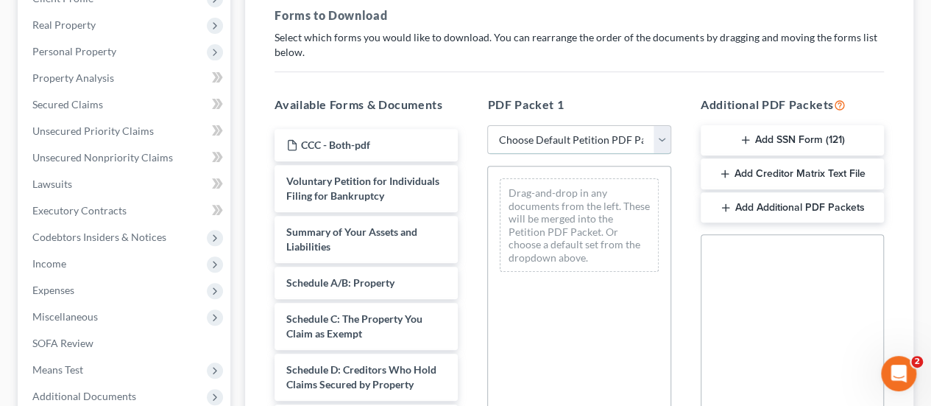
click at [564, 144] on select "Choose Default Petition PDF Packet Complete Bankruptcy Petition (all forms and …" at bounding box center [578, 139] width 183 height 29
select select "2"
click at [487, 125] on select "Choose Default Petition PDF Packet Complete Bankruptcy Petition (all forms and …" at bounding box center [578, 139] width 183 height 29
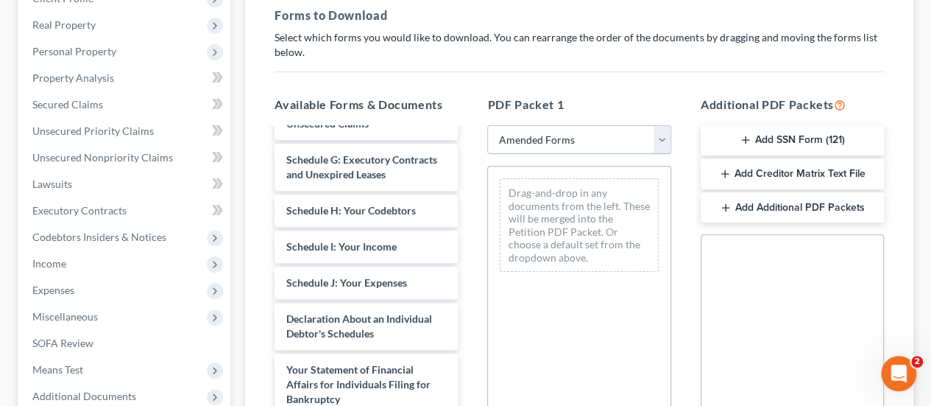
scroll to position [295, 0]
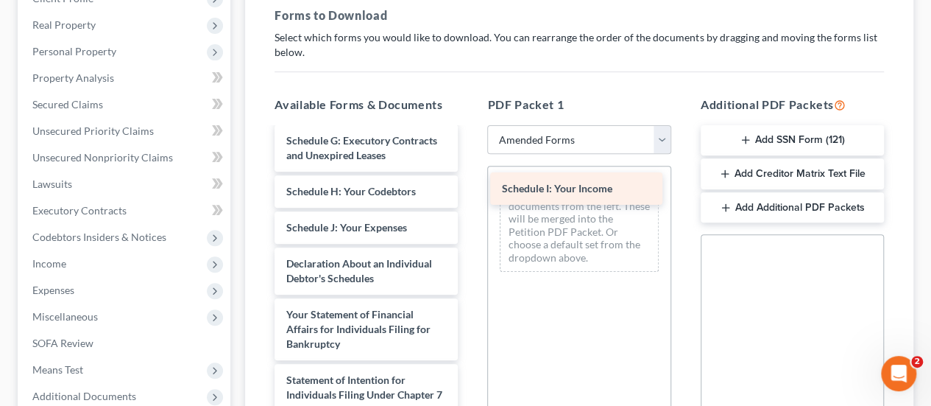
drag, startPoint x: 365, startPoint y: 255, endPoint x: 581, endPoint y: 188, distance: 225.9
click at [470, 188] on div "Schedule I: Your Income Voluntary Petition for Individuals Filing for Bankruptc…" at bounding box center [366, 249] width 207 height 831
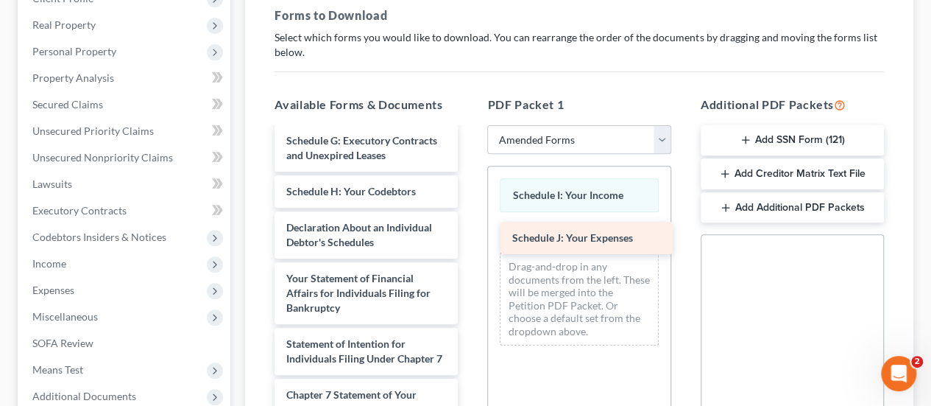
drag, startPoint x: 332, startPoint y: 256, endPoint x: 558, endPoint y: 238, distance: 226.7
click at [470, 238] on div "Schedule J: Your Expenses Voluntary Petition for Individuals Filing for Bankrup…" at bounding box center [366, 231] width 207 height 795
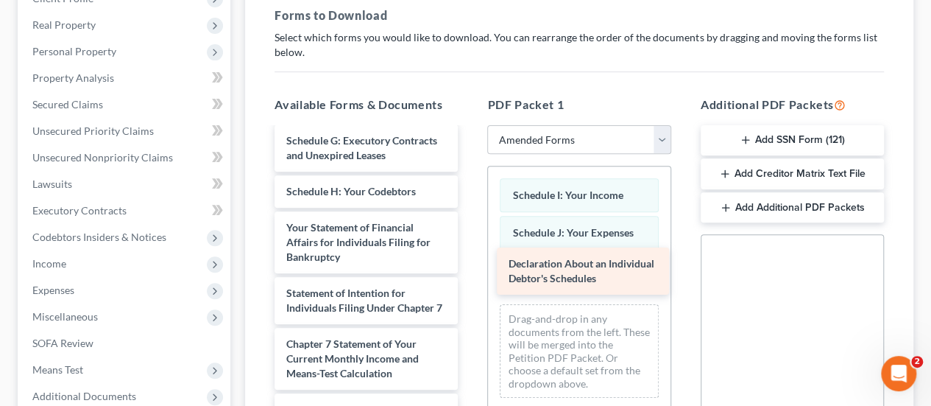
drag, startPoint x: 334, startPoint y: 272, endPoint x: 556, endPoint y: 281, distance: 222.5
click at [470, 281] on div "Declaration About an Individual Debtor's Schedules Voluntary Petition for Indiv…" at bounding box center [366, 206] width 207 height 744
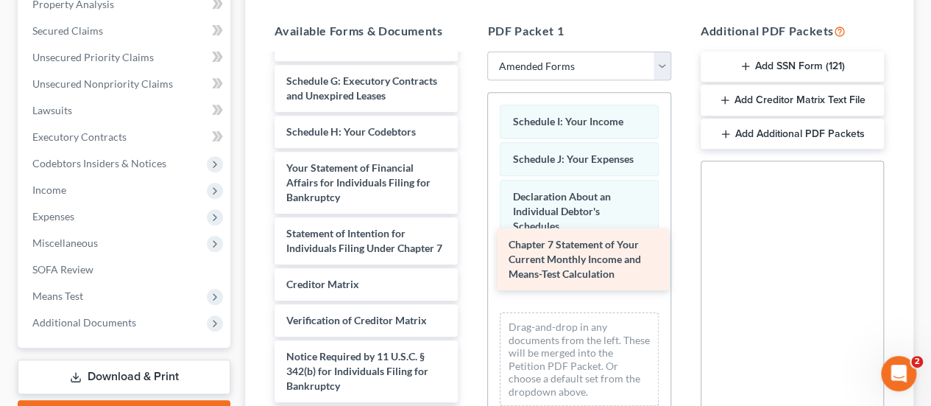
scroll to position [325, 0]
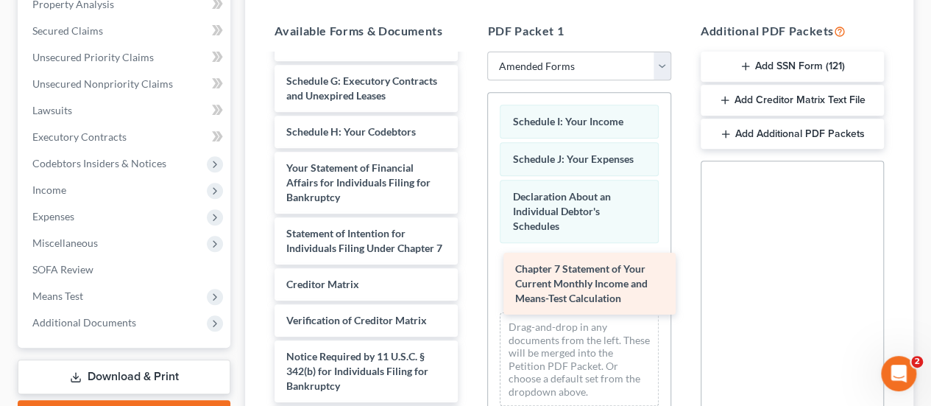
drag, startPoint x: 347, startPoint y: 233, endPoint x: 573, endPoint y: 285, distance: 232.0
click at [470, 285] on div "Chapter 7 Statement of Your Current Monthly Income and Means-Test Calculation V…" at bounding box center [366, 114] width 207 height 678
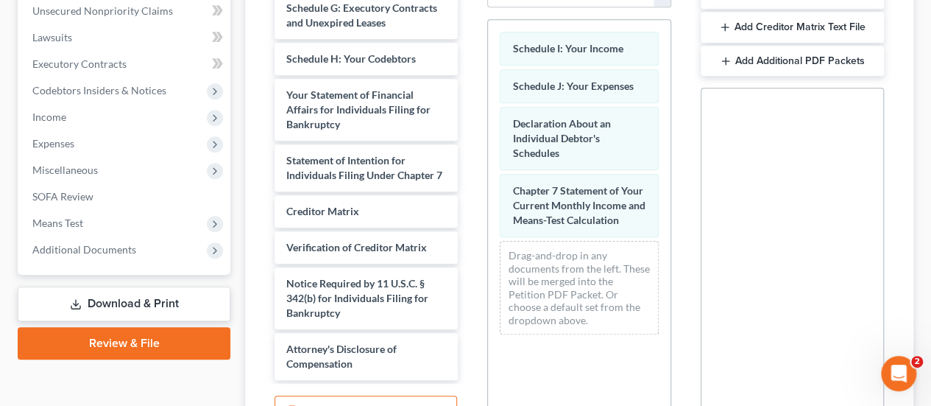
scroll to position [517, 0]
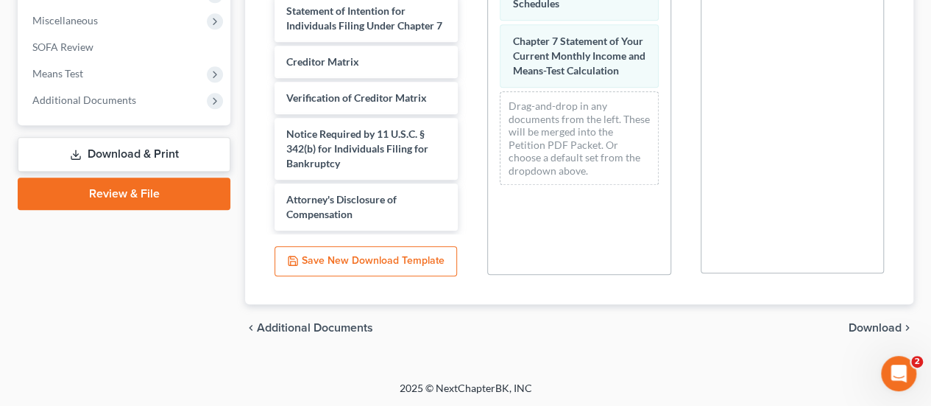
click at [856, 322] on span "Download" at bounding box center [875, 328] width 53 height 12
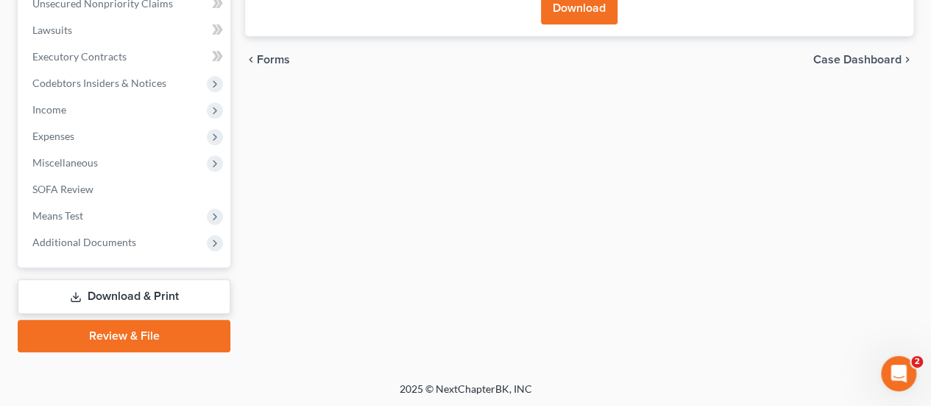
scroll to position [228, 0]
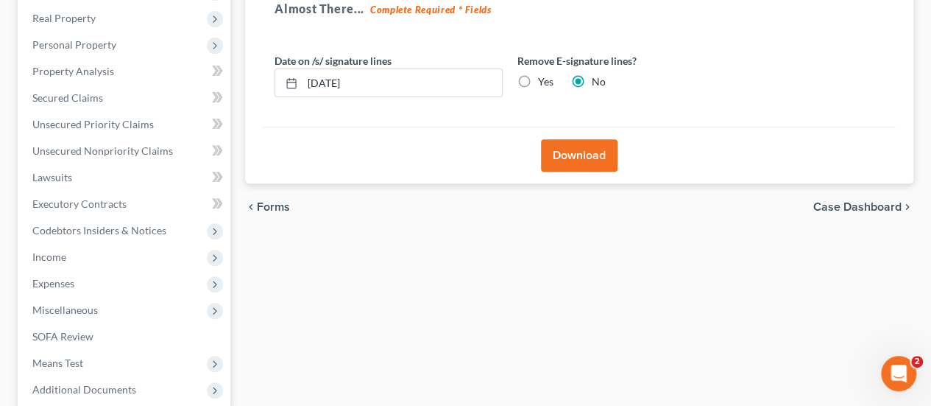
click at [570, 161] on button "Download" at bounding box center [579, 155] width 77 height 32
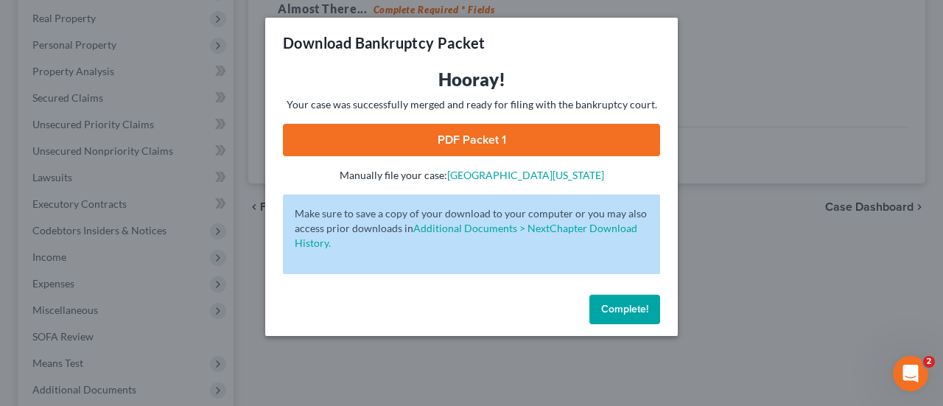
click at [498, 143] on link "PDF Packet 1" at bounding box center [471, 140] width 377 height 32
drag, startPoint x: 599, startPoint y: 313, endPoint x: 10, endPoint y: 297, distance: 590.0
click at [599, 313] on button "Complete!" at bounding box center [624, 309] width 71 height 29
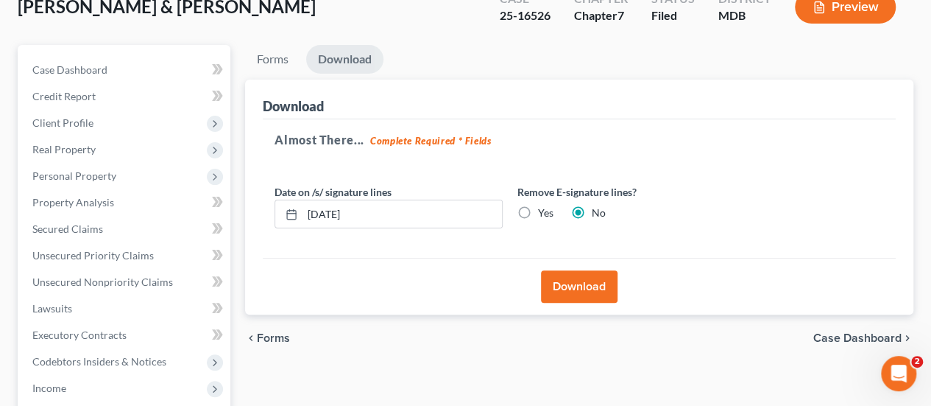
scroll to position [0, 0]
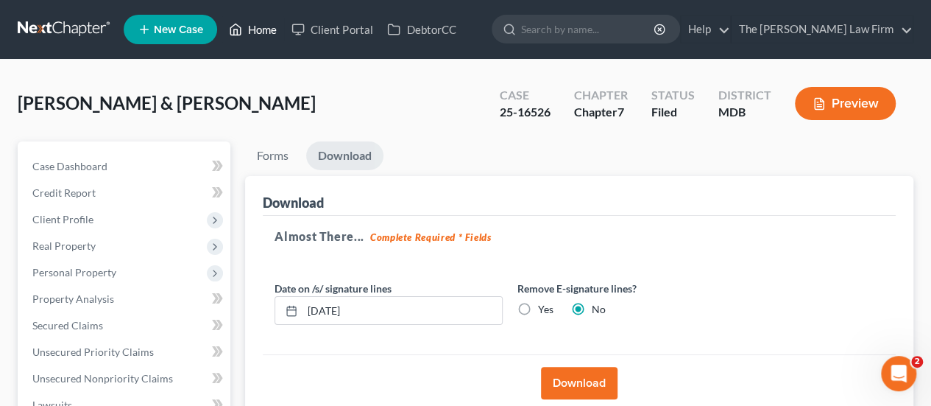
drag, startPoint x: 259, startPoint y: 26, endPoint x: 423, endPoint y: 86, distance: 175.0
click at [259, 26] on link "Home" at bounding box center [253, 29] width 63 height 27
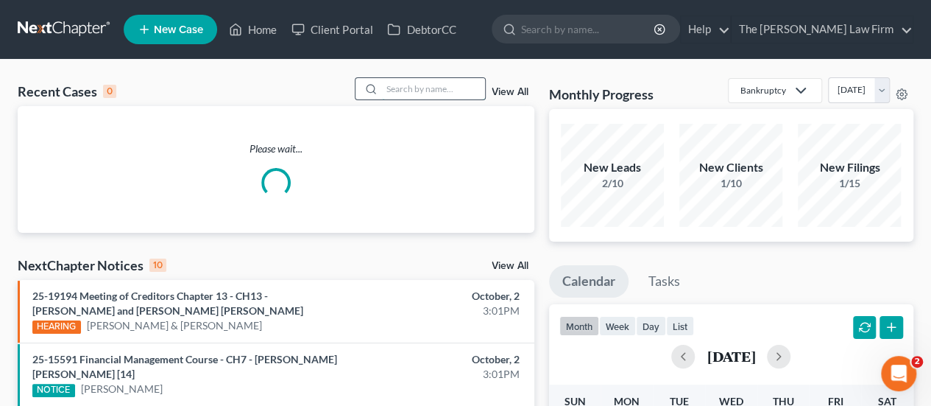
click at [416, 90] on input "search" at bounding box center [433, 88] width 103 height 21
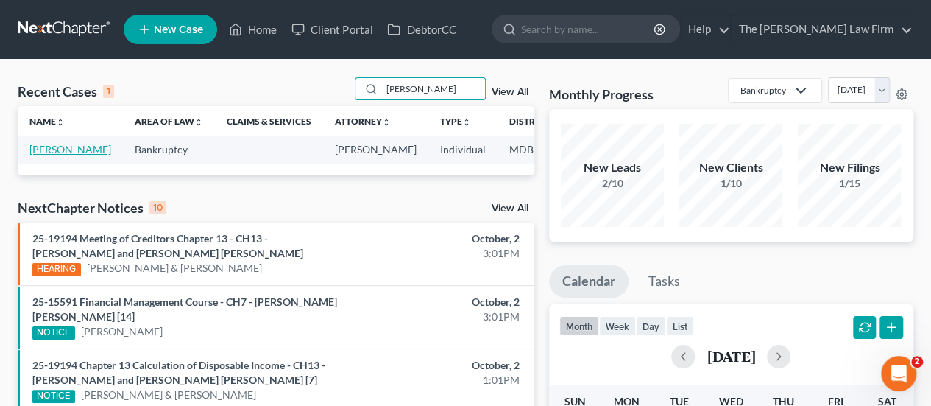
type input "[PERSON_NAME]"
click at [49, 151] on link "[PERSON_NAME]" at bounding box center [70, 149] width 82 height 13
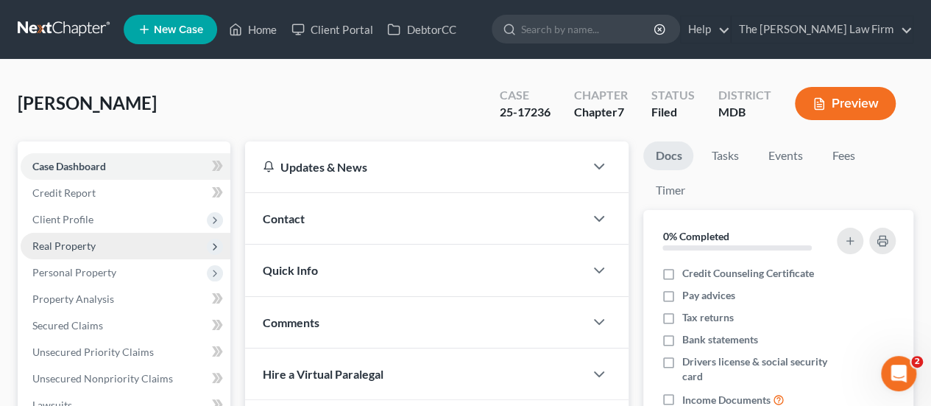
scroll to position [402, 0]
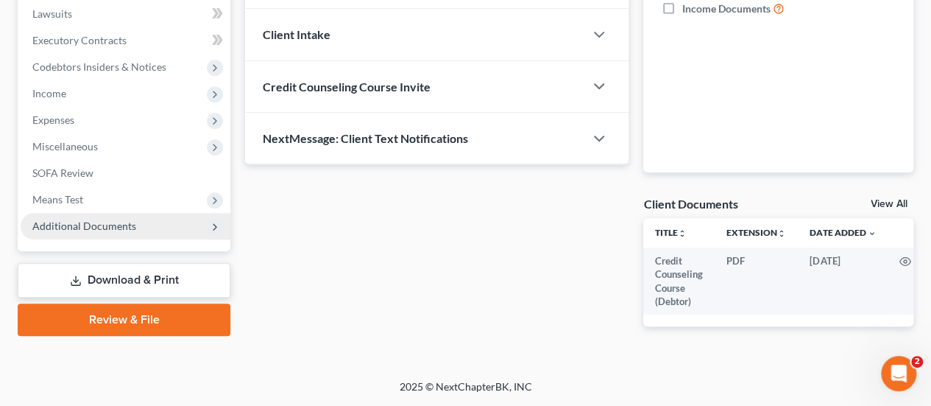
click at [79, 219] on span "Additional Documents" at bounding box center [84, 225] width 104 height 13
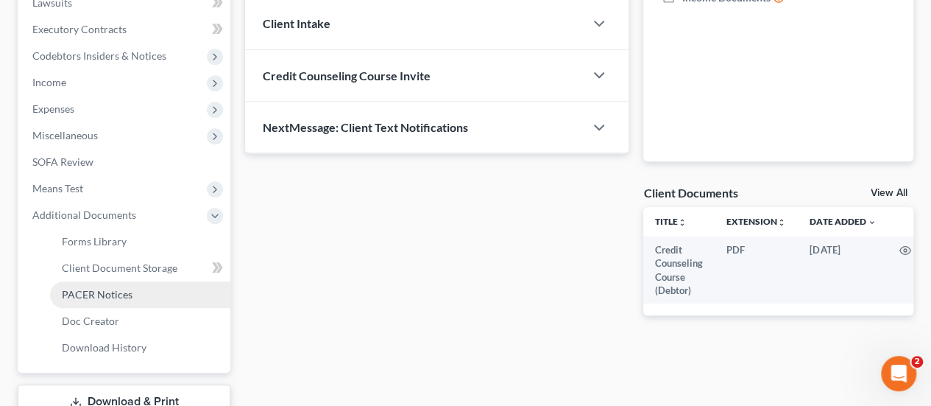
click at [97, 294] on span "PACER Notices" at bounding box center [97, 294] width 71 height 13
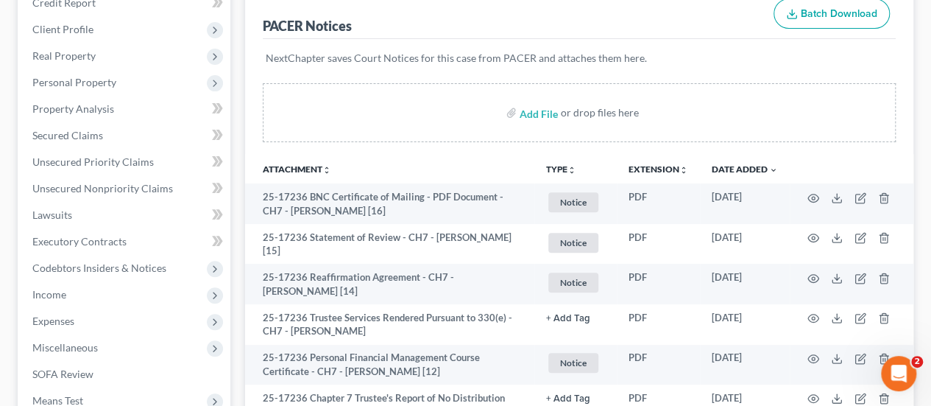
scroll to position [221, 0]
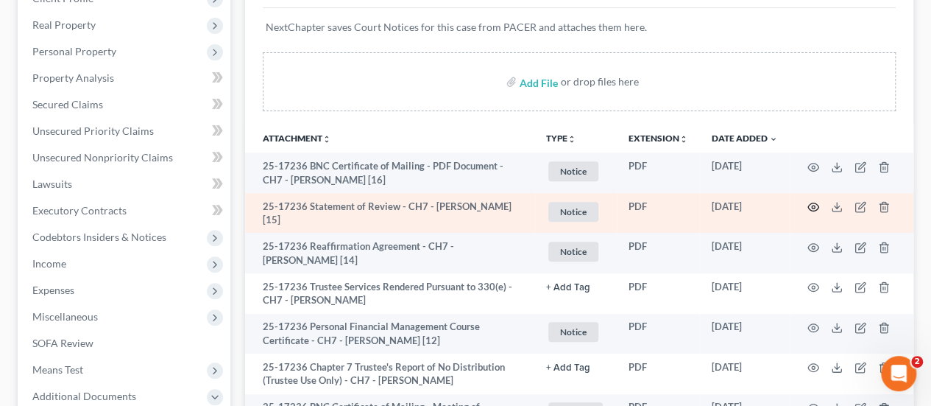
click at [812, 208] on icon "button" at bounding box center [814, 207] width 12 height 12
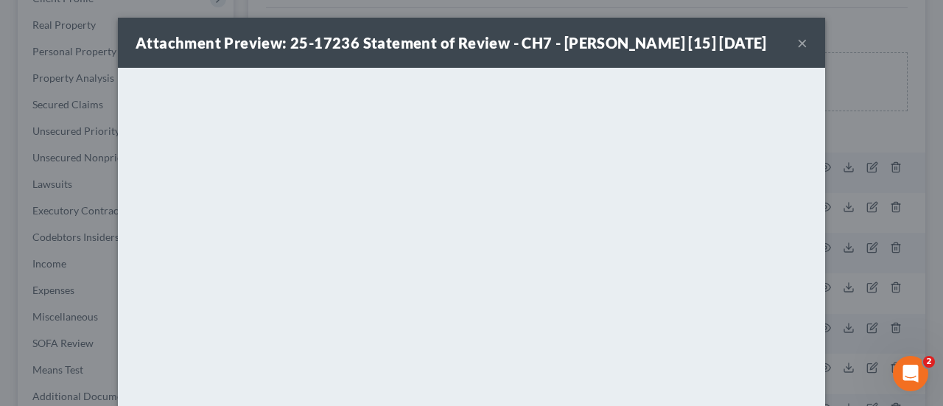
click at [797, 42] on button "×" at bounding box center [802, 43] width 10 height 18
